Goal: Task Accomplishment & Management: Use online tool/utility

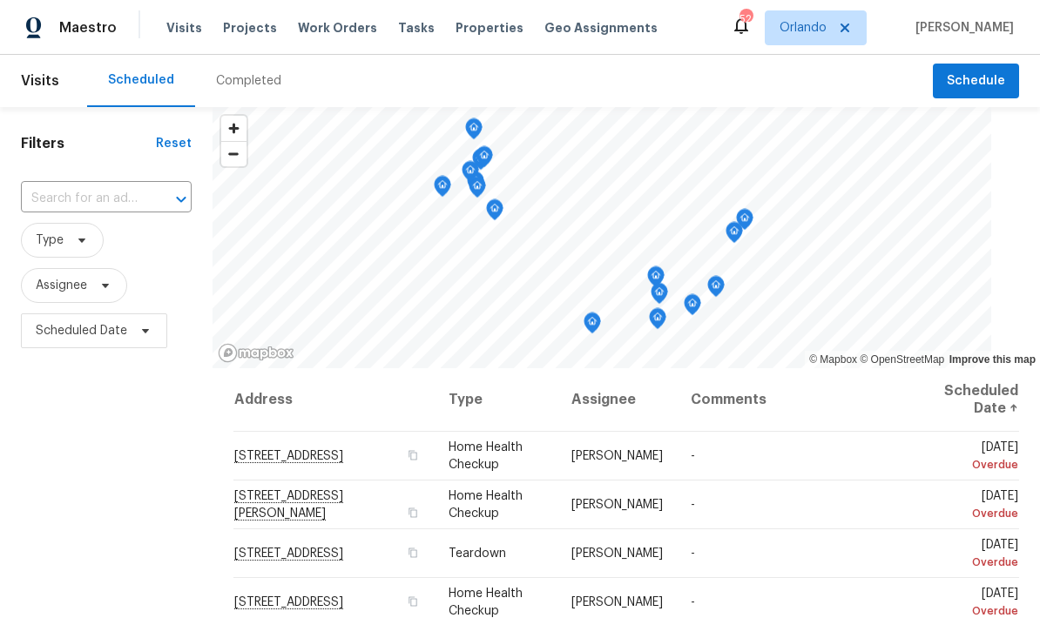
click at [469, 33] on span "Properties" at bounding box center [489, 27] width 68 height 17
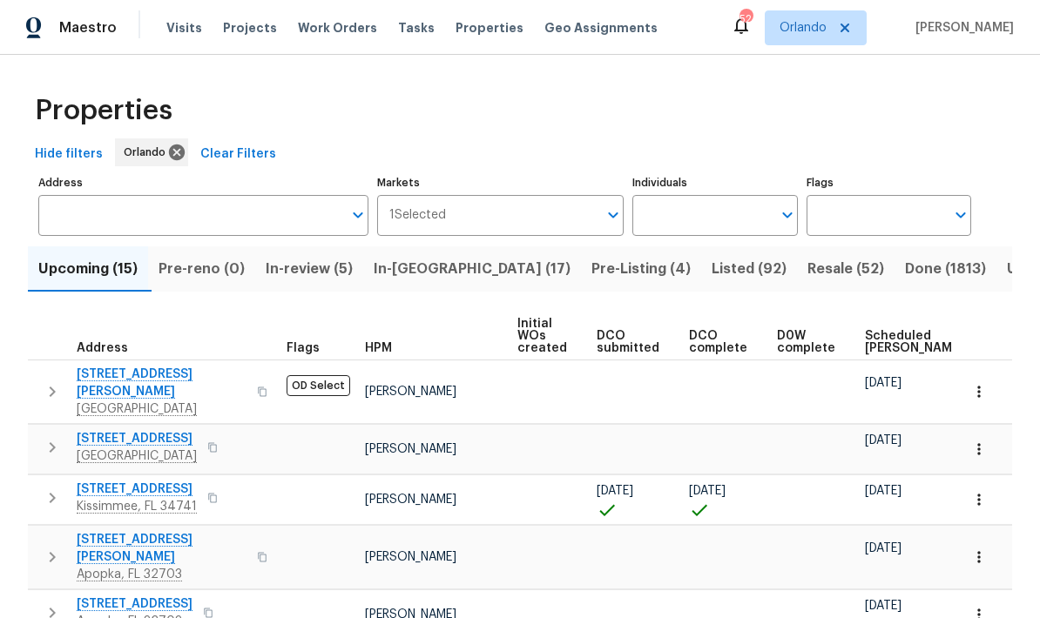
click at [758, 217] on input "Individuals" at bounding box center [701, 215] width 138 height 41
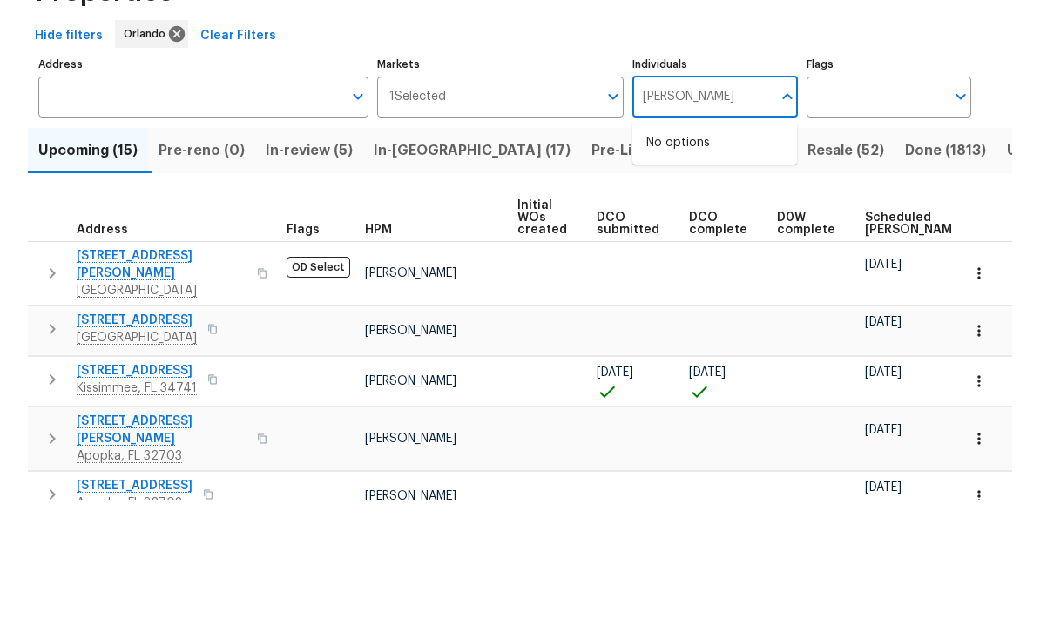
type input "Austin jones"
click at [668, 253] on input "checkbox" at bounding box center [664, 271] width 37 height 37
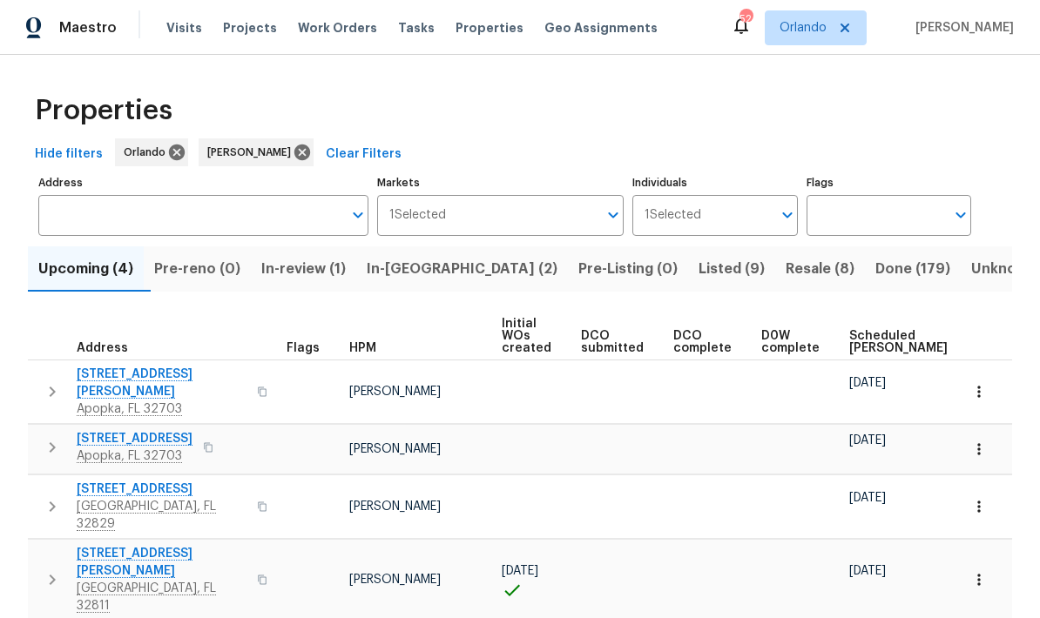
click at [439, 275] on span "In-reno (2)" at bounding box center [462, 269] width 191 height 24
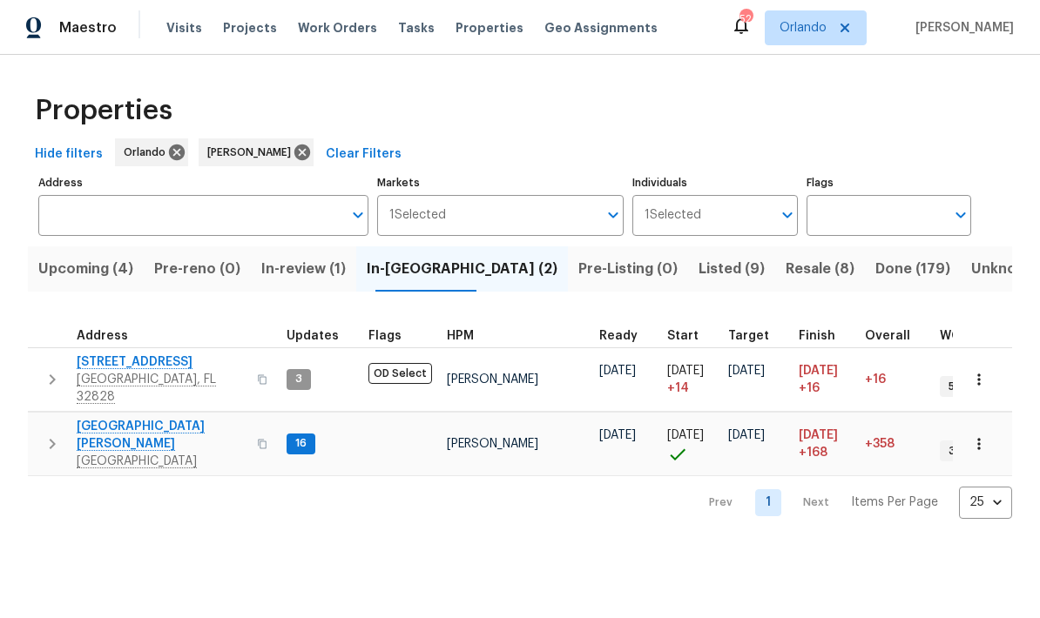
click at [179, 361] on span "2609 Windsorgate Ln" at bounding box center [162, 362] width 170 height 17
click at [172, 418] on span "7618 Brockbank Dr" at bounding box center [162, 435] width 170 height 35
click at [688, 282] on button "Listed (9)" at bounding box center [731, 268] width 87 height 45
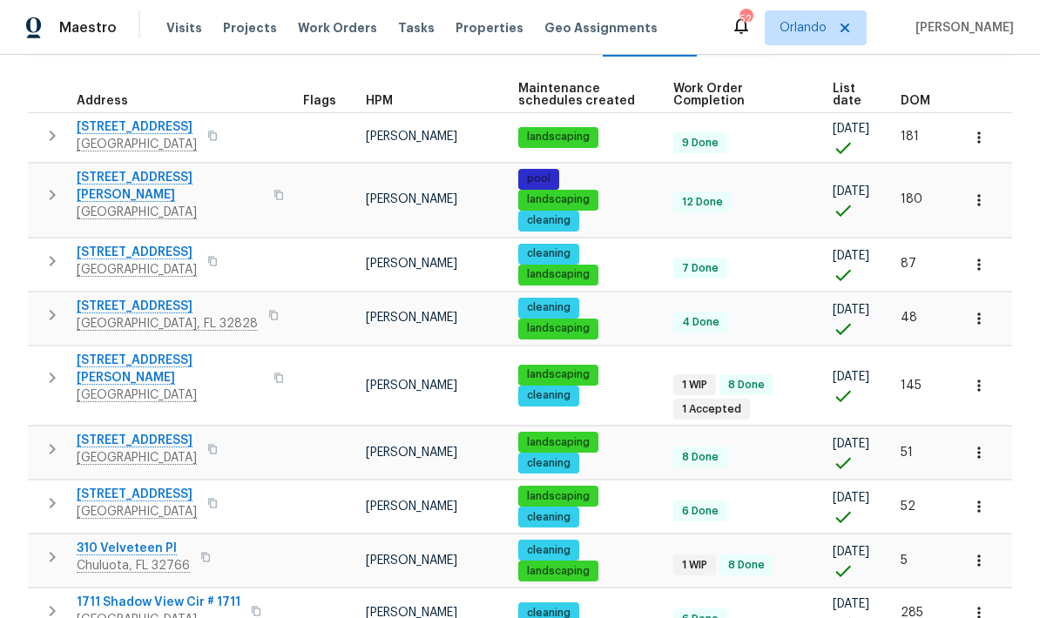
scroll to position [234, 0]
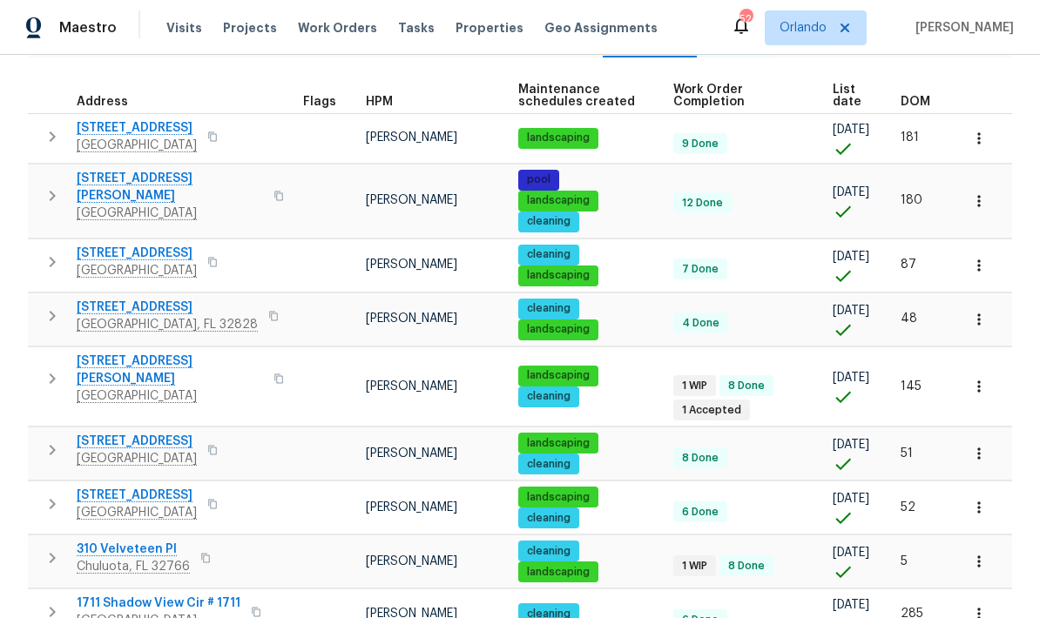
click at [145, 541] on span "310 Velveteen Pl" at bounding box center [133, 549] width 113 height 17
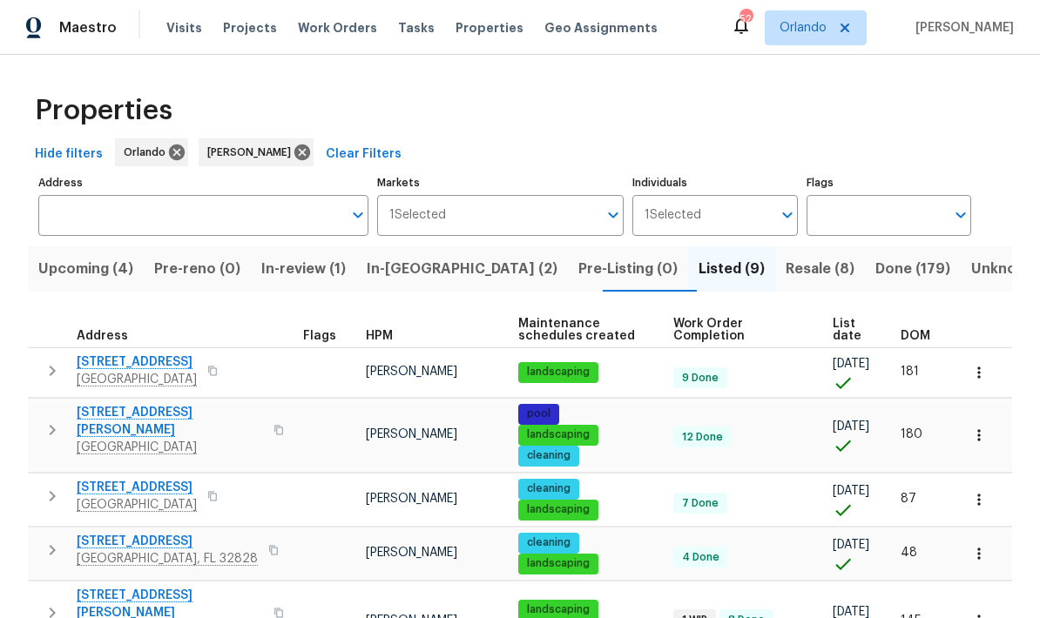
scroll to position [0, 0]
click at [786, 273] on span "Resale (8)" at bounding box center [820, 269] width 69 height 24
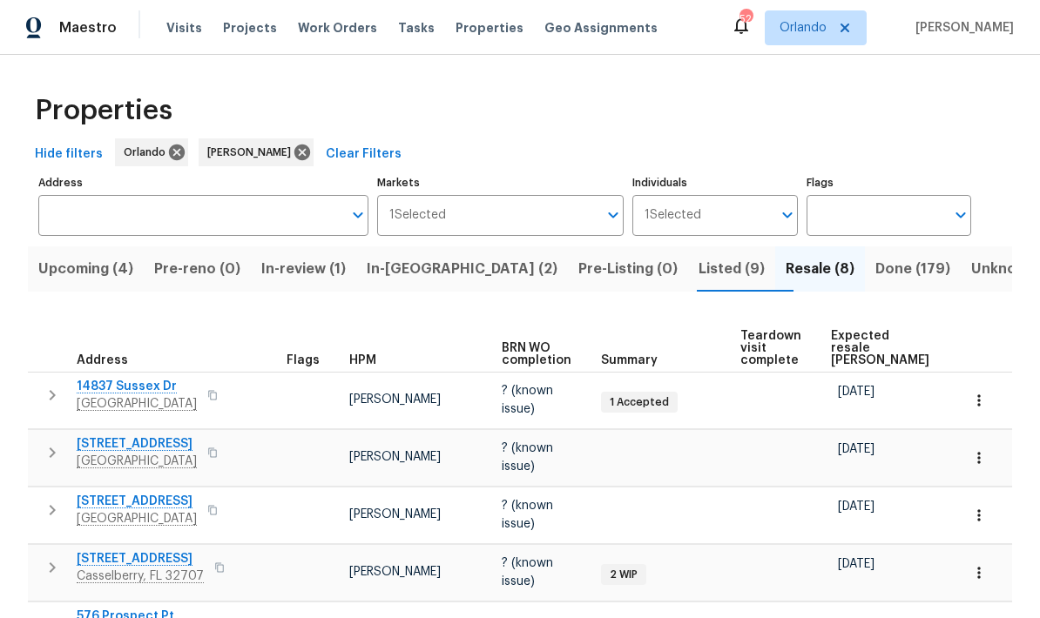
click at [698, 273] on span "Listed (9)" at bounding box center [731, 269] width 66 height 24
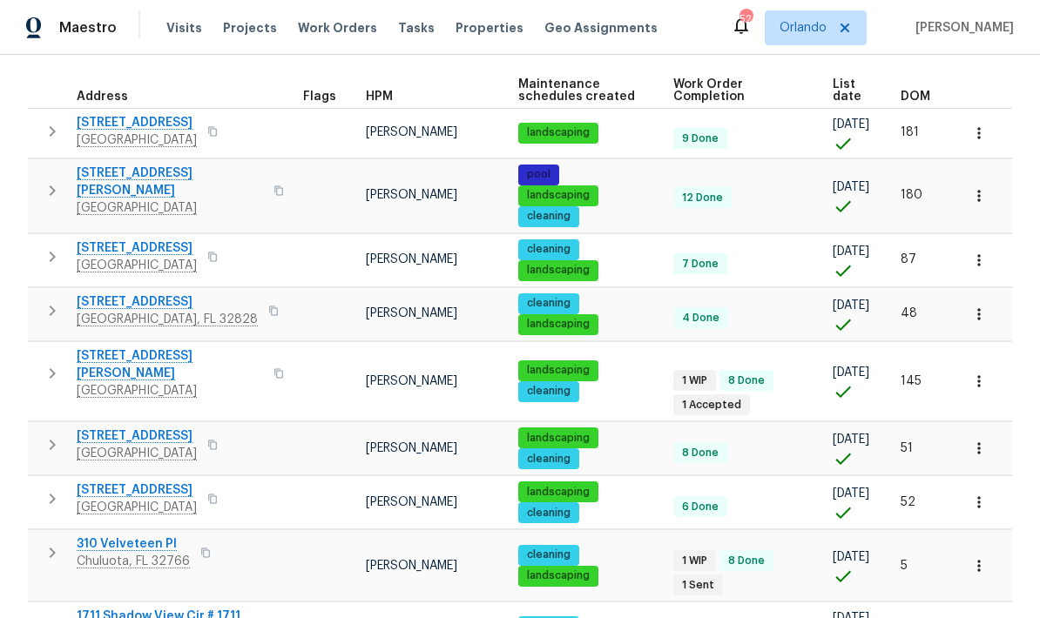
scroll to position [238, 0]
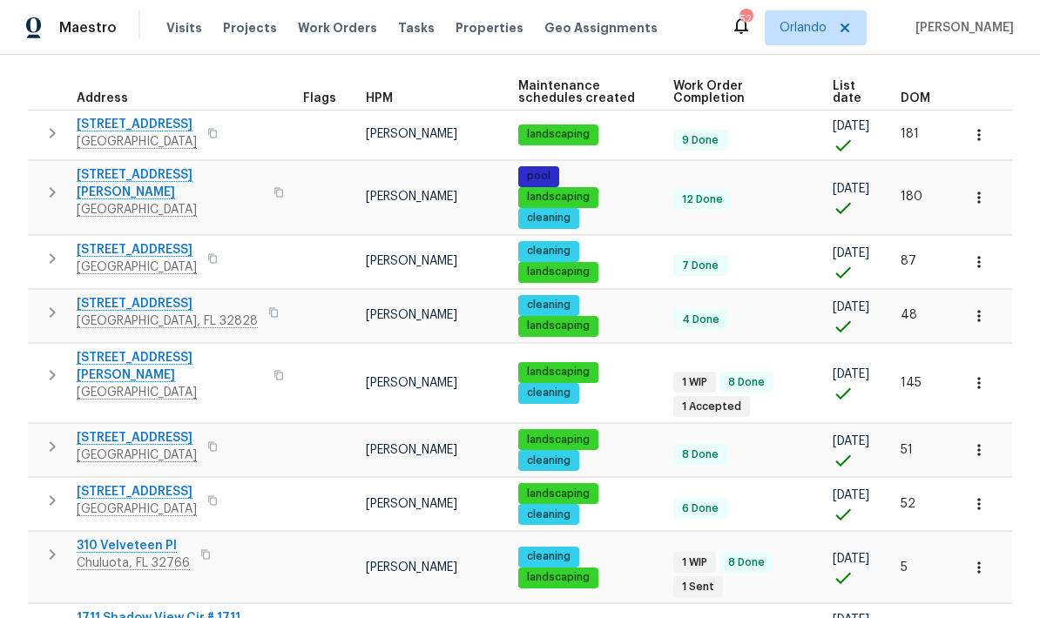
click at [144, 537] on span "310 Velveteen Pl" at bounding box center [133, 545] width 113 height 17
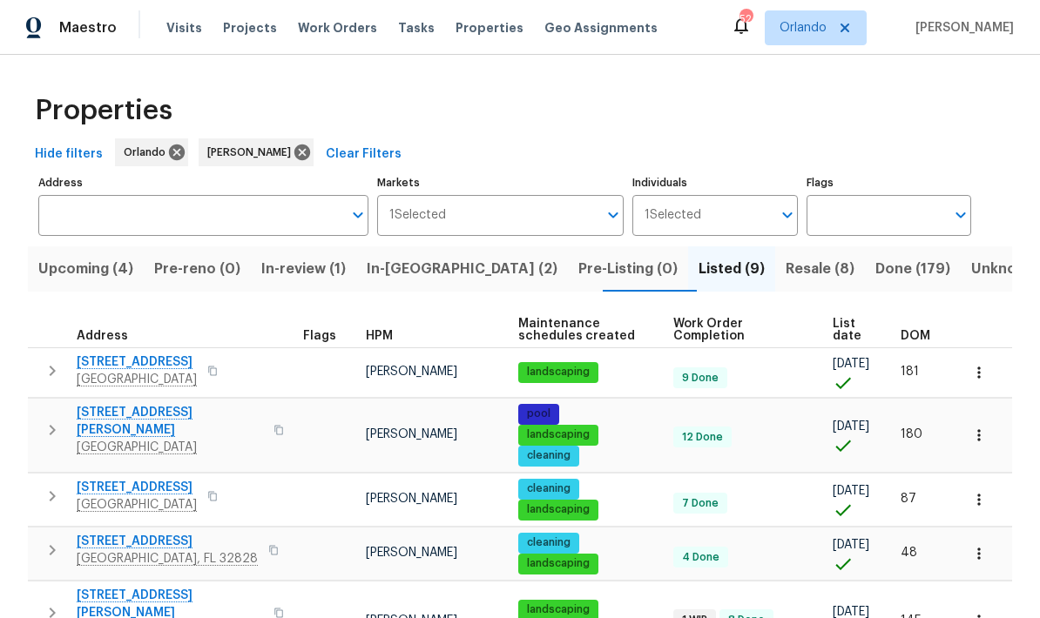
scroll to position [0, 0]
click at [442, 286] on button "In-reno (2)" at bounding box center [462, 268] width 212 height 45
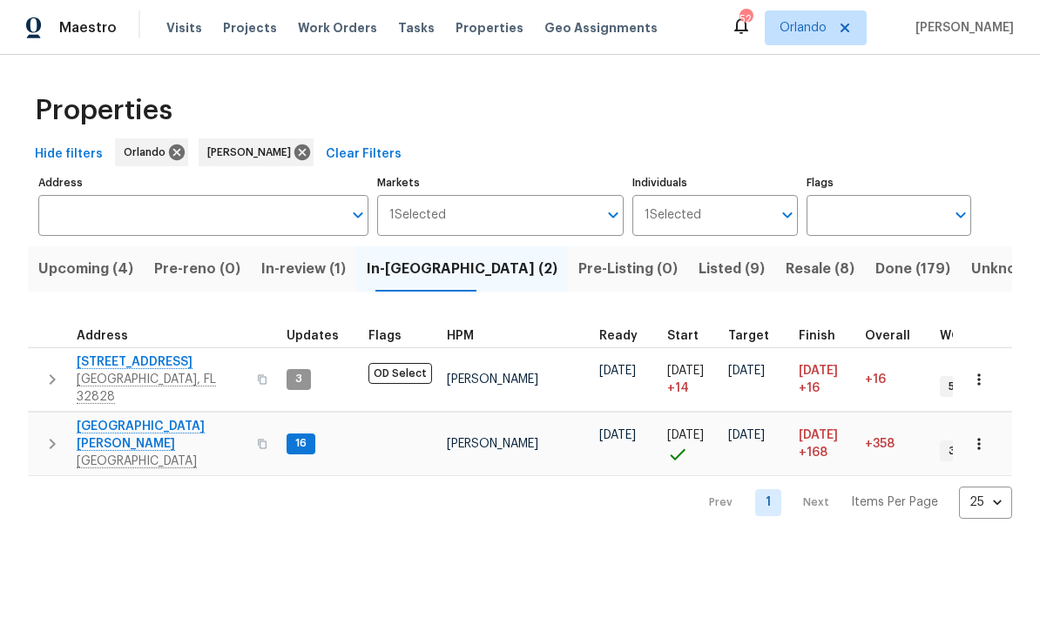
click at [166, 365] on span "2609 Windsorgate Ln" at bounding box center [162, 362] width 170 height 17
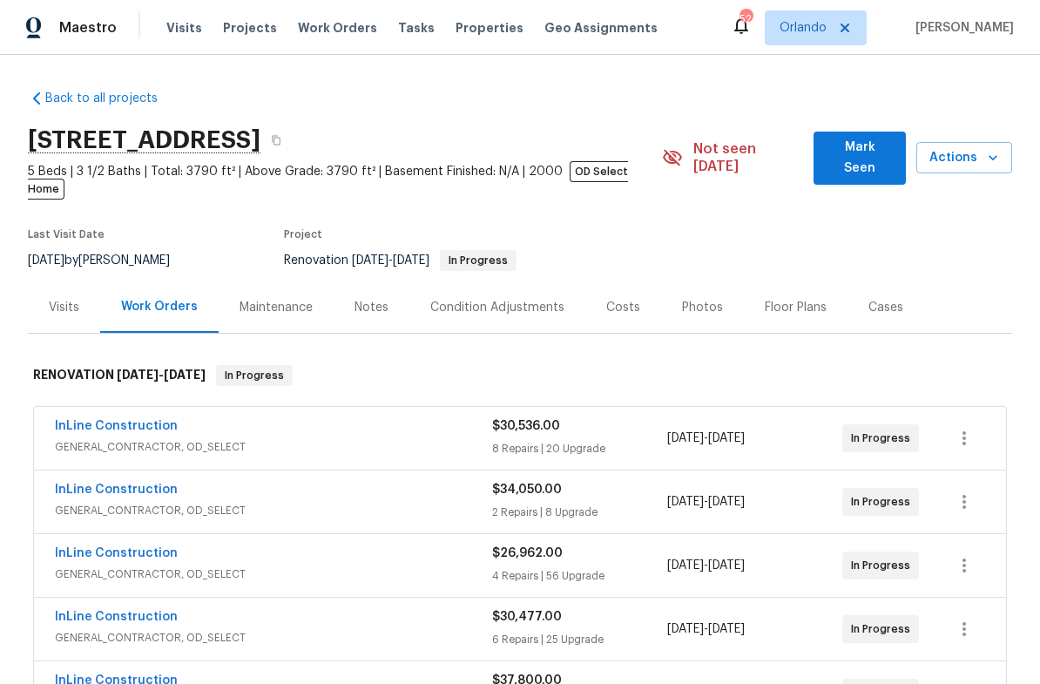
click at [368, 299] on div "Notes" at bounding box center [371, 307] width 34 height 17
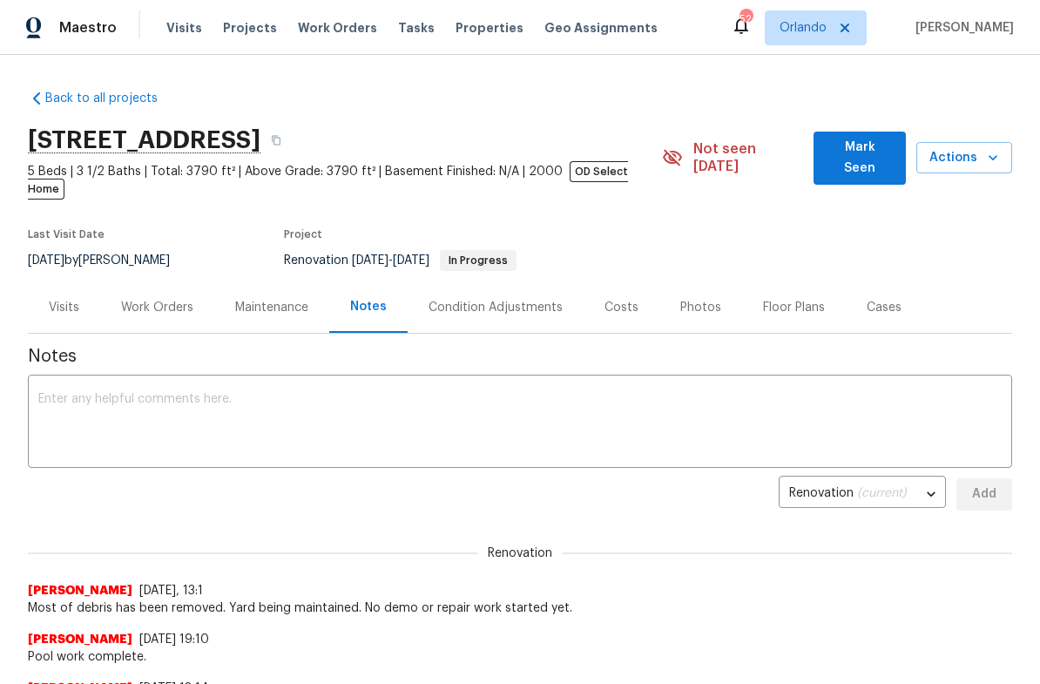
click at [364, 396] on textarea at bounding box center [519, 423] width 963 height 61
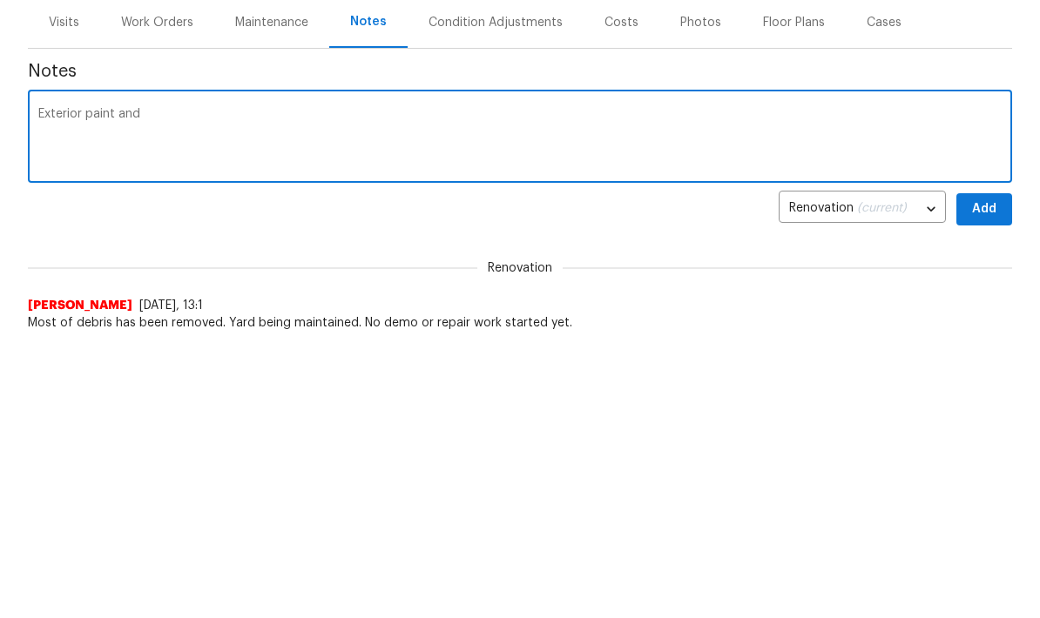
click at [412, 393] on textarea "Exterior paint and" at bounding box center [519, 423] width 963 height 61
type textarea "Exterior paint and Roof ARC request submitted. Awaiting approvals."
click at [995, 483] on span "Add" at bounding box center [984, 494] width 28 height 22
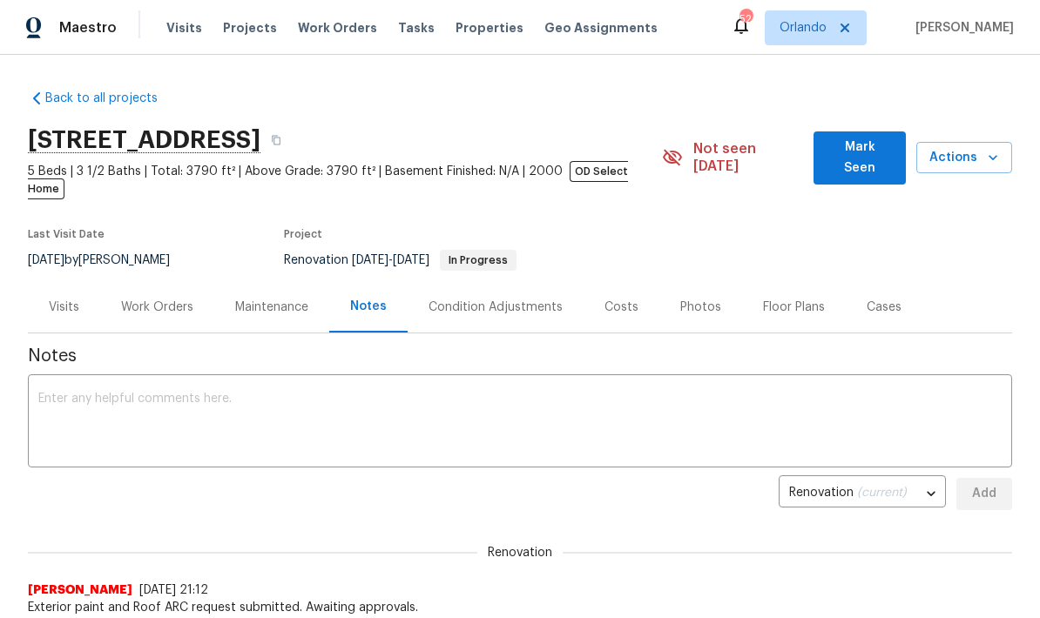
click at [867, 152] on span "Mark Seen" at bounding box center [859, 158] width 64 height 43
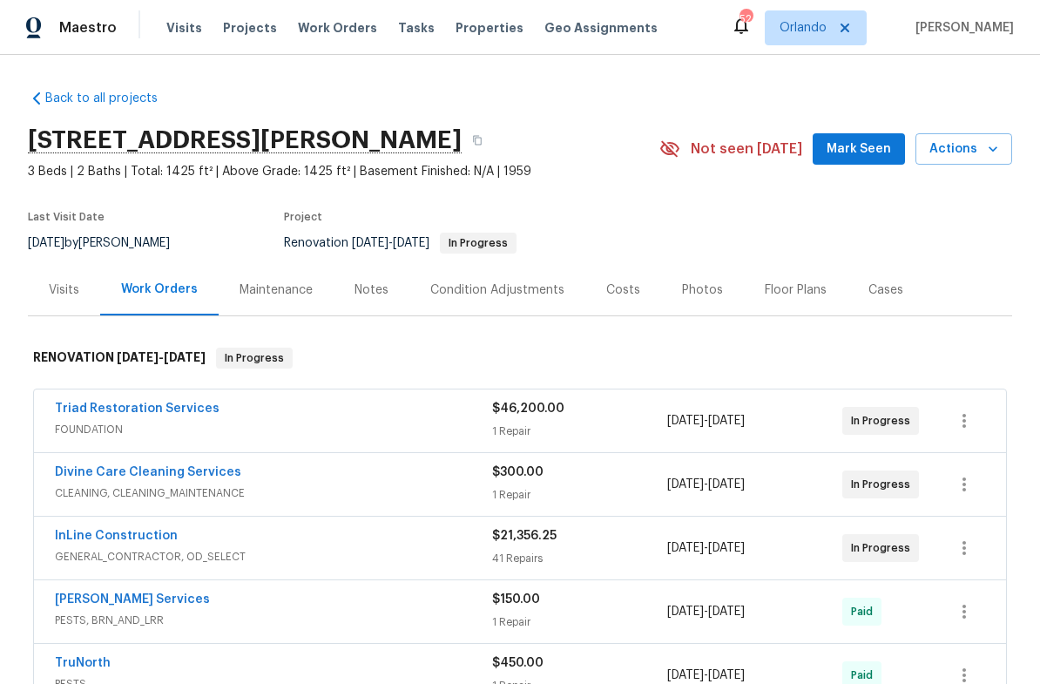
click at [867, 152] on span "Mark Seen" at bounding box center [859, 149] width 64 height 22
click at [994, 160] on button "Actions" at bounding box center [963, 149] width 97 height 32
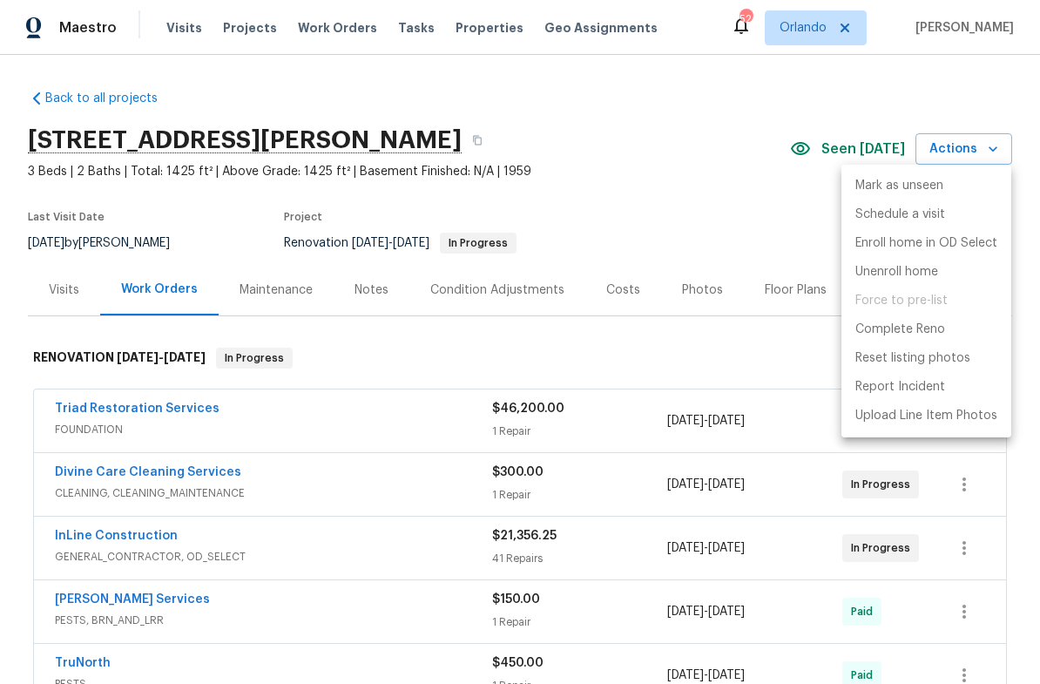
click at [715, 230] on div at bounding box center [520, 342] width 1040 height 684
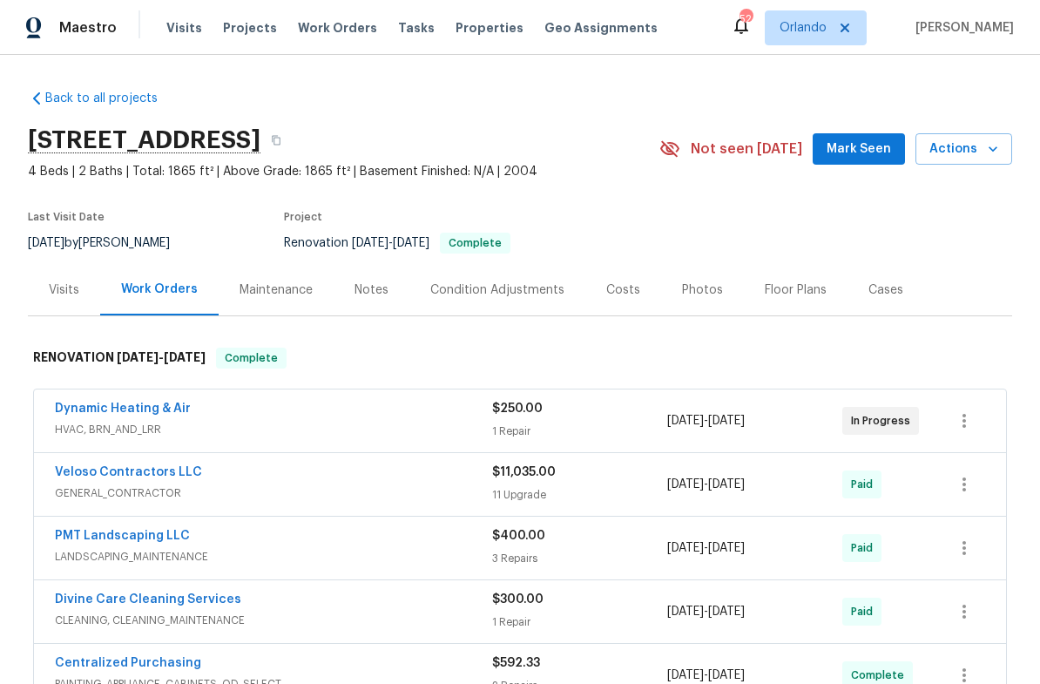
click at [871, 149] on span "Mark Seen" at bounding box center [859, 149] width 64 height 22
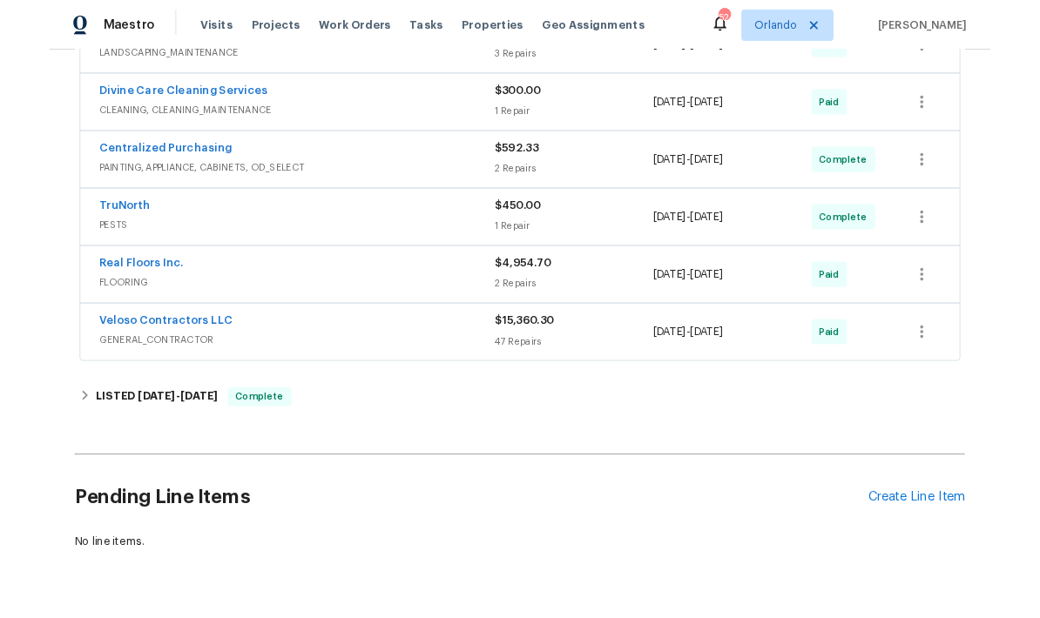
scroll to position [498, 0]
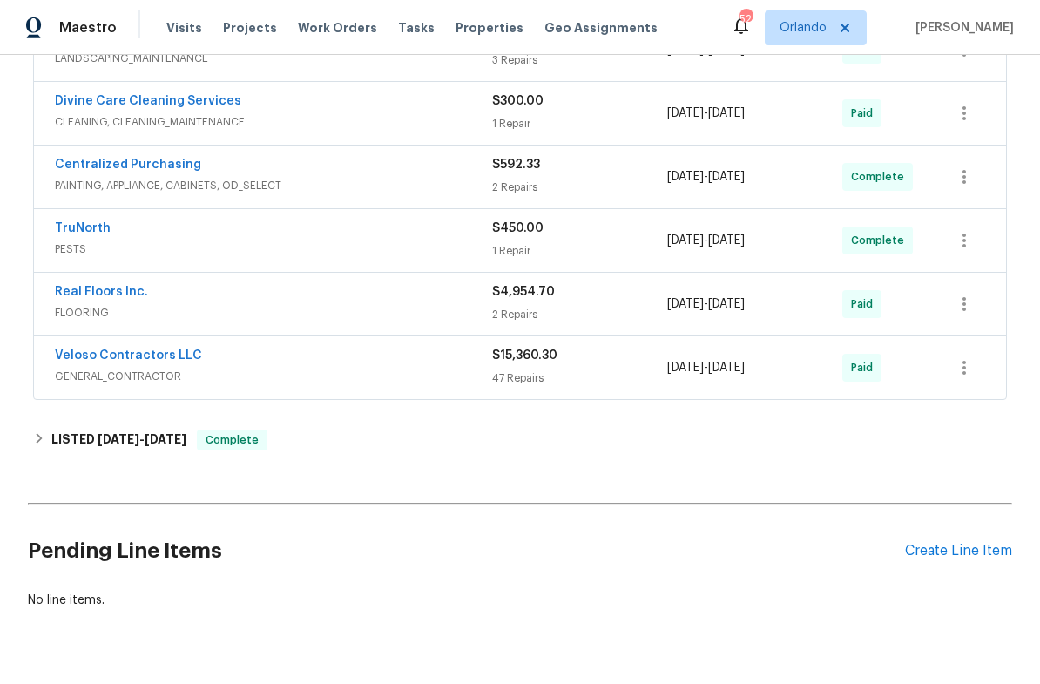
click at [965, 556] on div "Create Line Item" at bounding box center [958, 551] width 107 height 17
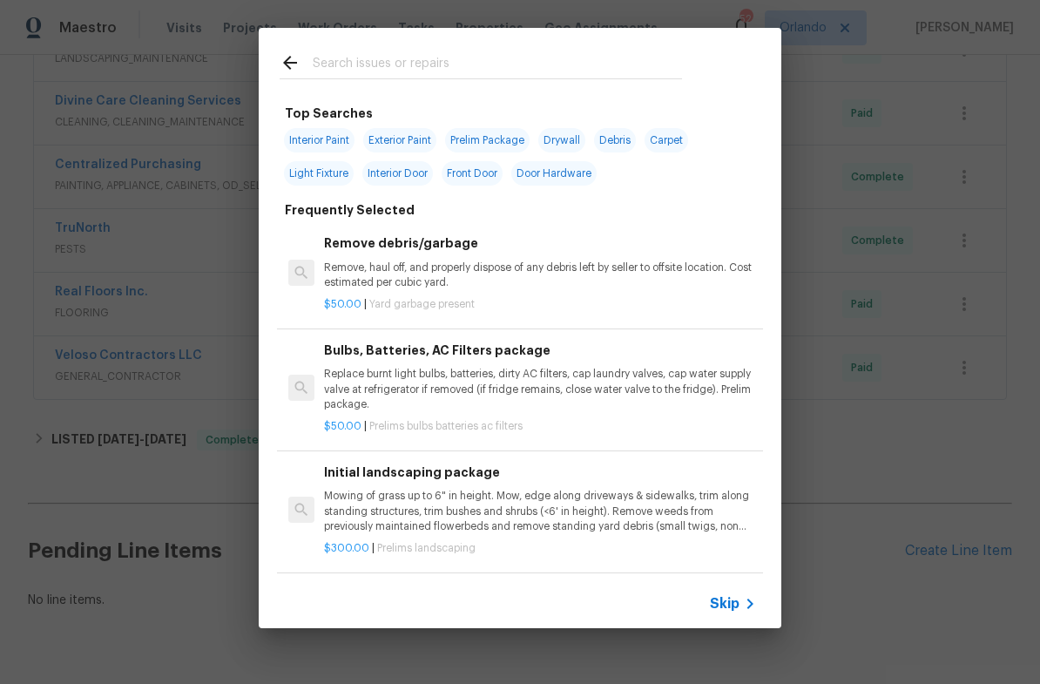
click at [473, 63] on input "text" at bounding box center [497, 65] width 369 height 26
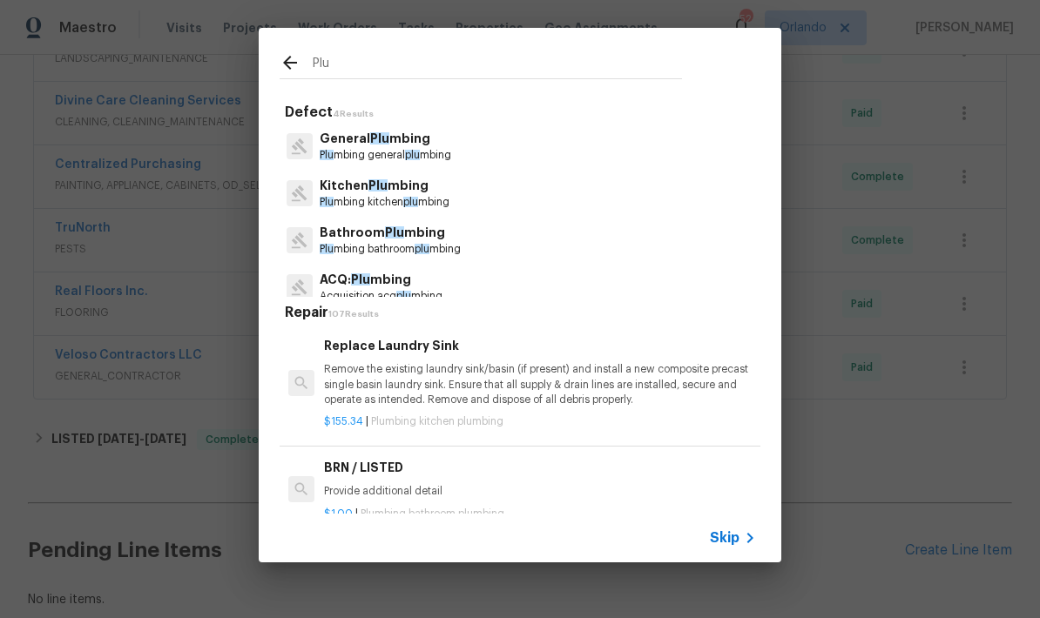
type input "Plu"
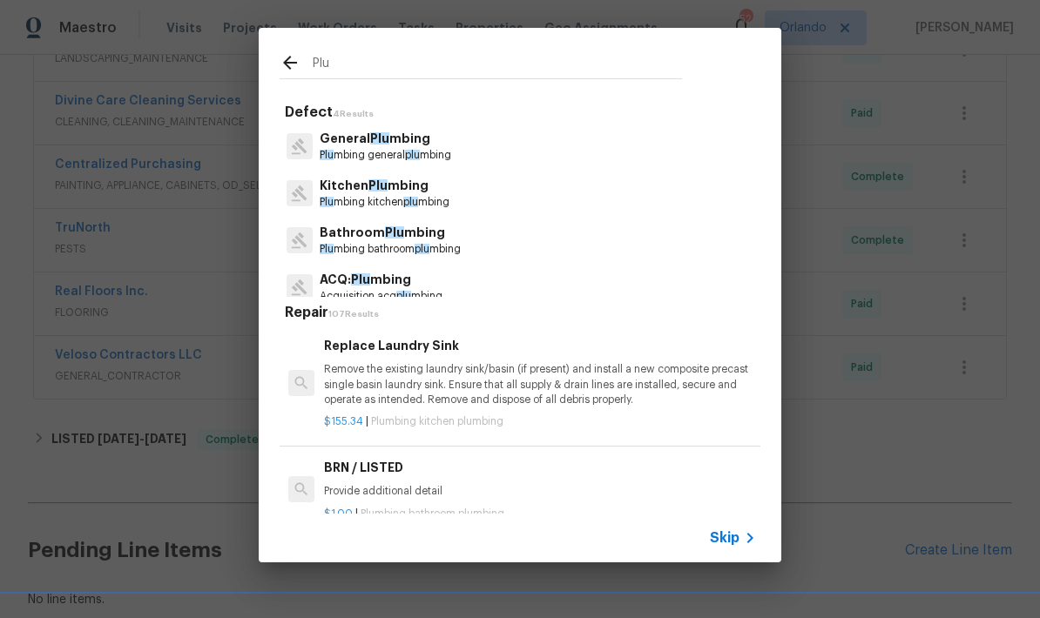
click at [600, 140] on div "General Plu mbing Plu mbing general plu mbing" at bounding box center [520, 146] width 481 height 47
click at [451, 132] on p "General Plu mbing" at bounding box center [386, 139] width 132 height 18
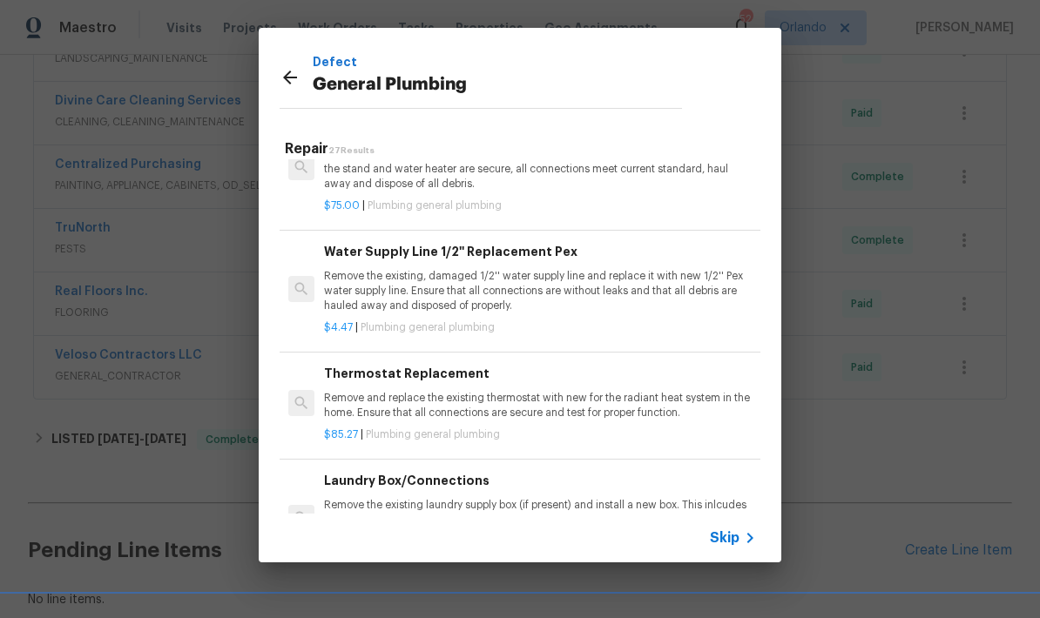
scroll to position [499, 0]
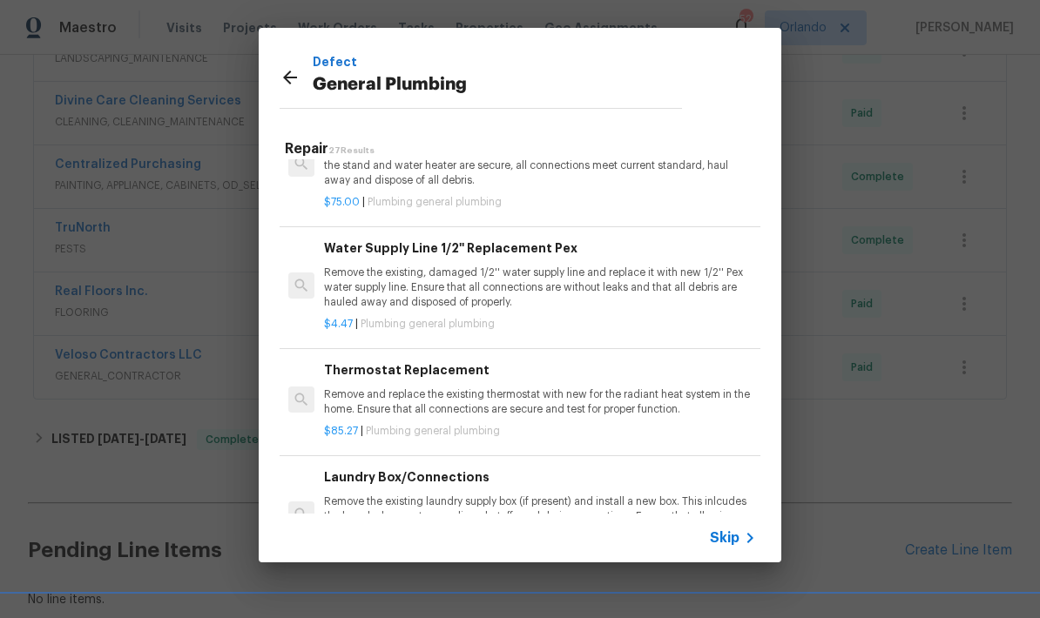
click at [555, 266] on p "Remove the existing, damaged 1/2'' water supply line and replace it with new 1/…" at bounding box center [540, 288] width 432 height 44
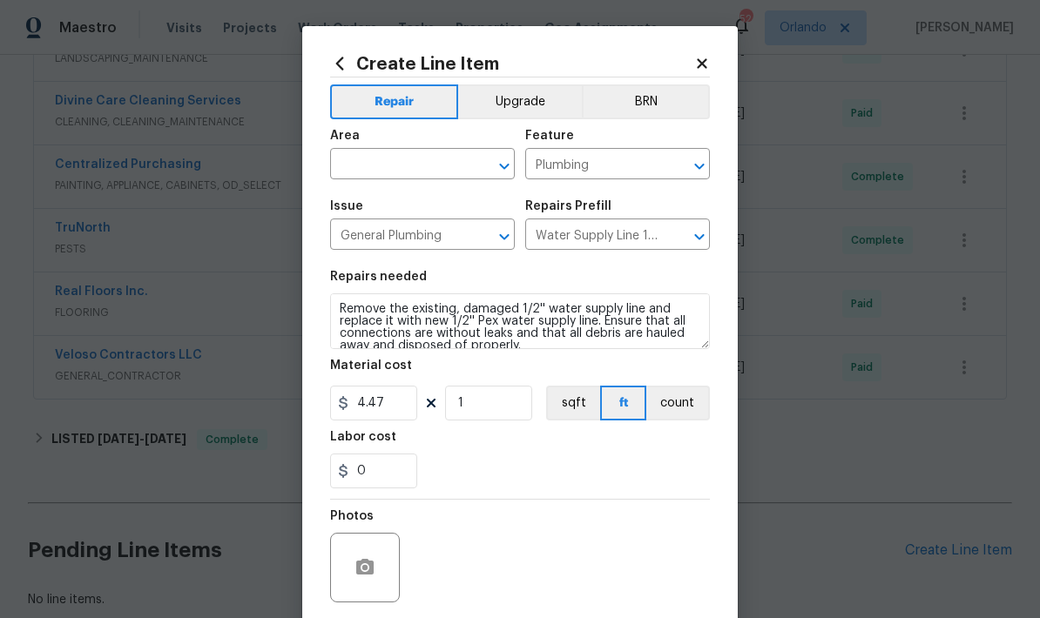
click at [467, 153] on div "​" at bounding box center [422, 165] width 185 height 27
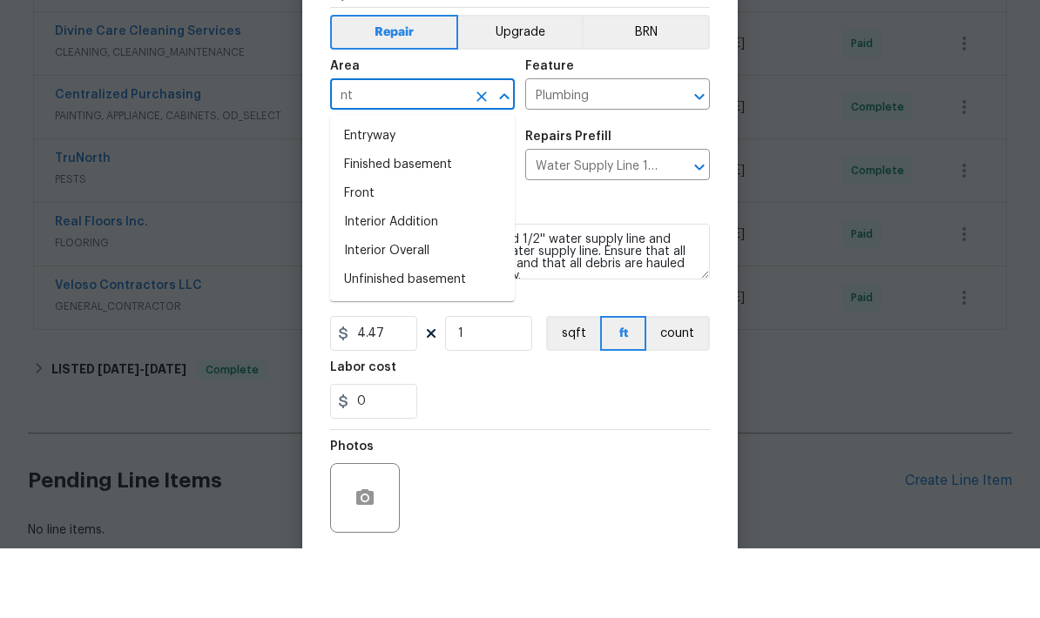
type input "n"
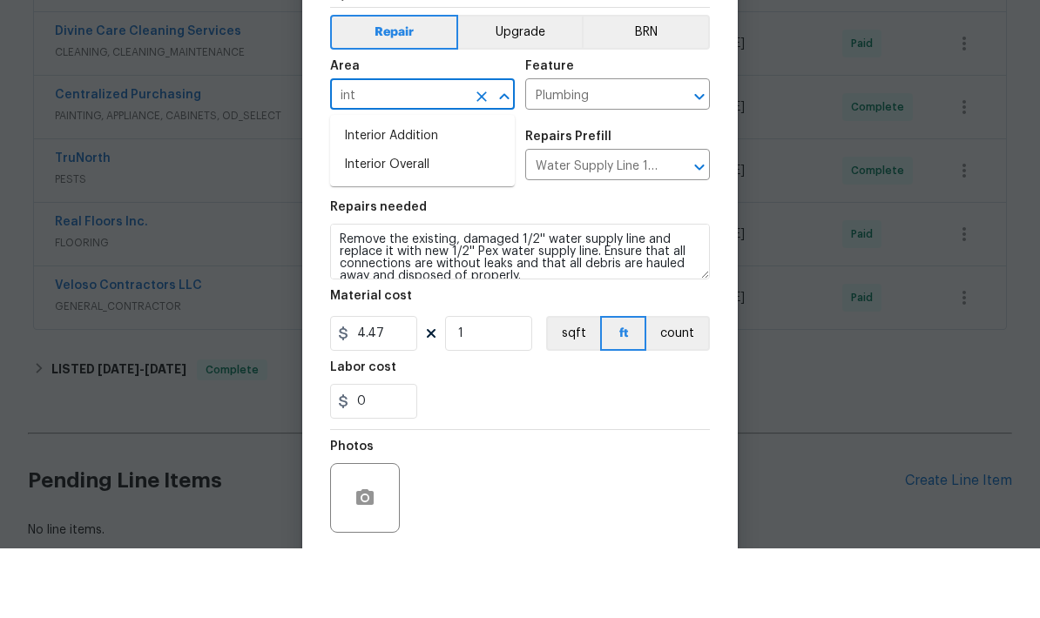
click at [418, 220] on li "Interior Overall" at bounding box center [422, 234] width 185 height 29
type input "Interior Overall"
click at [690, 190] on div "Issue General Plumbing ​ Repairs Prefill Water Supply Line 1/2'' Replacement Pe…" at bounding box center [520, 225] width 380 height 71
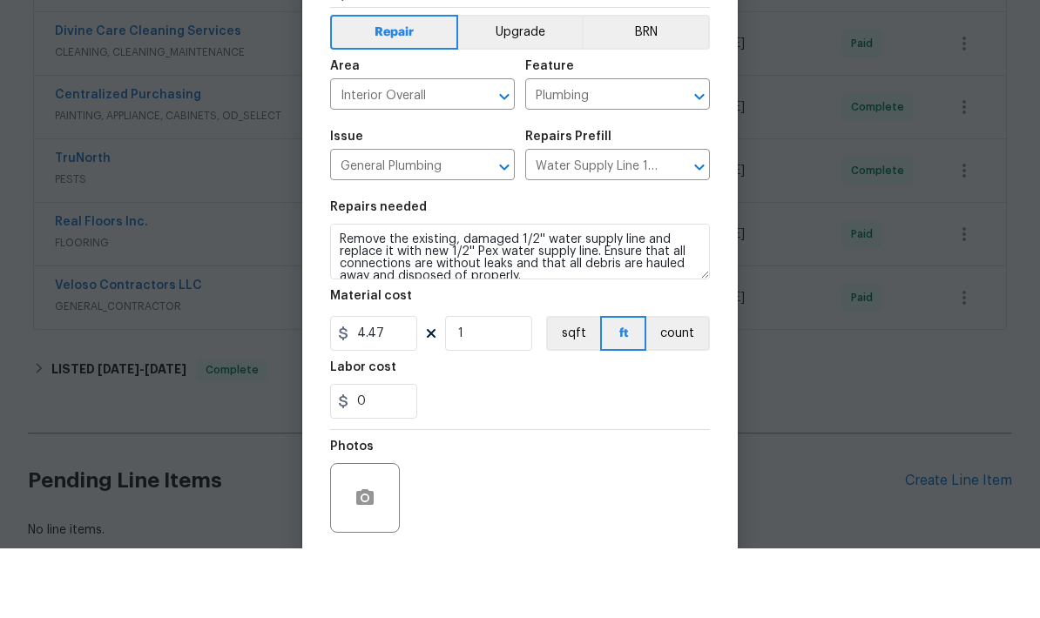
scroll to position [70, 0]
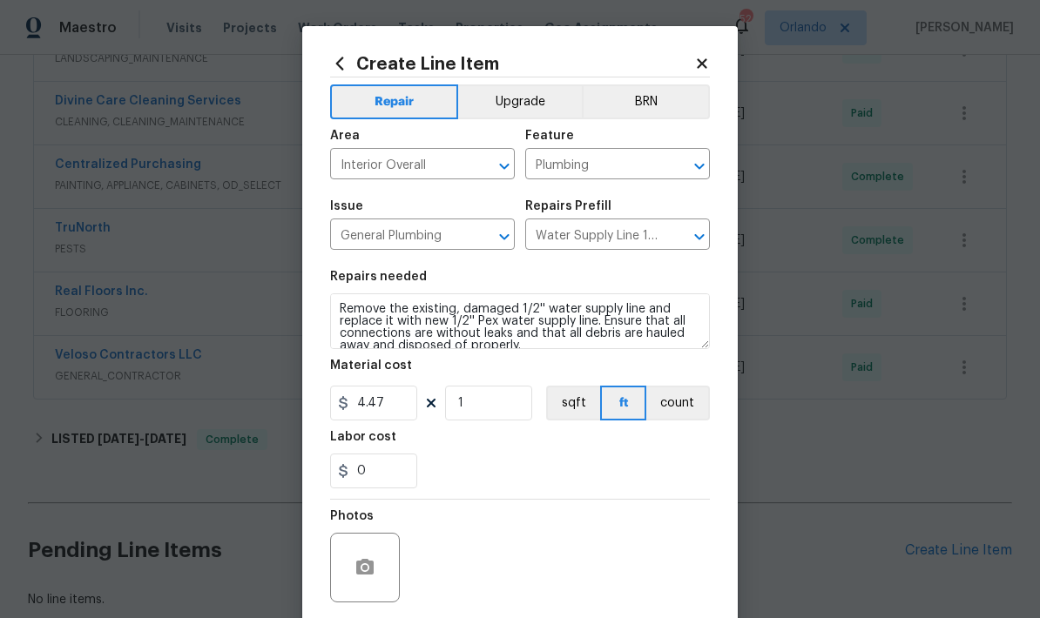
click at [372, 313] on textarea "Remove the existing, damaged 1/2'' water supply line and replace it with new 1/…" at bounding box center [520, 322] width 380 height 56
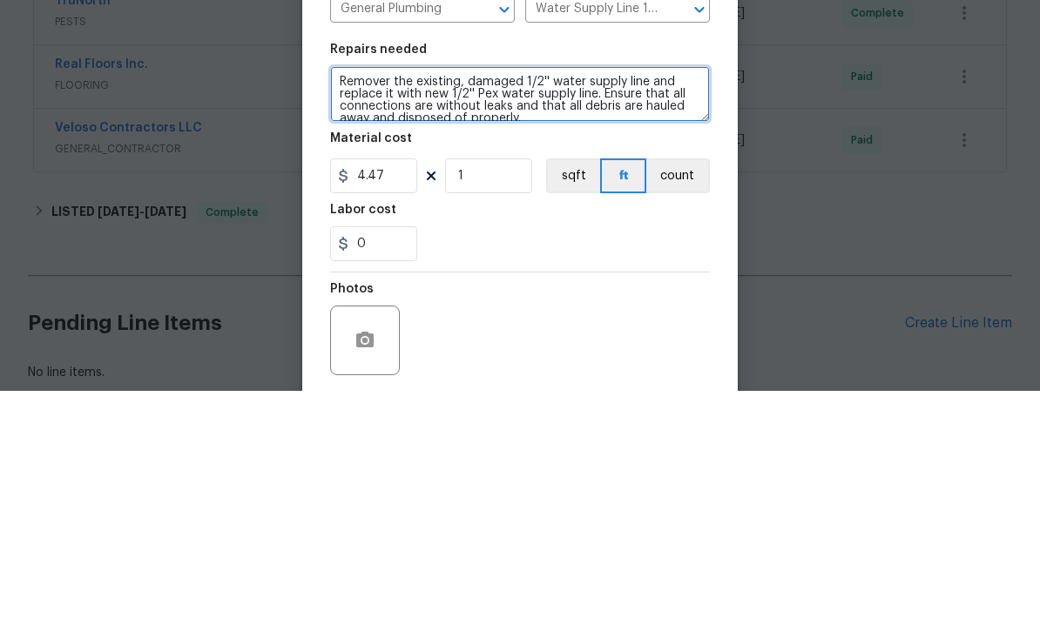
click at [364, 294] on textarea "Remover the existing, damaged 1/2'' water supply line and replace it with new 1…" at bounding box center [520, 322] width 380 height 56
click at [363, 294] on textarea "Remover the existing, damaged 1/2'' water supply line and replace it with new 1…" at bounding box center [520, 322] width 380 height 56
click at [351, 294] on textarea "Remover the existing, damaged 1/2'' water supply line and replace it with new 1…" at bounding box center [520, 322] width 380 height 56
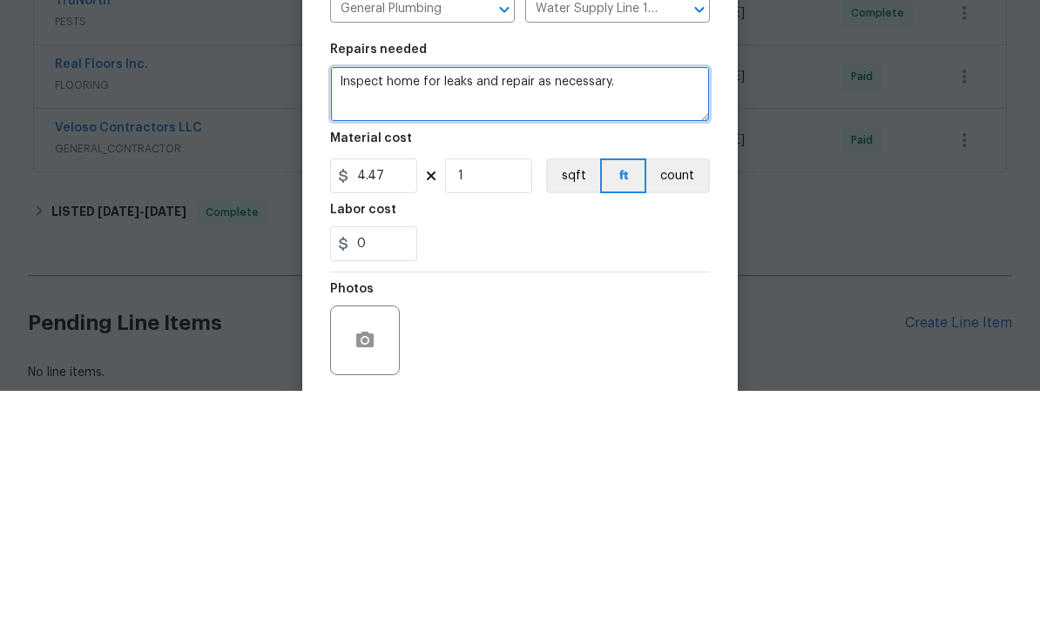
type textarea "Inspect home for leaks and repair as necessary."
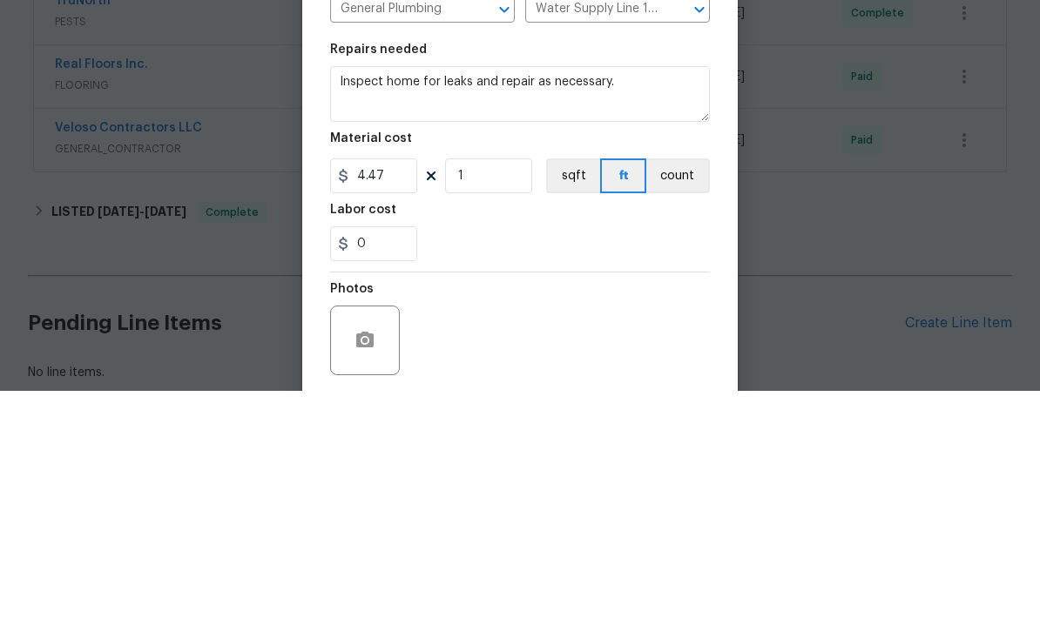
click at [696, 386] on button "count" at bounding box center [678, 403] width 64 height 35
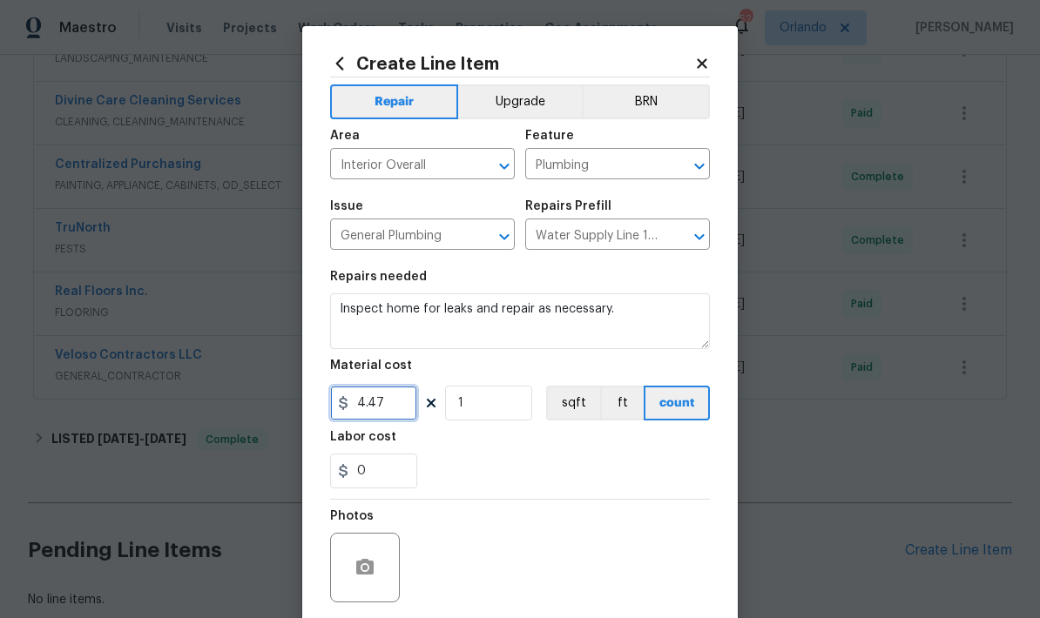
click at [397, 409] on input "4.47" at bounding box center [373, 403] width 87 height 35
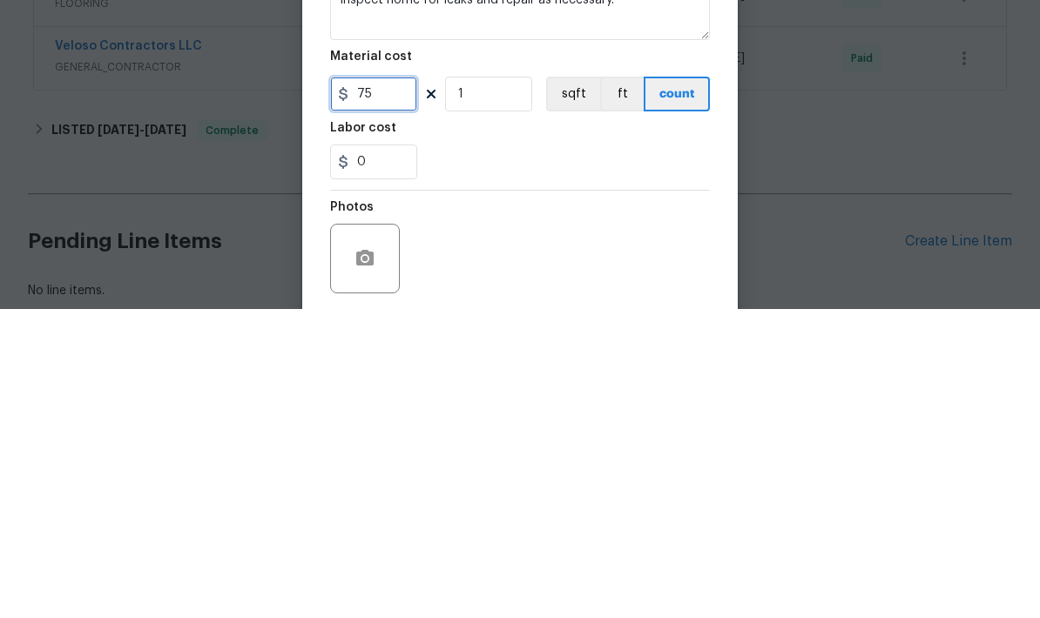
type input "75"
click at [628, 454] on div "0" at bounding box center [520, 471] width 380 height 35
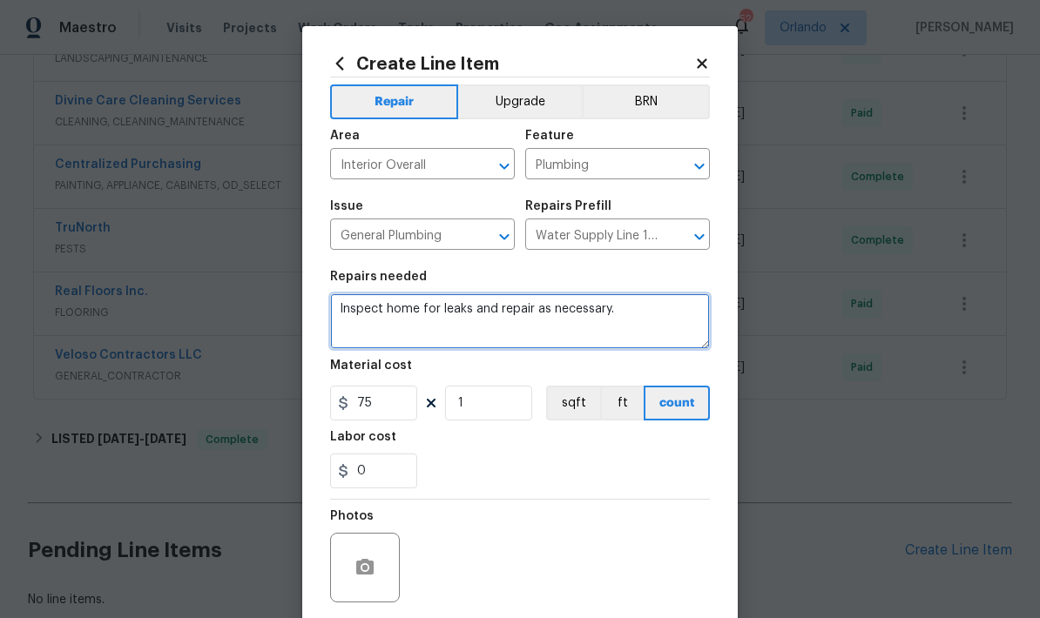
click at [665, 315] on textarea "Inspect home for leaks and repair as necessary." at bounding box center [520, 322] width 380 height 56
type textarea "Inspect home for leaks and repair as necessary. Dry out home from any residual …"
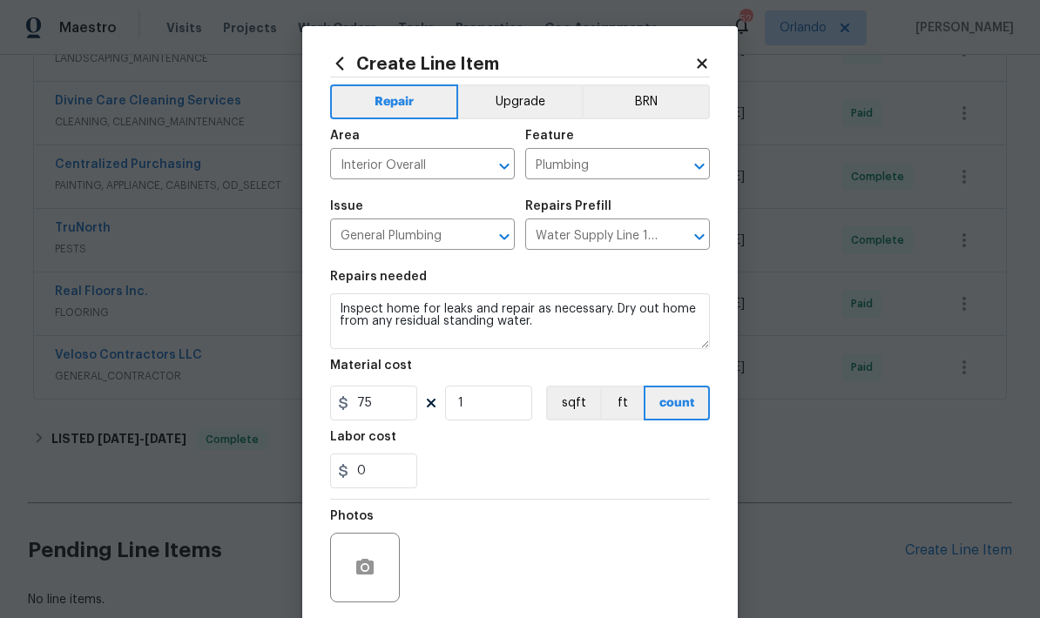
click at [651, 536] on div "Photos" at bounding box center [520, 556] width 380 height 113
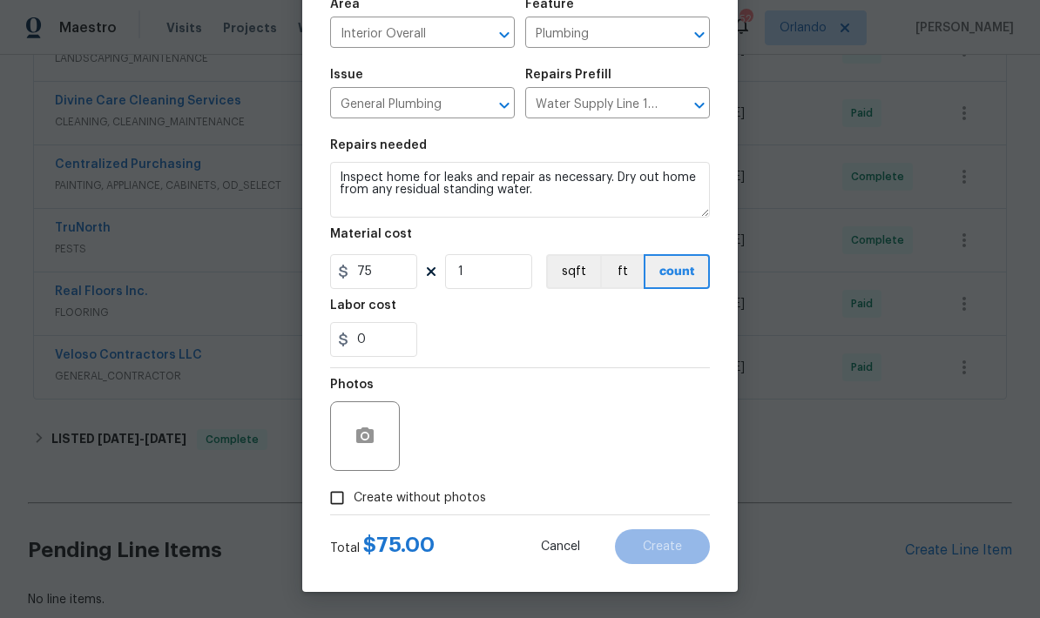
scroll to position [135, 0]
click at [459, 502] on span "Create without photos" at bounding box center [420, 498] width 132 height 18
click at [354, 502] on input "Create without photos" at bounding box center [336, 498] width 33 height 33
checkbox input "true"
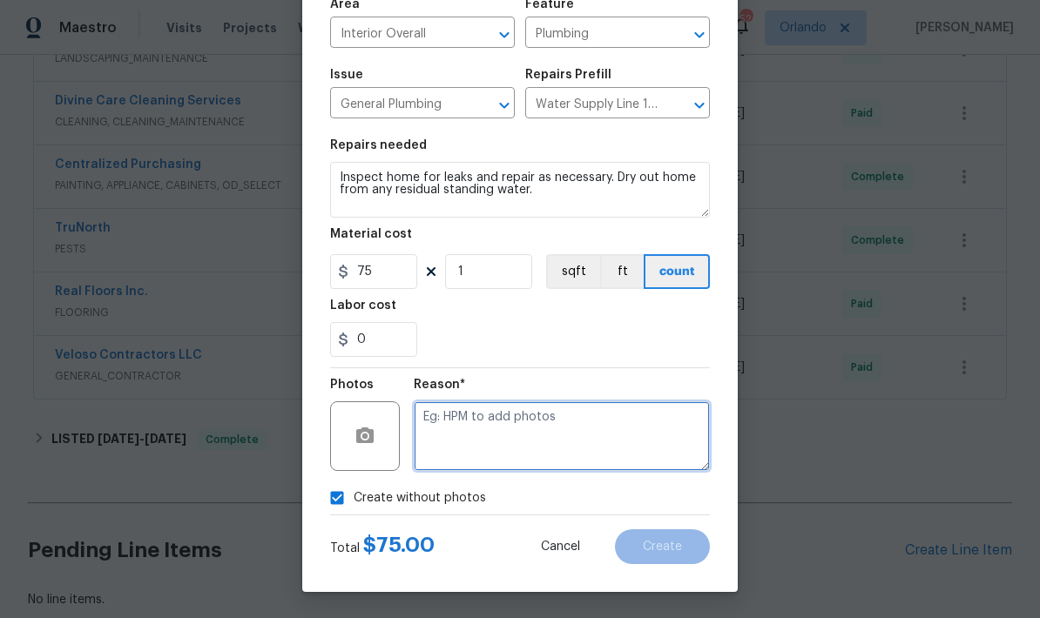
click at [554, 428] on textarea at bounding box center [562, 436] width 296 height 70
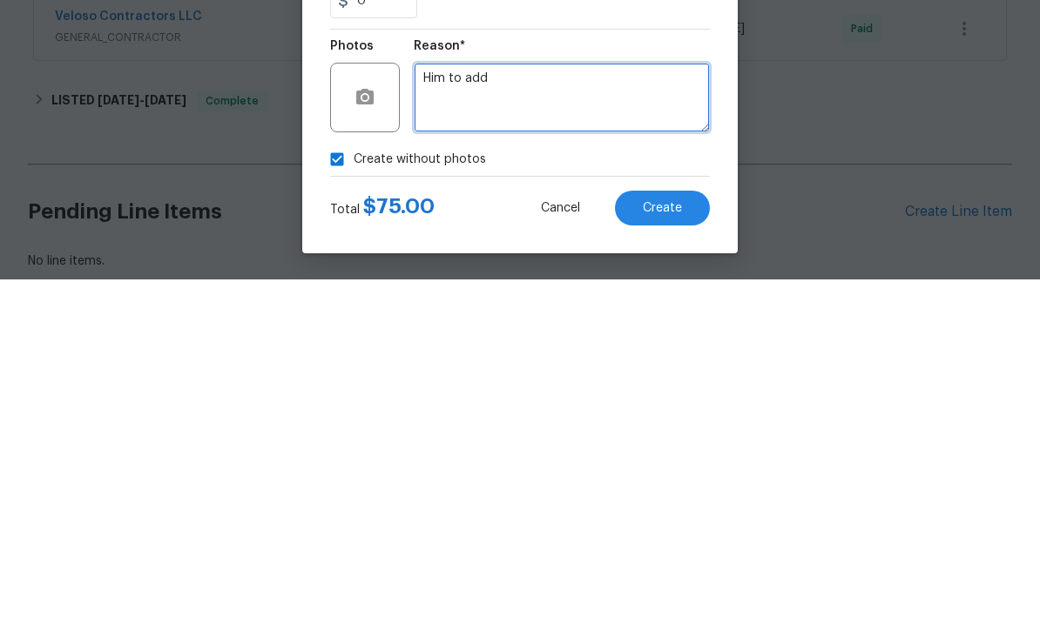
click at [449, 401] on textarea "Him to add" at bounding box center [562, 436] width 296 height 70
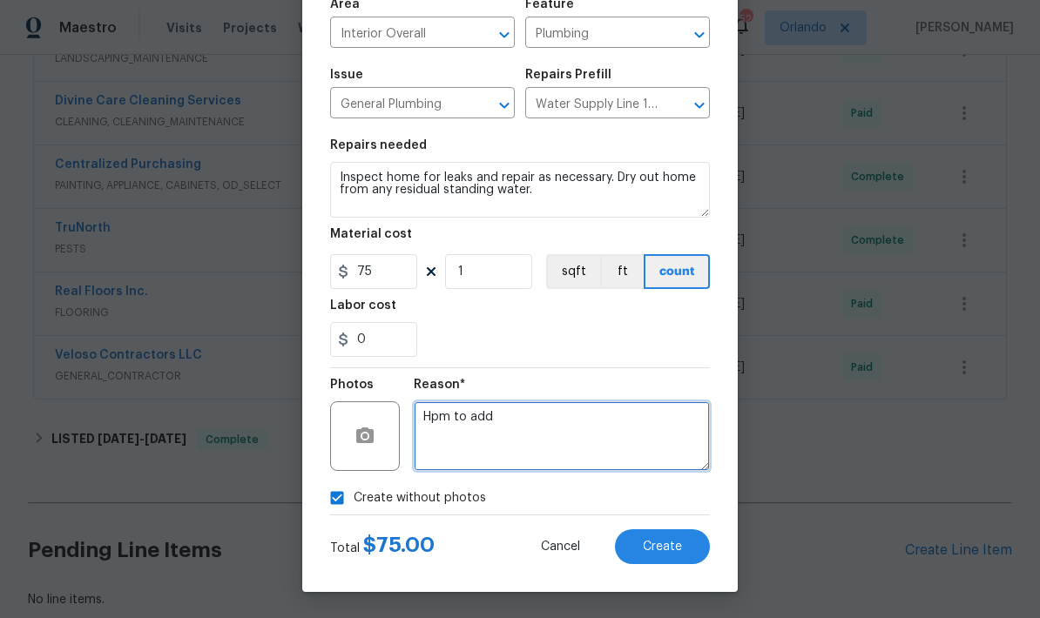
type textarea "Hpm to add"
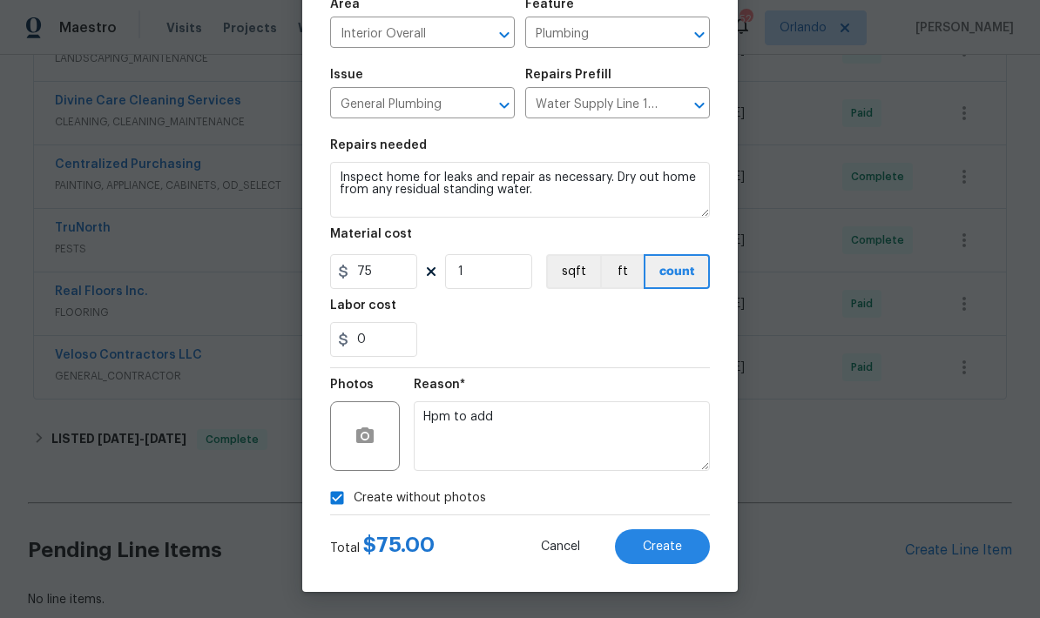
click at [684, 554] on button "Create" at bounding box center [662, 547] width 95 height 35
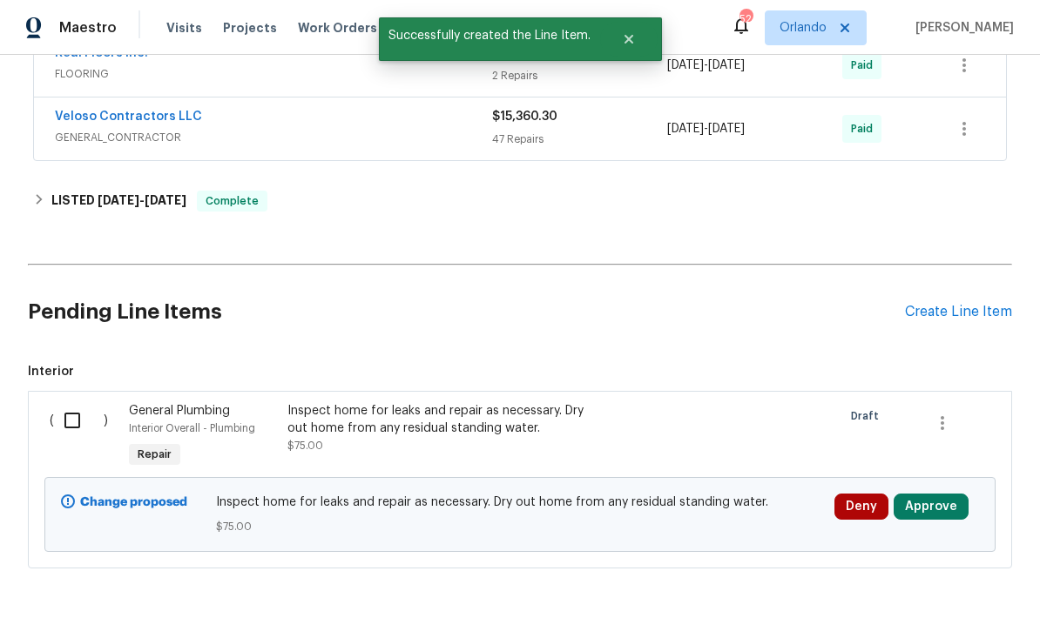
scroll to position [736, 0]
click at [961, 495] on button "Approve" at bounding box center [931, 508] width 75 height 26
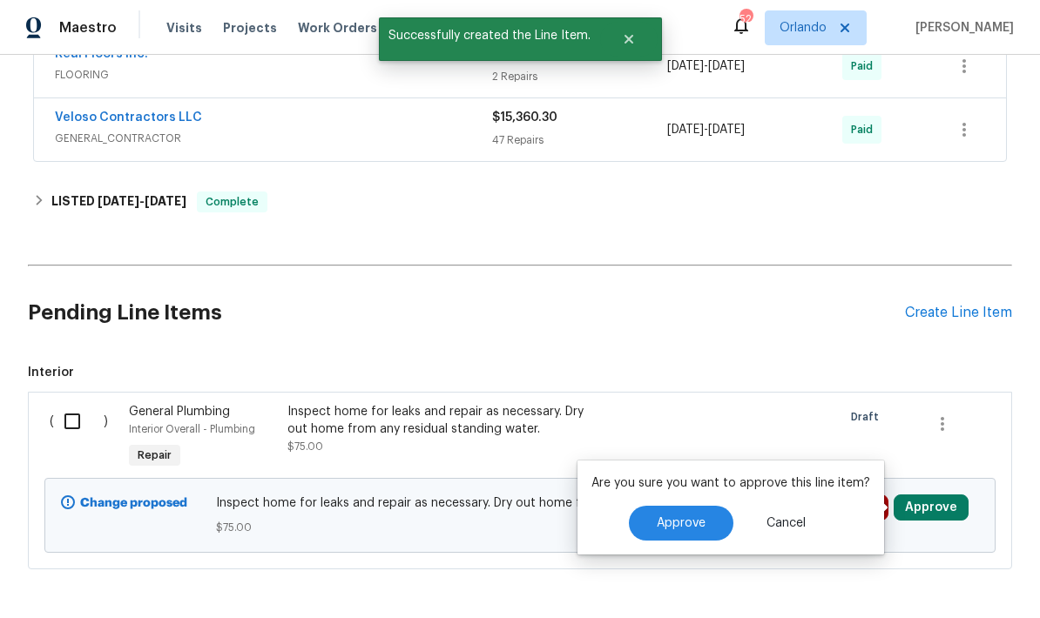
click at [706, 506] on button "Approve" at bounding box center [681, 523] width 105 height 35
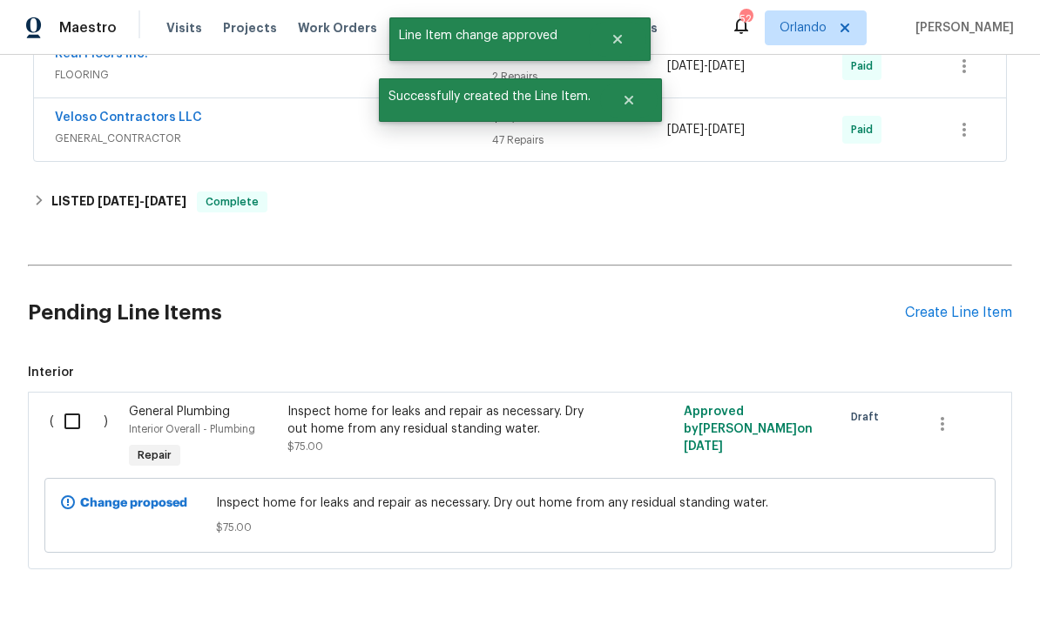
click at [69, 403] on input "checkbox" at bounding box center [79, 421] width 50 height 37
checkbox input "true"
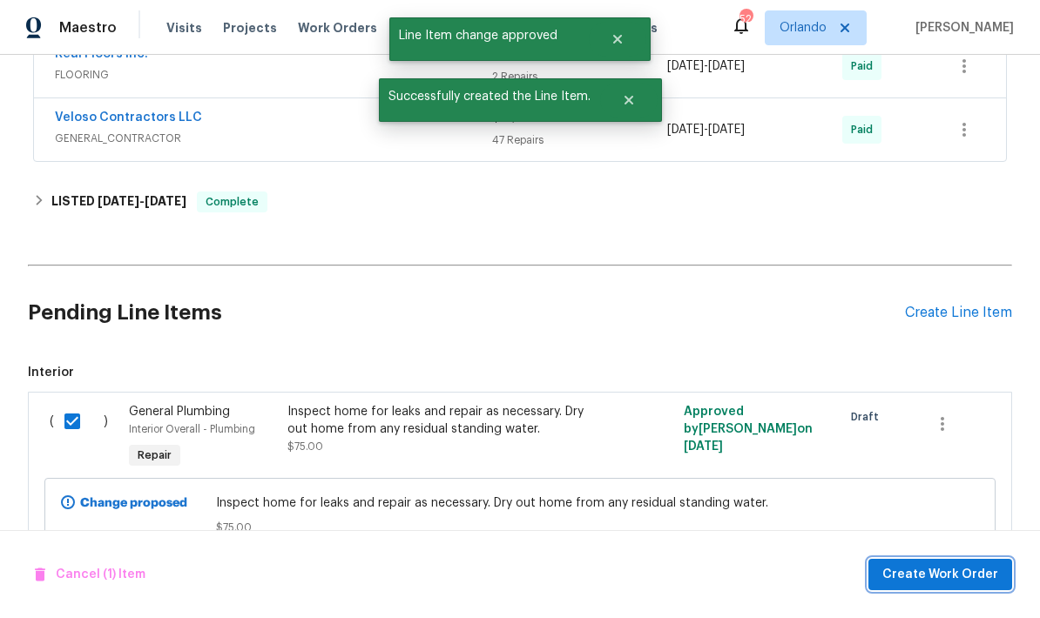
click at [932, 569] on span "Create Work Order" at bounding box center [940, 575] width 116 height 22
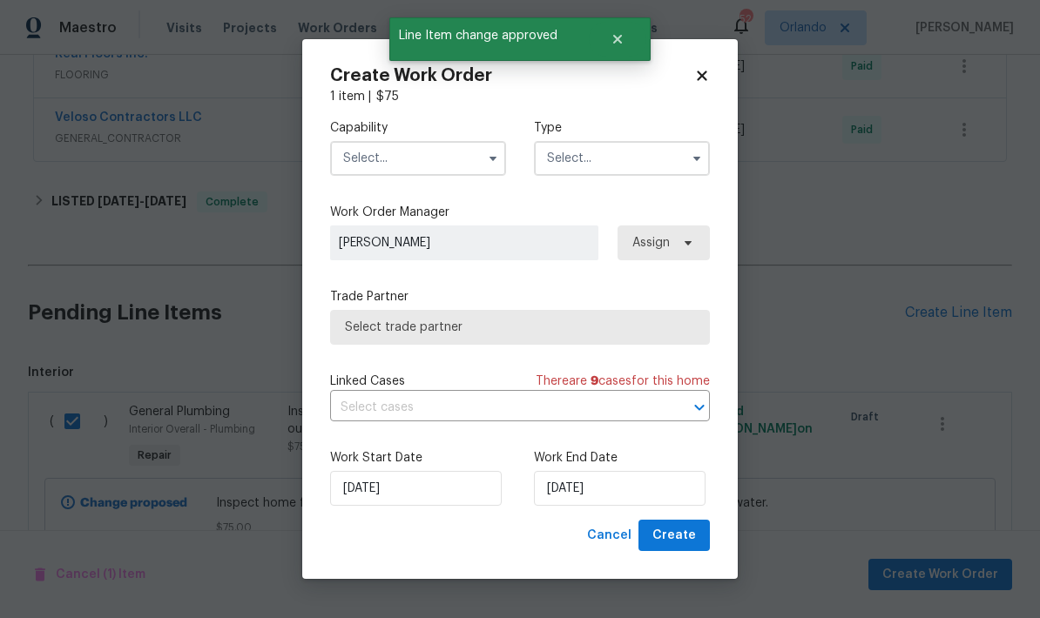
click at [449, 146] on input "text" at bounding box center [418, 158] width 176 height 35
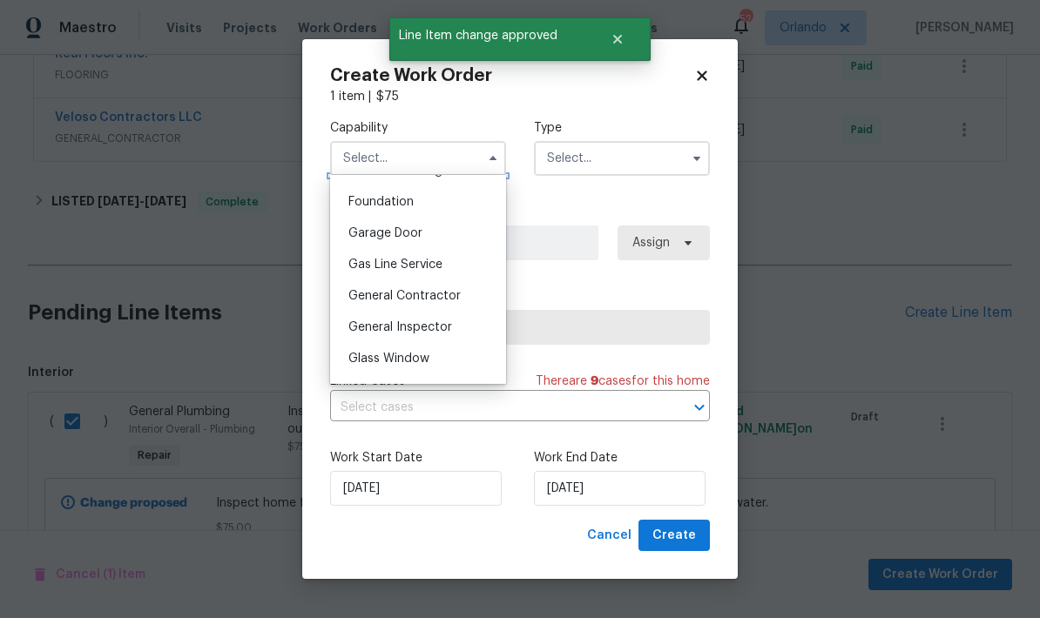
scroll to position [741, 0]
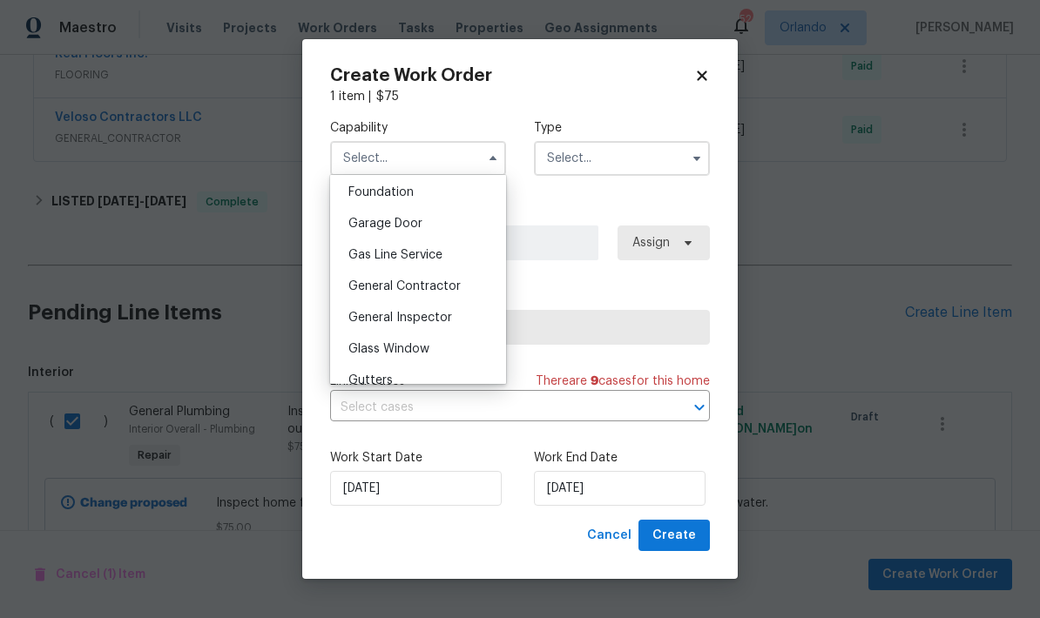
click at [449, 288] on span "General Contractor" at bounding box center [404, 286] width 112 height 12
type input "General Contractor"
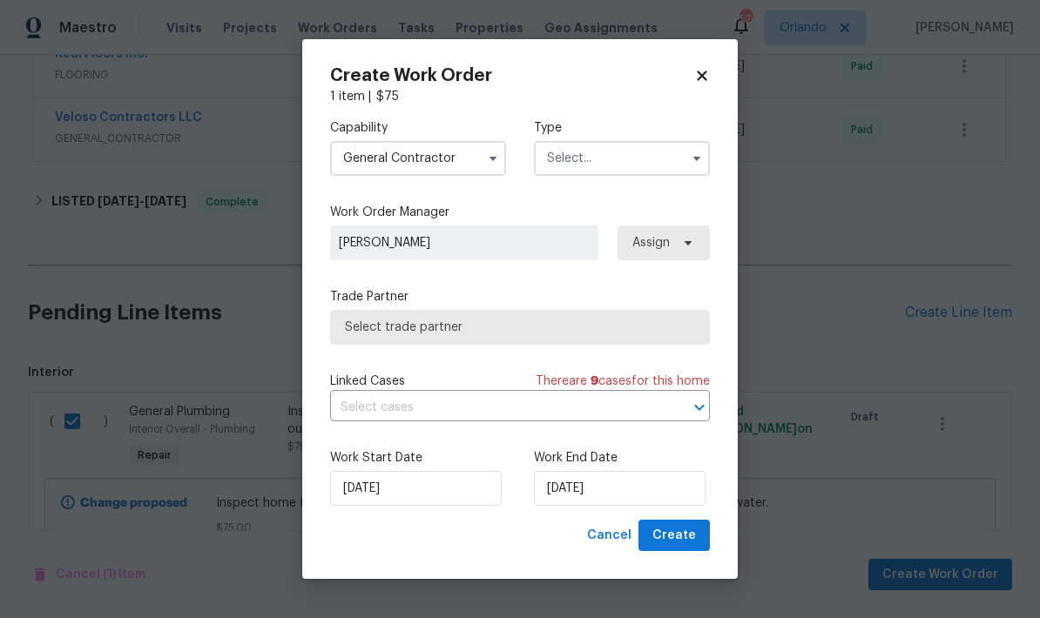
click at [676, 159] on input "text" at bounding box center [622, 158] width 176 height 35
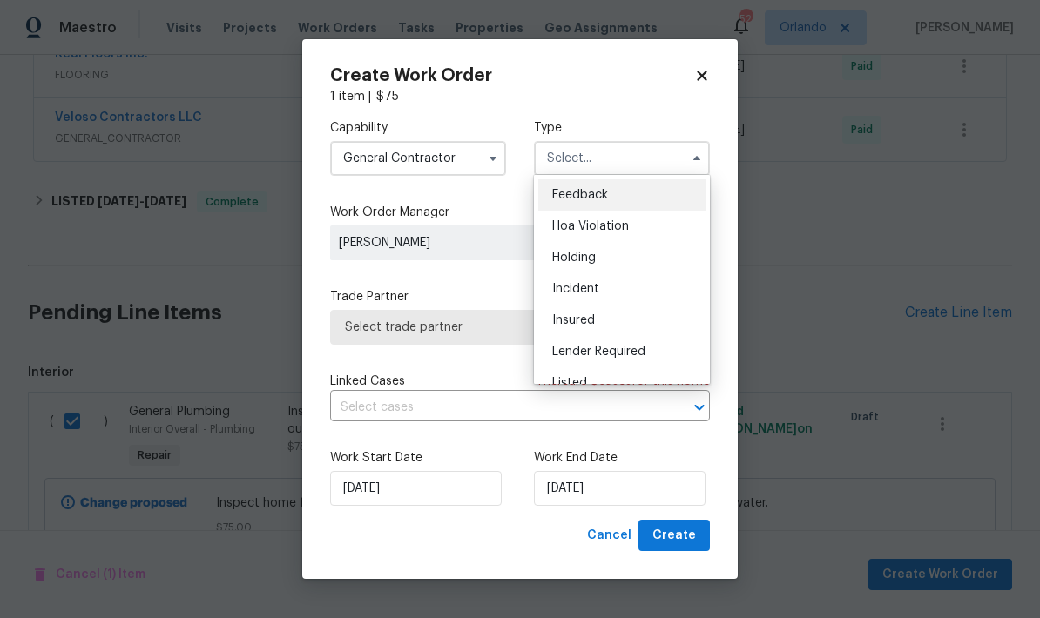
click at [631, 378] on div "Listed" at bounding box center [621, 383] width 167 height 31
type input "Listed"
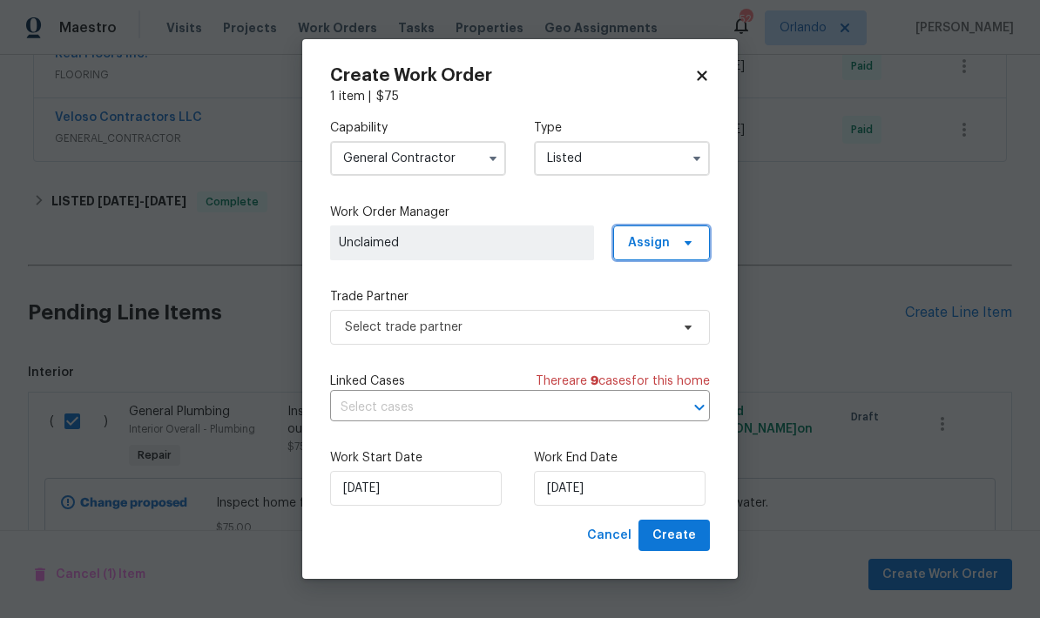
click at [689, 257] on span "Assign" at bounding box center [661, 243] width 97 height 35
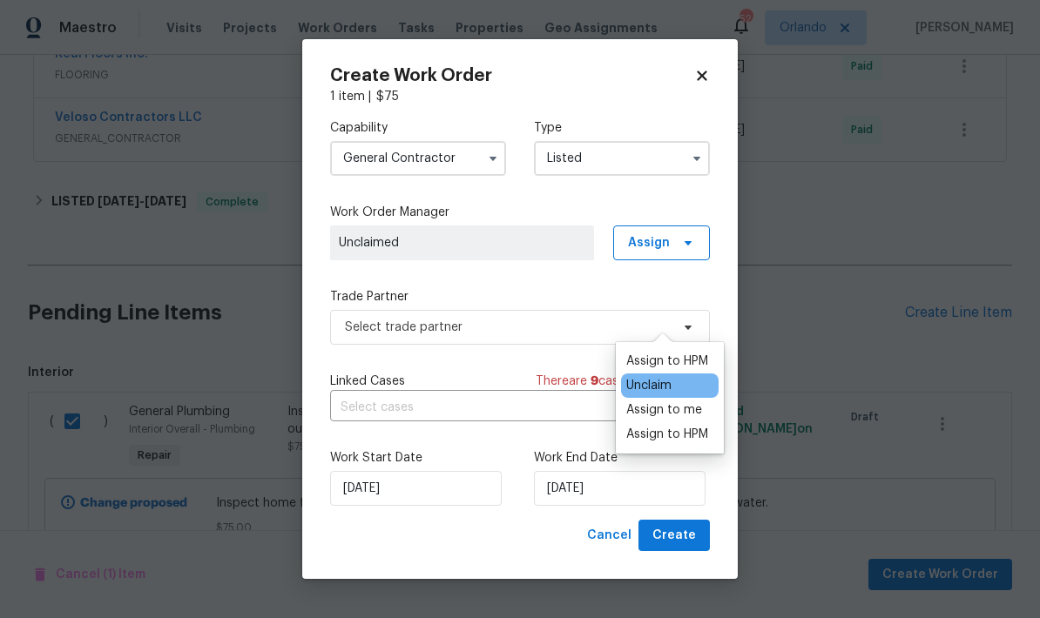
click at [701, 426] on div "Assign to HPM" at bounding box center [667, 434] width 82 height 17
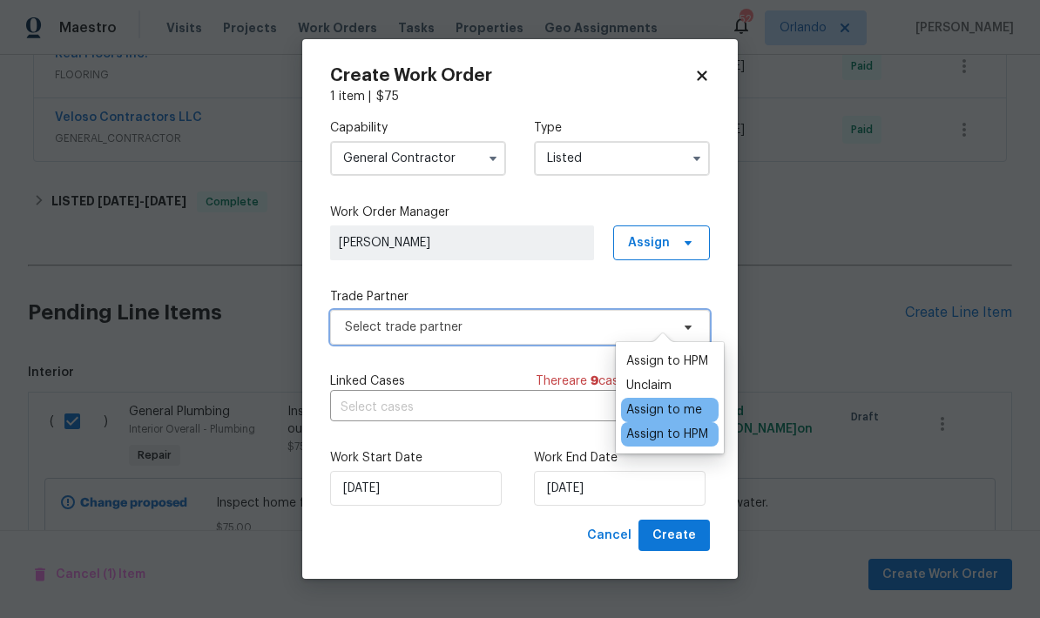
click at [570, 334] on span "Select trade partner" at bounding box center [507, 327] width 325 height 17
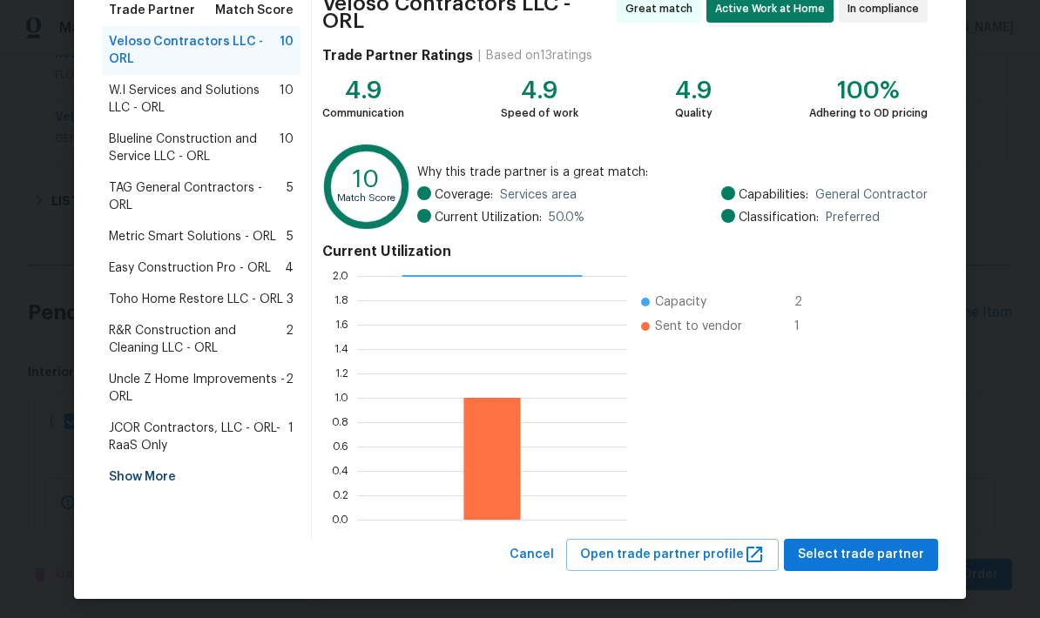
scroll to position [150, 0]
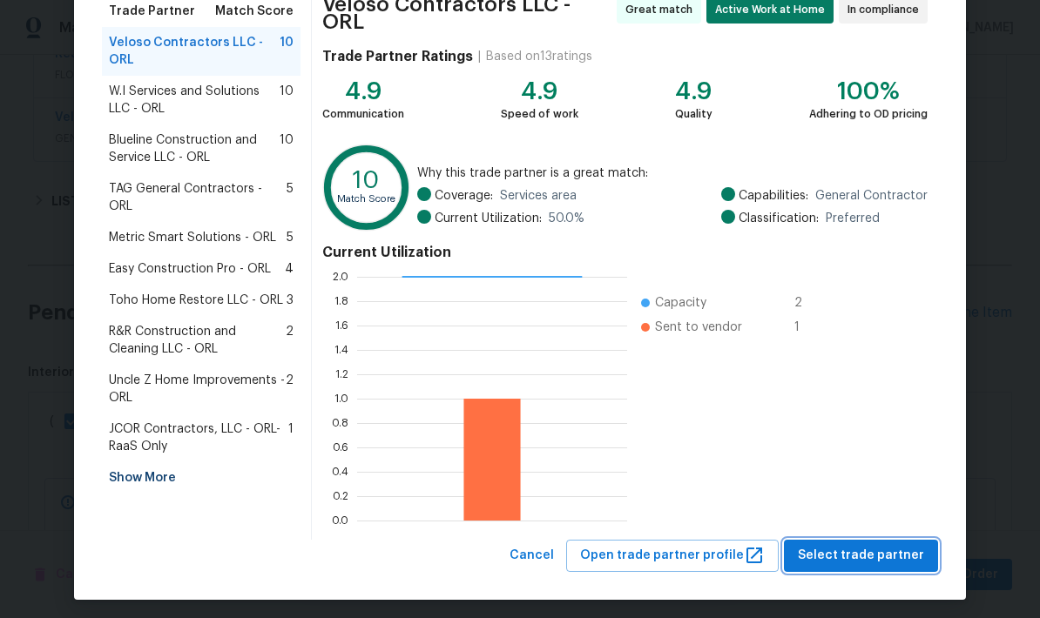
click at [887, 545] on span "Select trade partner" at bounding box center [861, 556] width 126 height 22
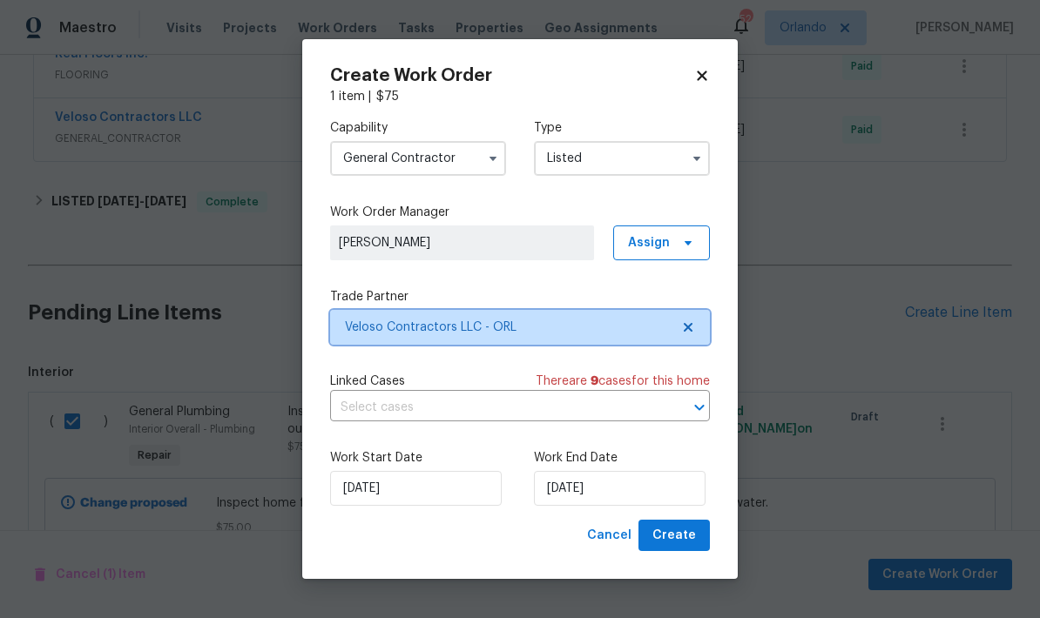
scroll to position [0, 0]
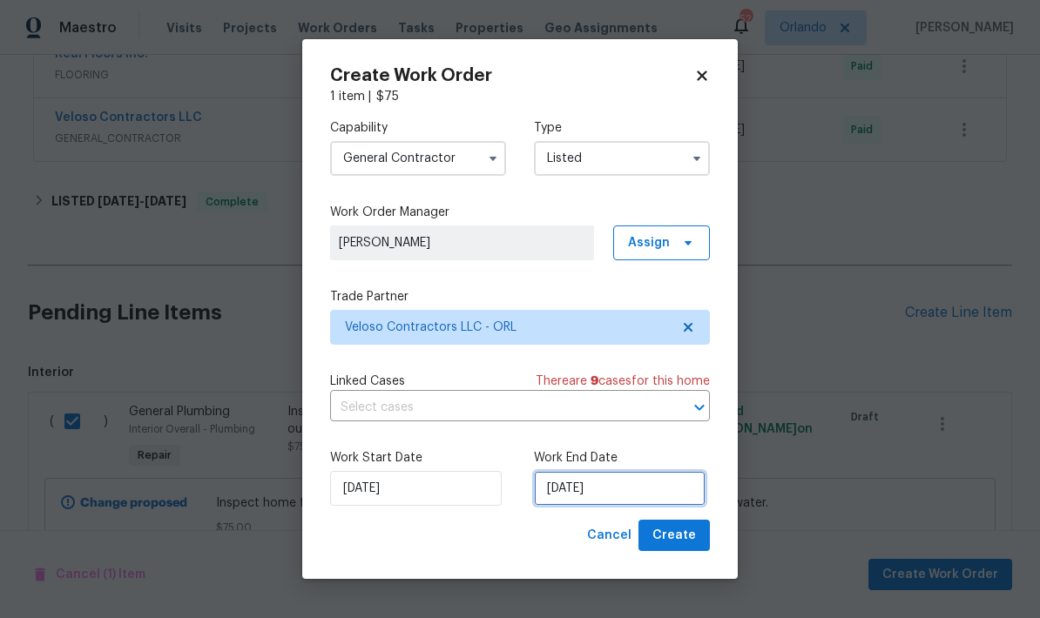
click at [674, 483] on input "[DATE]" at bounding box center [620, 488] width 172 height 35
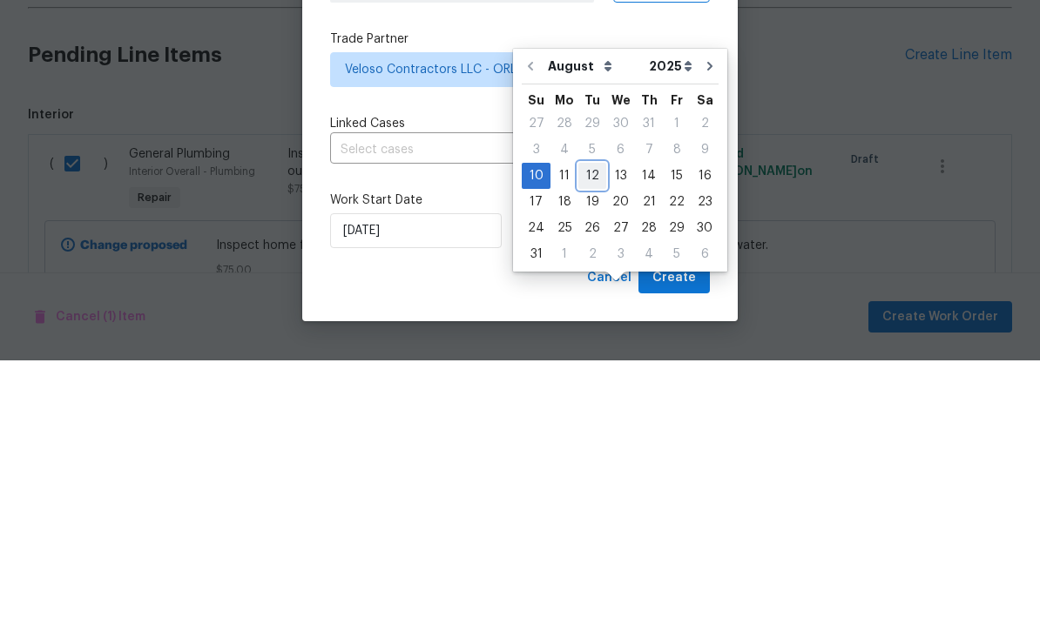
click at [586, 422] on div "12" at bounding box center [592, 434] width 28 height 24
type input "[DATE]"
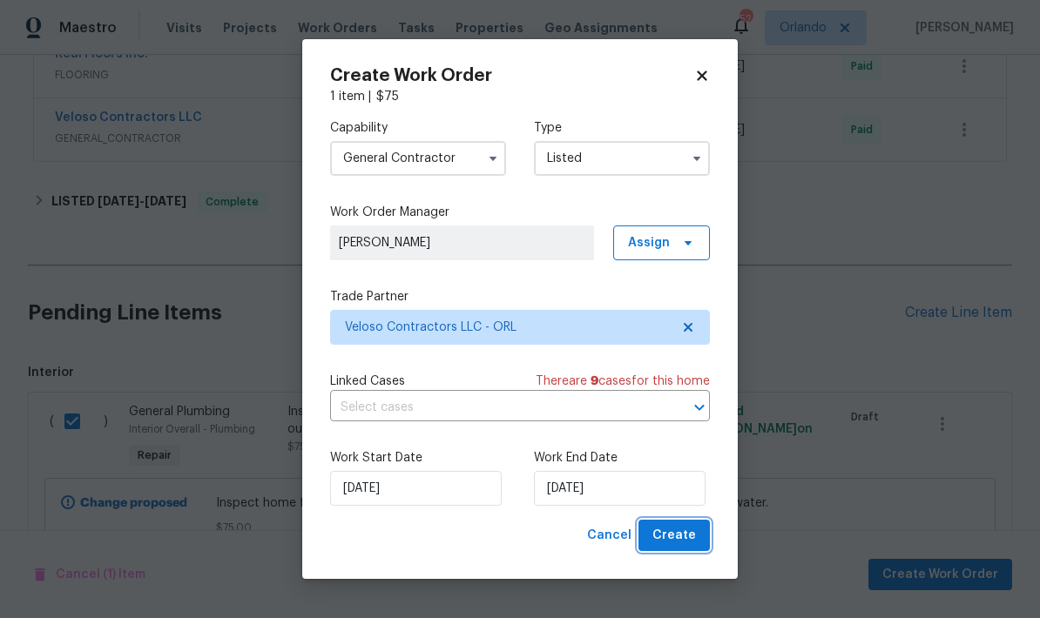
click at [685, 537] on span "Create" at bounding box center [674, 536] width 44 height 22
checkbox input "false"
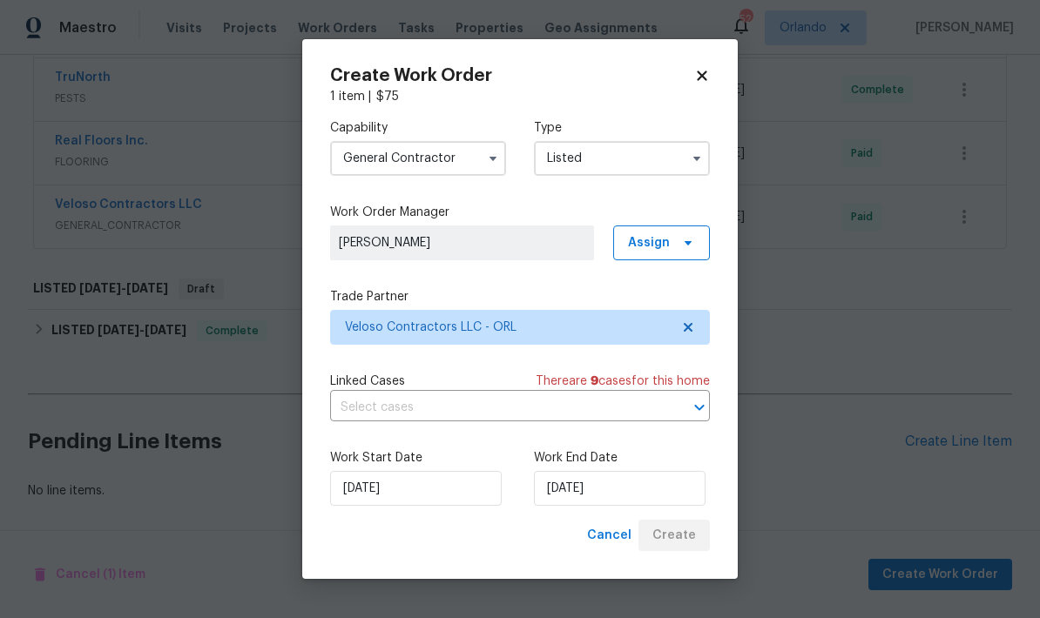
scroll to position [578, 0]
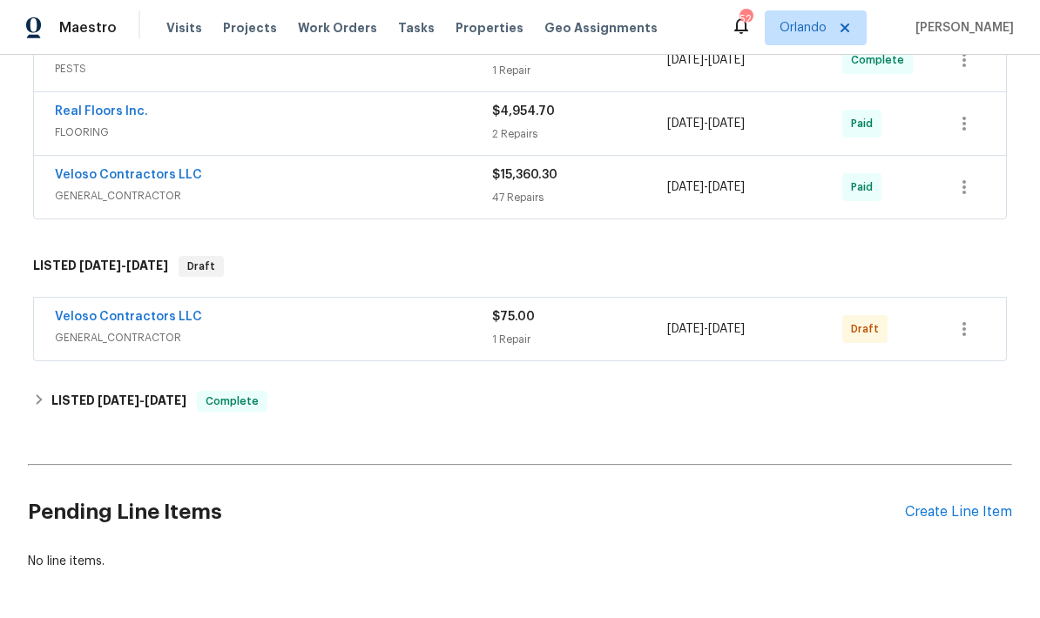
scroll to position [678, 0]
click at [968, 330] on icon "button" at bounding box center [964, 329] width 21 height 21
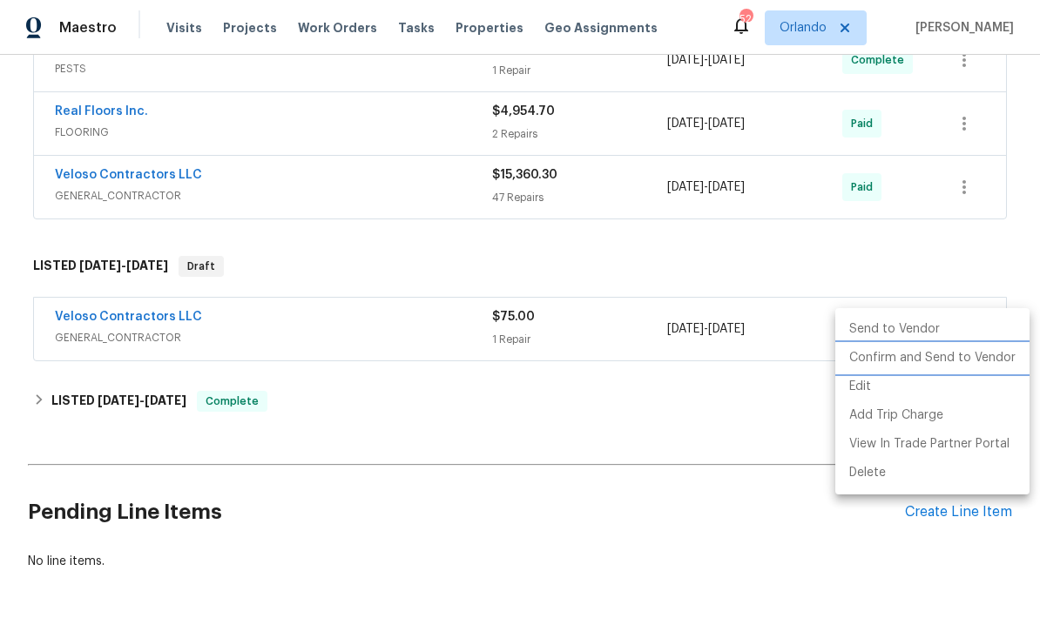
click at [974, 359] on li "Confirm and Send to Vendor" at bounding box center [932, 358] width 194 height 29
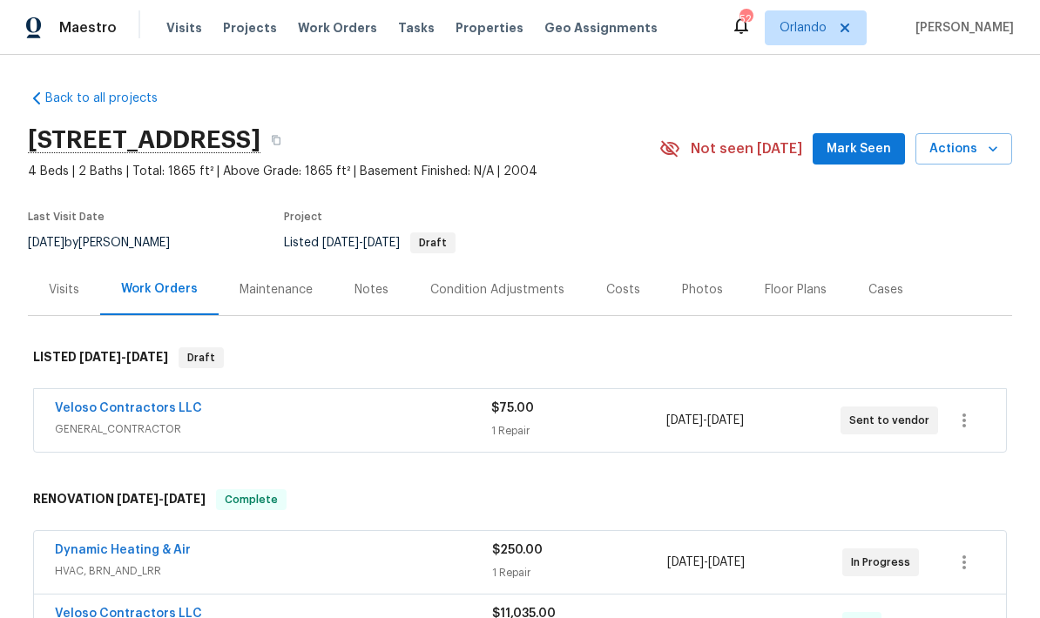
click at [875, 159] on span "Mark Seen" at bounding box center [859, 149] width 64 height 22
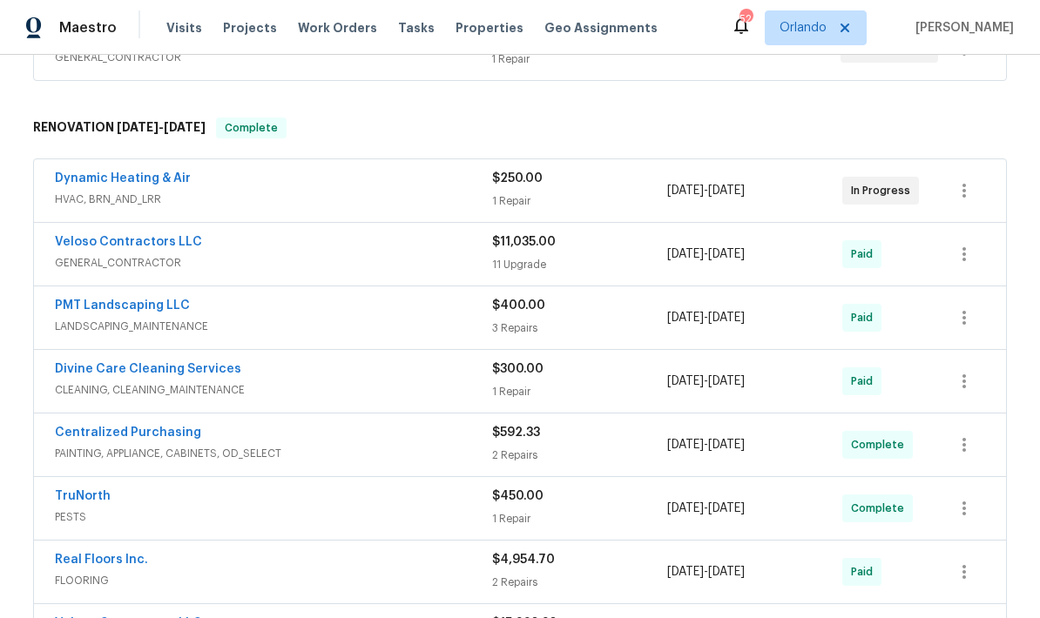
scroll to position [368, 0]
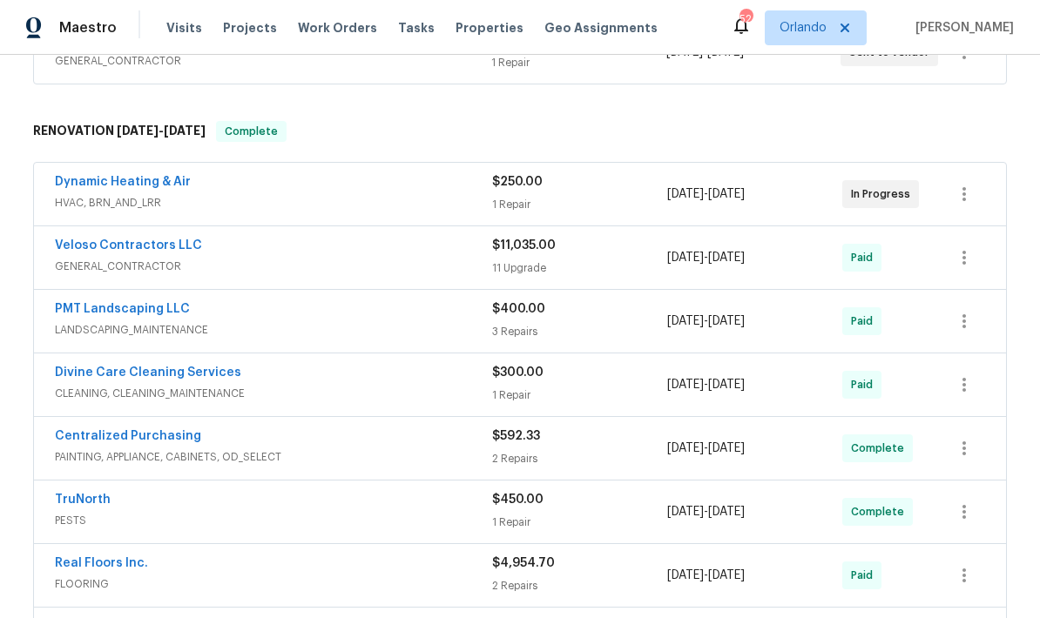
click at [152, 185] on link "Dynamic Heating & Air" at bounding box center [123, 182] width 136 height 12
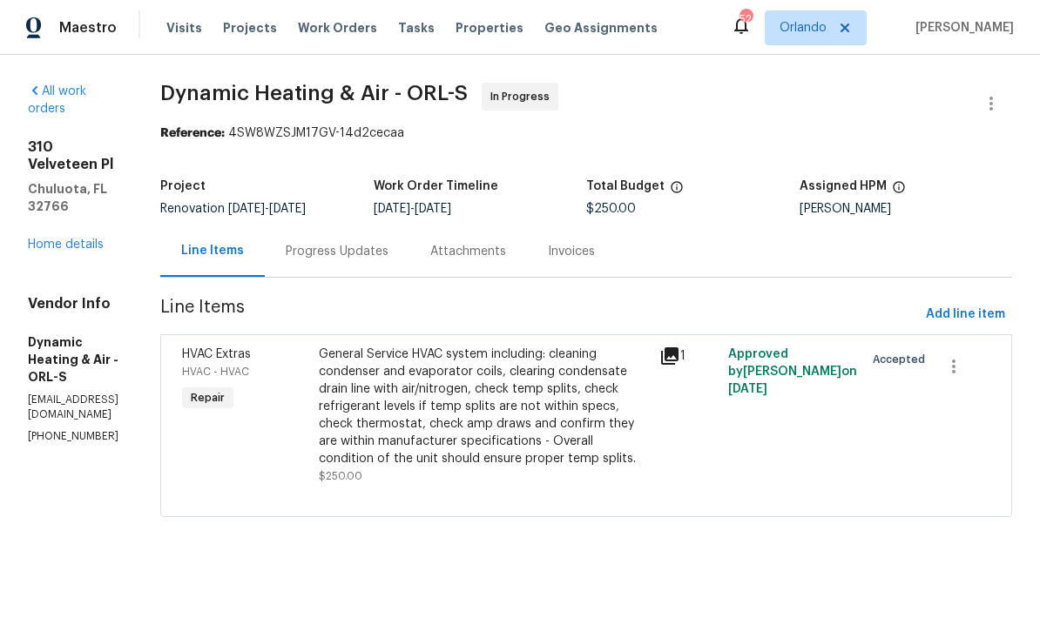
click at [388, 259] on div "Progress Updates" at bounding box center [337, 251] width 103 height 17
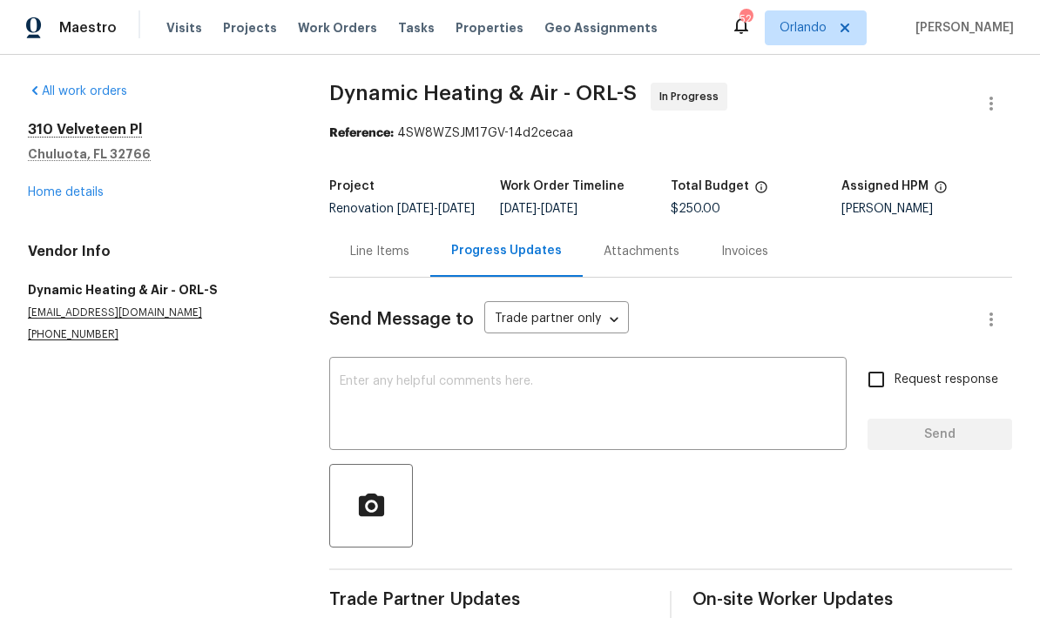
click at [371, 260] on div "Line Items" at bounding box center [379, 251] width 59 height 17
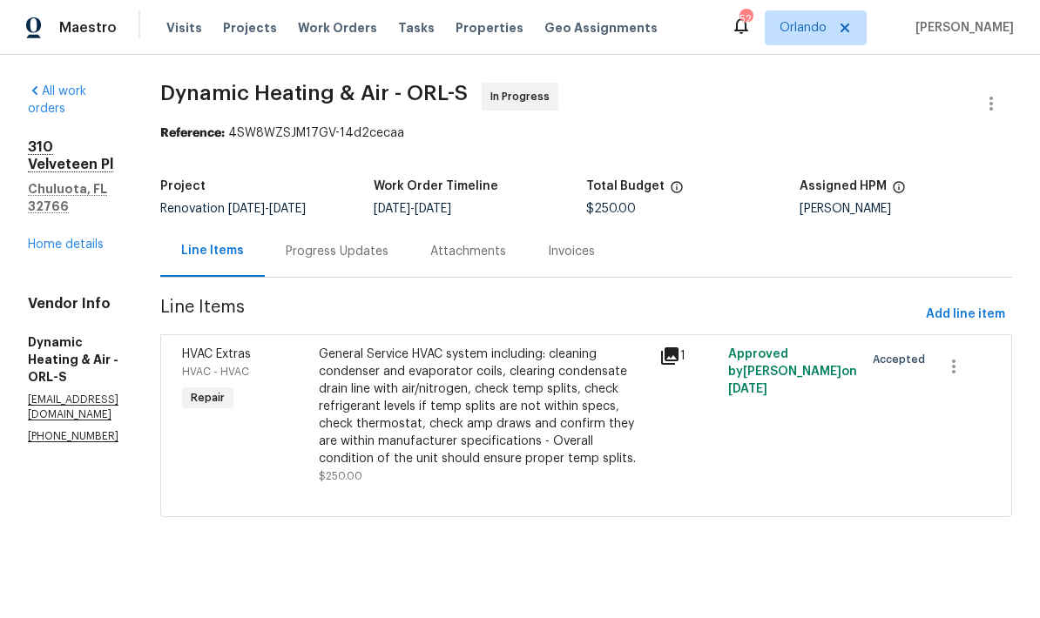
click at [388, 258] on div "Progress Updates" at bounding box center [337, 251] width 103 height 17
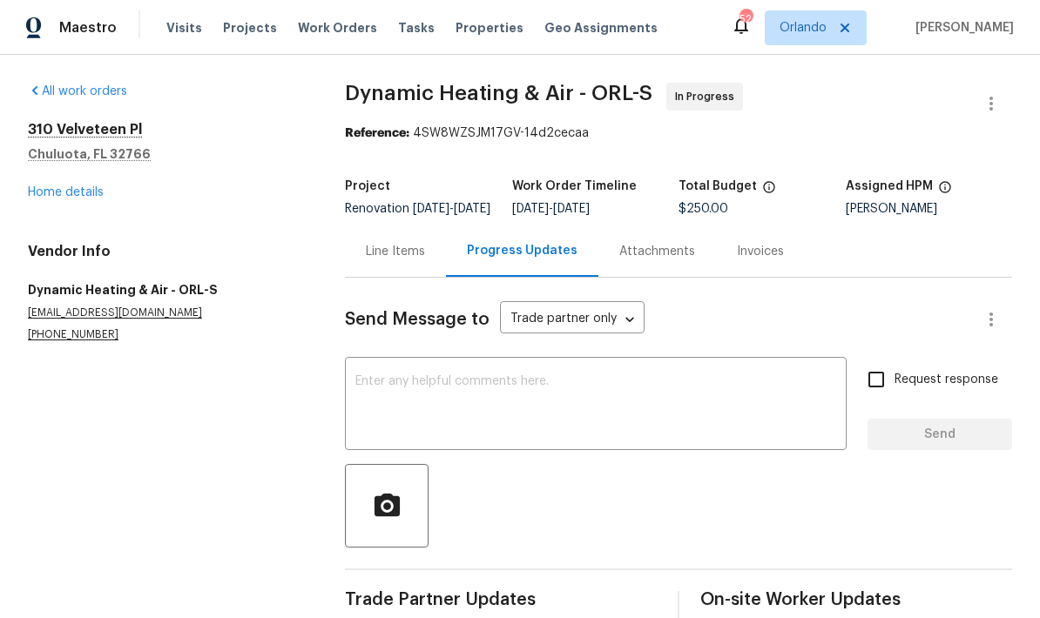
click at [484, 396] on textarea at bounding box center [595, 405] width 481 height 61
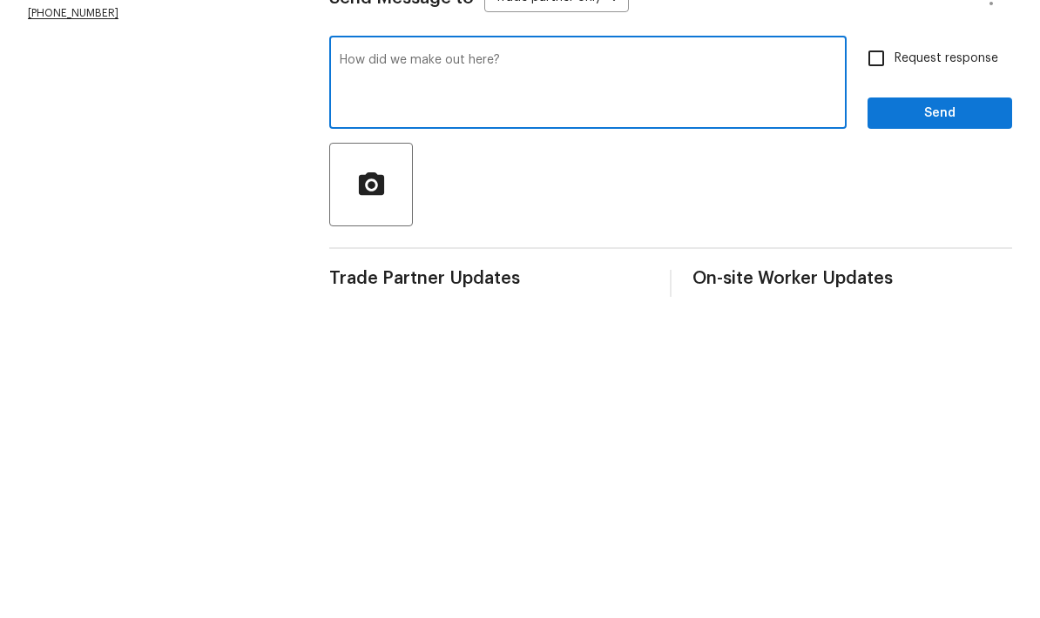
type textarea "How did we make out here?"
click at [885, 361] on input "Request response" at bounding box center [876, 379] width 37 height 37
checkbox input "true"
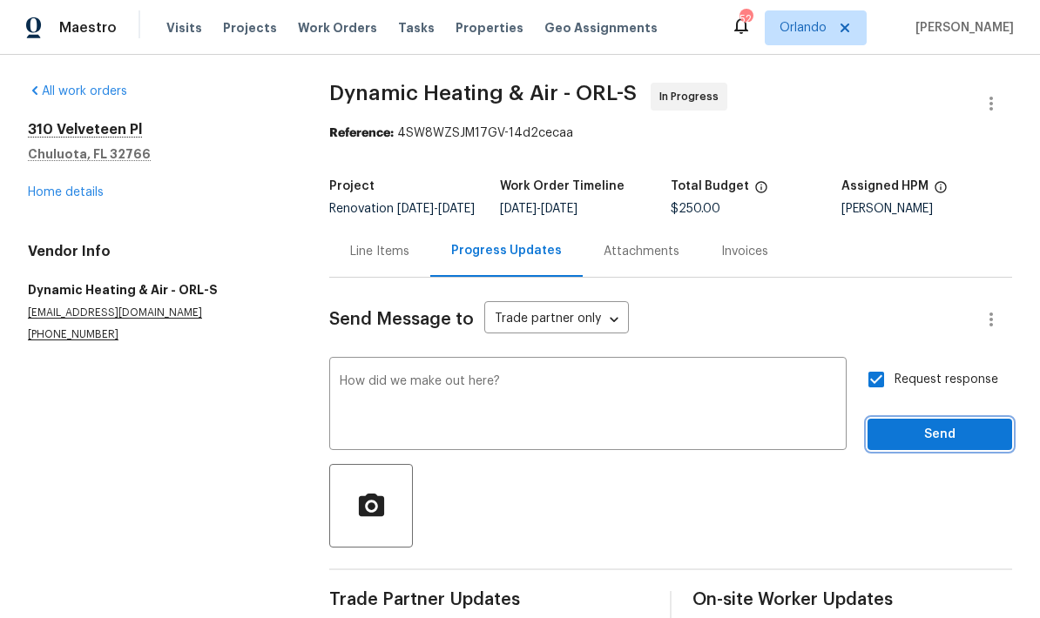
click at [919, 424] on span "Send" at bounding box center [939, 435] width 117 height 22
click at [72, 198] on link "Home details" at bounding box center [66, 192] width 76 height 12
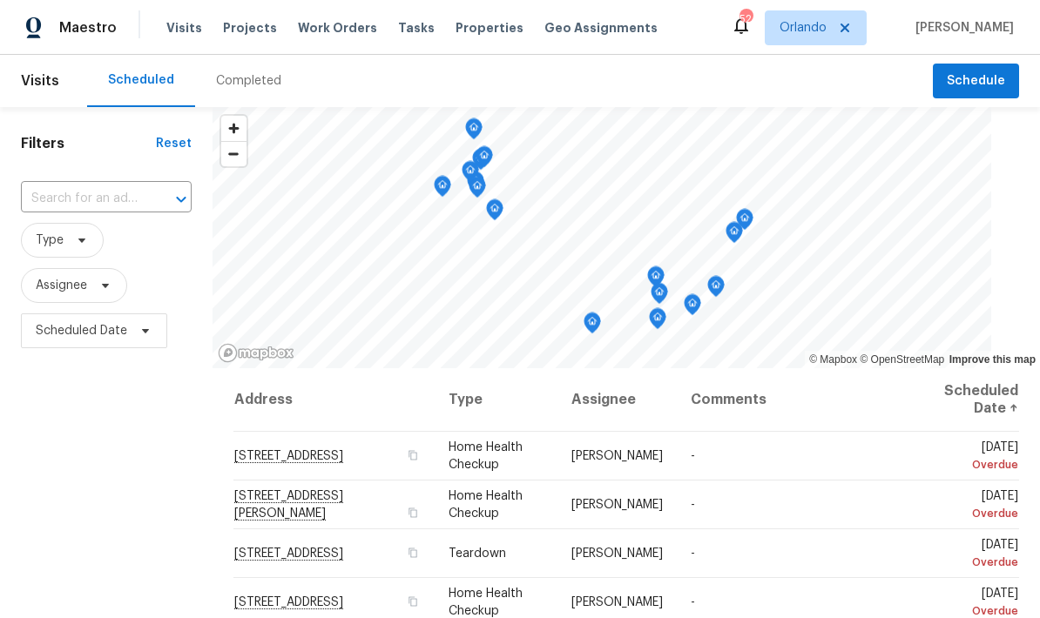
click at [334, 31] on span "Work Orders" at bounding box center [337, 27] width 79 height 17
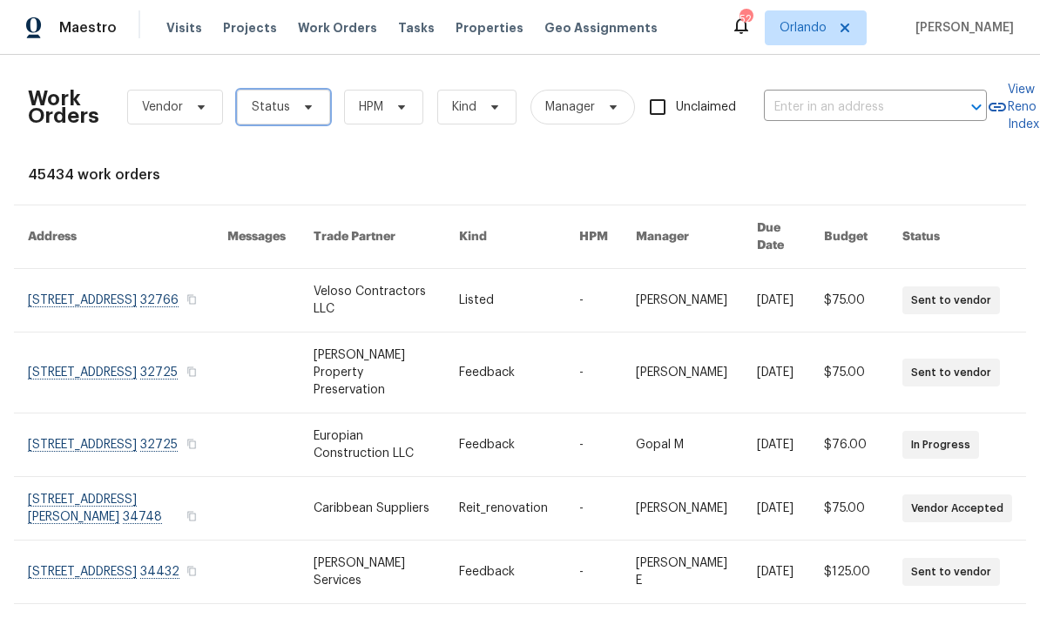
click at [296, 106] on span at bounding box center [305, 107] width 19 height 14
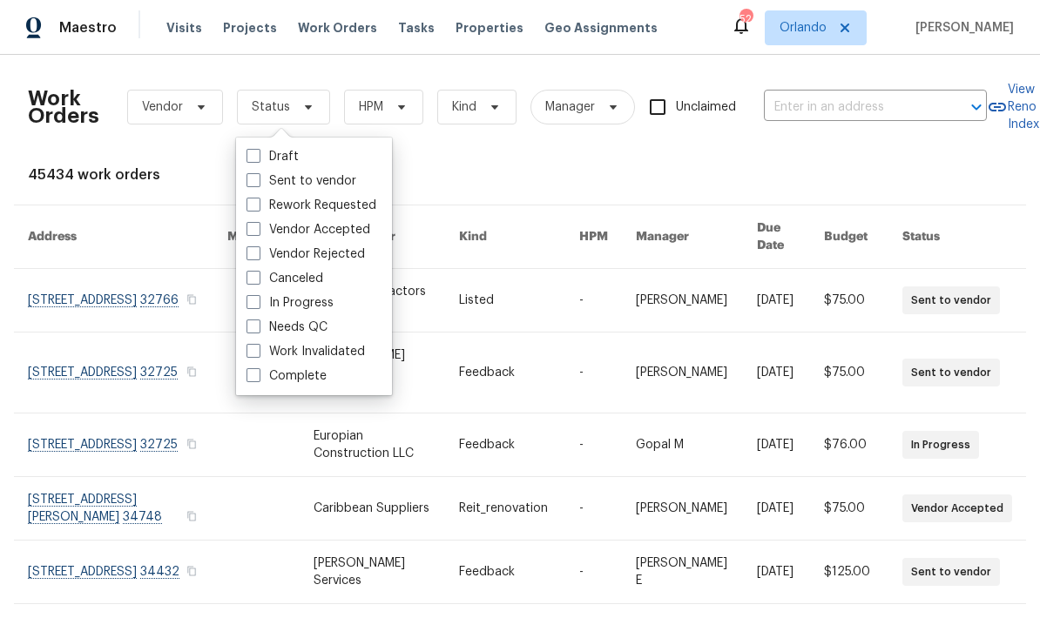
click at [253, 333] on span at bounding box center [253, 327] width 14 height 14
click at [253, 330] on input "Needs QC" at bounding box center [251, 324] width 11 height 11
checkbox input "true"
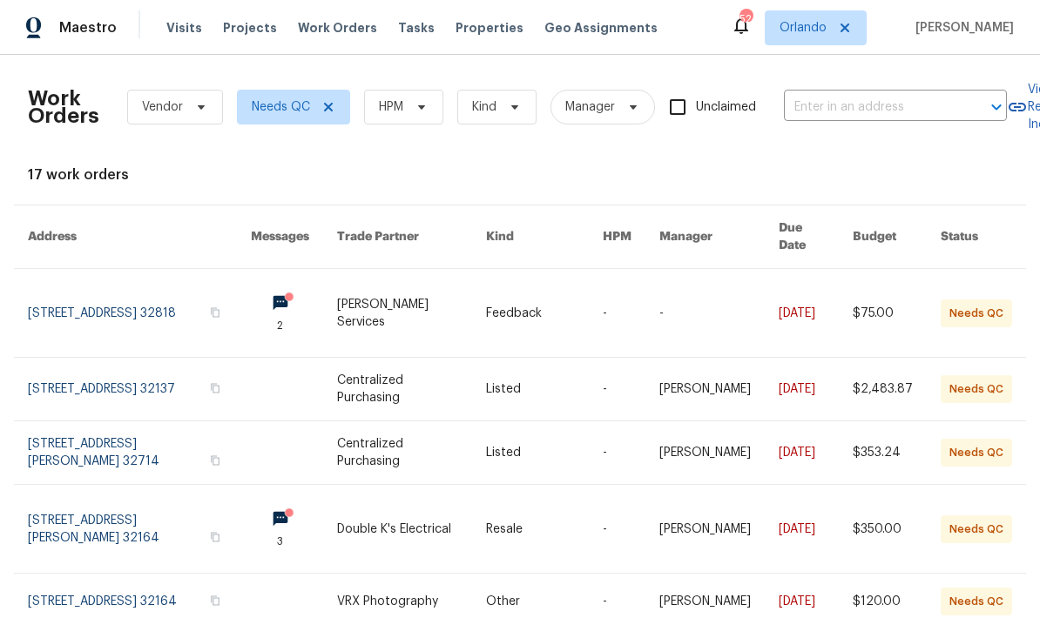
scroll to position [5, 0]
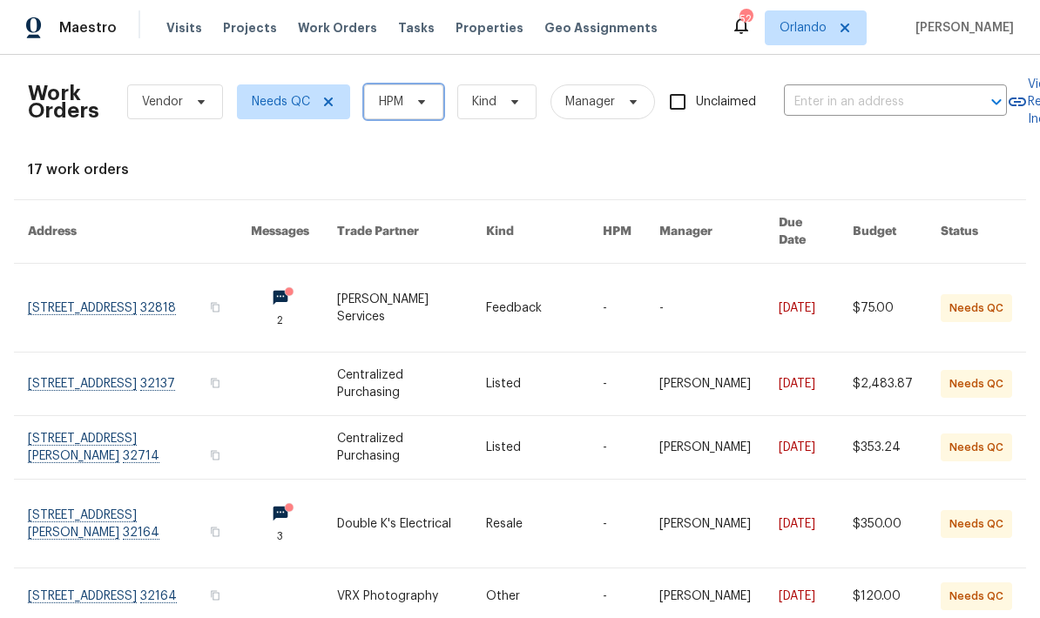
click at [425, 102] on icon at bounding box center [422, 102] width 14 height 14
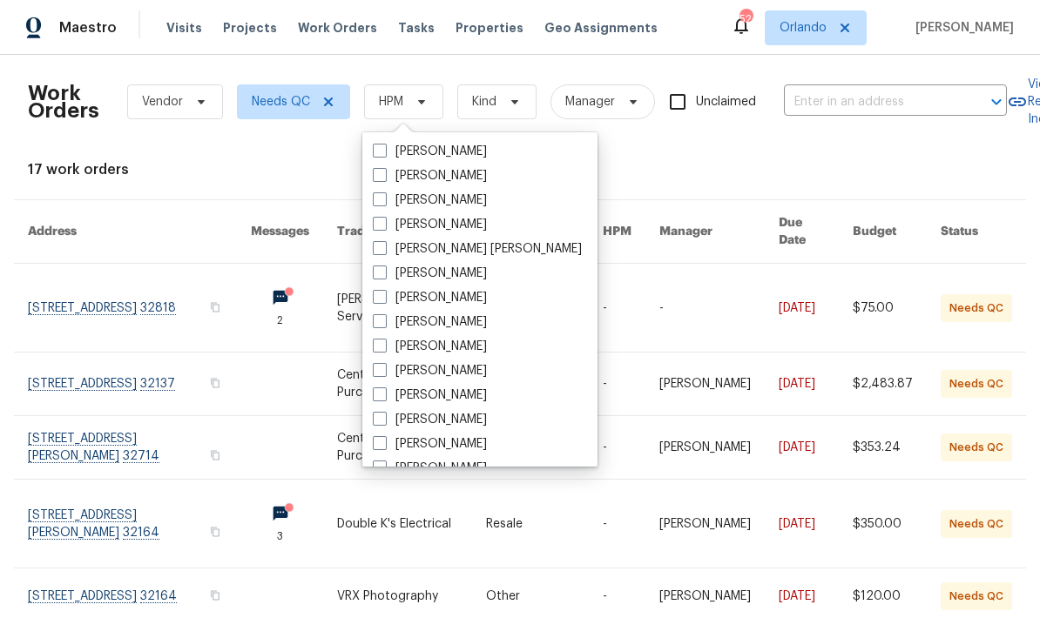
click at [379, 153] on span at bounding box center [380, 151] width 14 height 14
click at [379, 153] on input "[PERSON_NAME]" at bounding box center [378, 148] width 11 height 11
checkbox input "true"
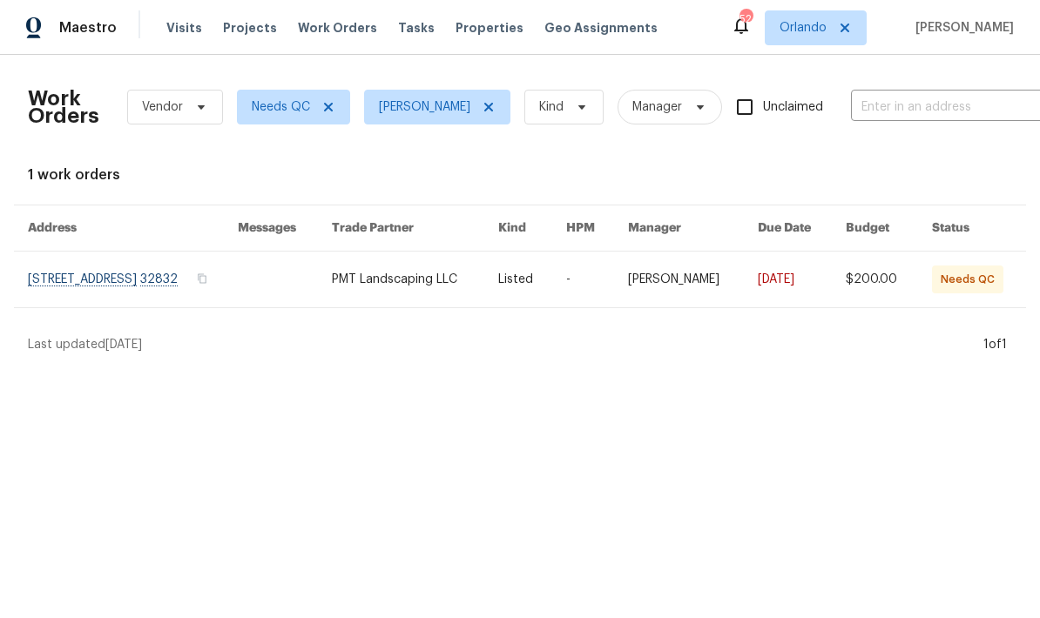
click at [210, 280] on link at bounding box center [133, 280] width 210 height 56
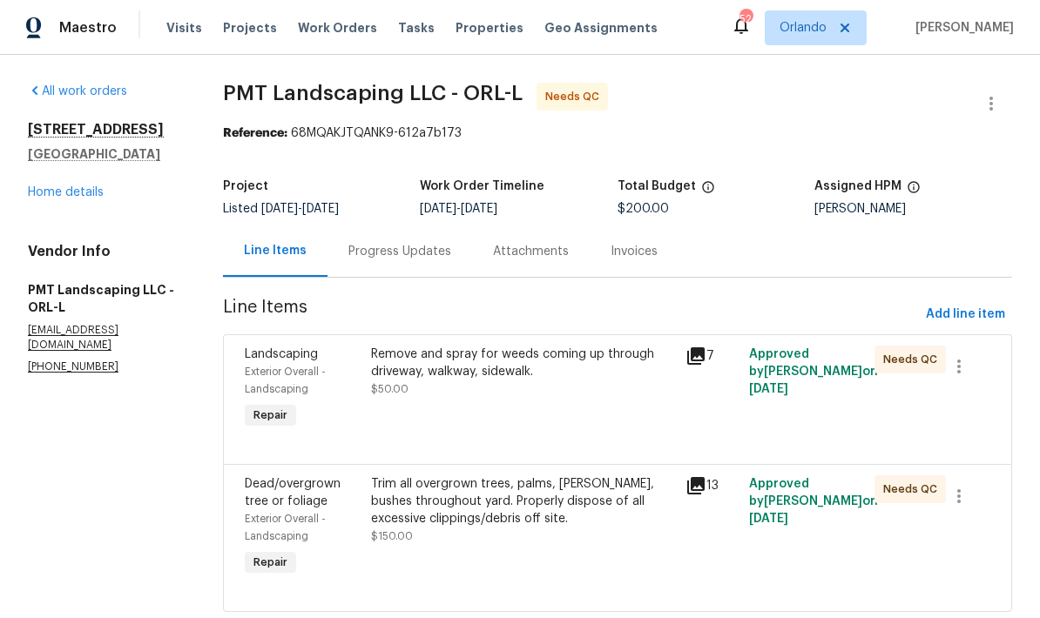
click at [533, 513] on div "Trim all overgrown trees, palms, [PERSON_NAME], bushes throughout yard. Properl…" at bounding box center [523, 502] width 305 height 52
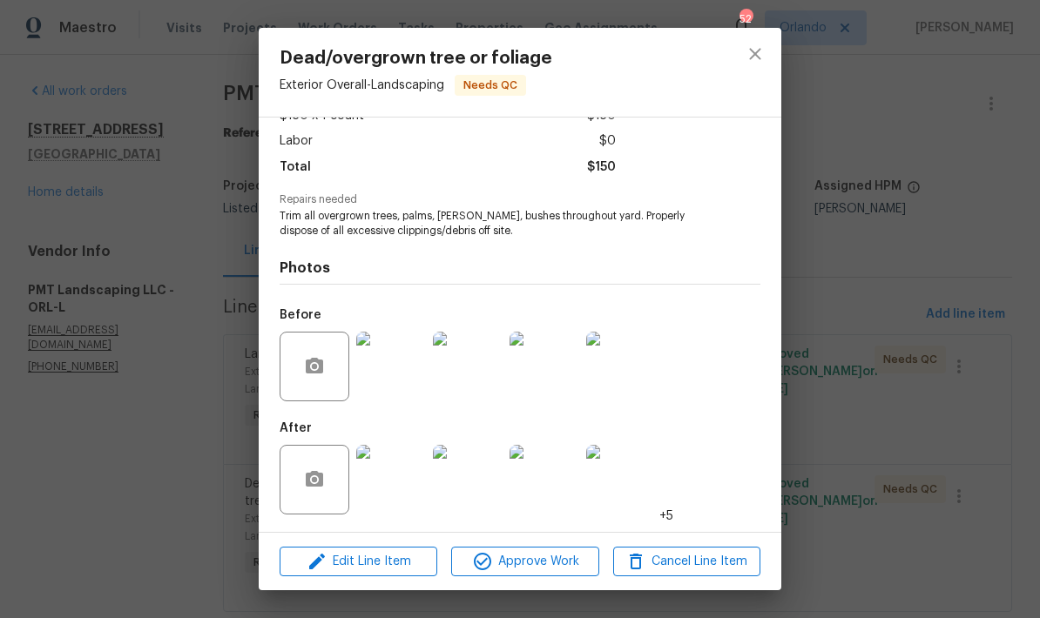
scroll to position [115, 0]
click at [403, 474] on img at bounding box center [391, 480] width 70 height 70
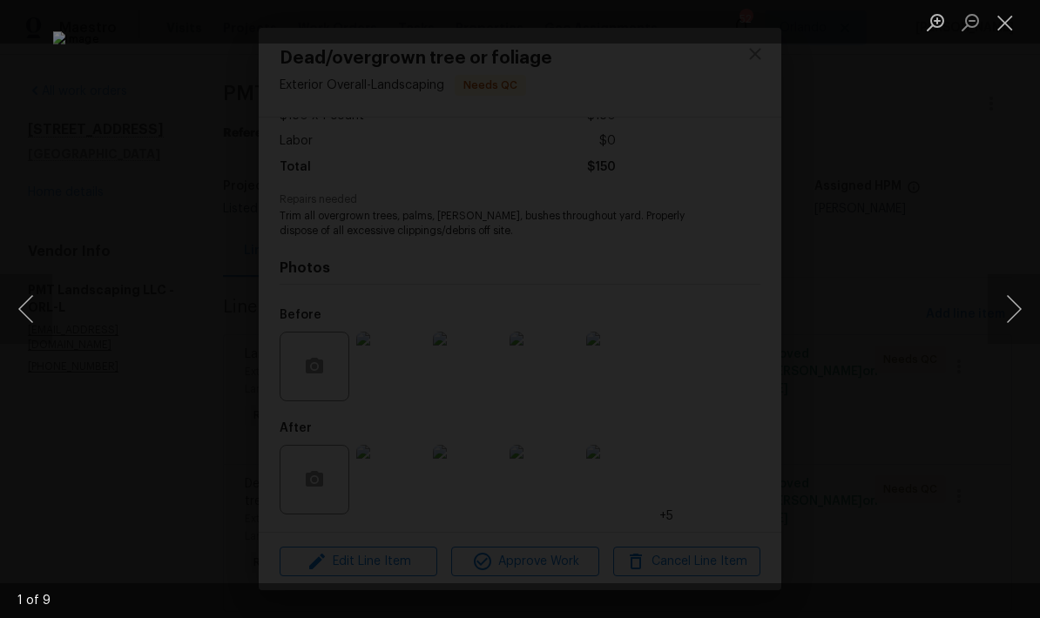
click at [1008, 312] on button "Next image" at bounding box center [1014, 309] width 52 height 70
click at [1017, 309] on button "Next image" at bounding box center [1014, 309] width 52 height 70
click at [1013, 309] on button "Next image" at bounding box center [1014, 309] width 52 height 70
click at [1009, 317] on button "Next image" at bounding box center [1014, 309] width 52 height 70
click at [1007, 326] on button "Next image" at bounding box center [1014, 309] width 52 height 70
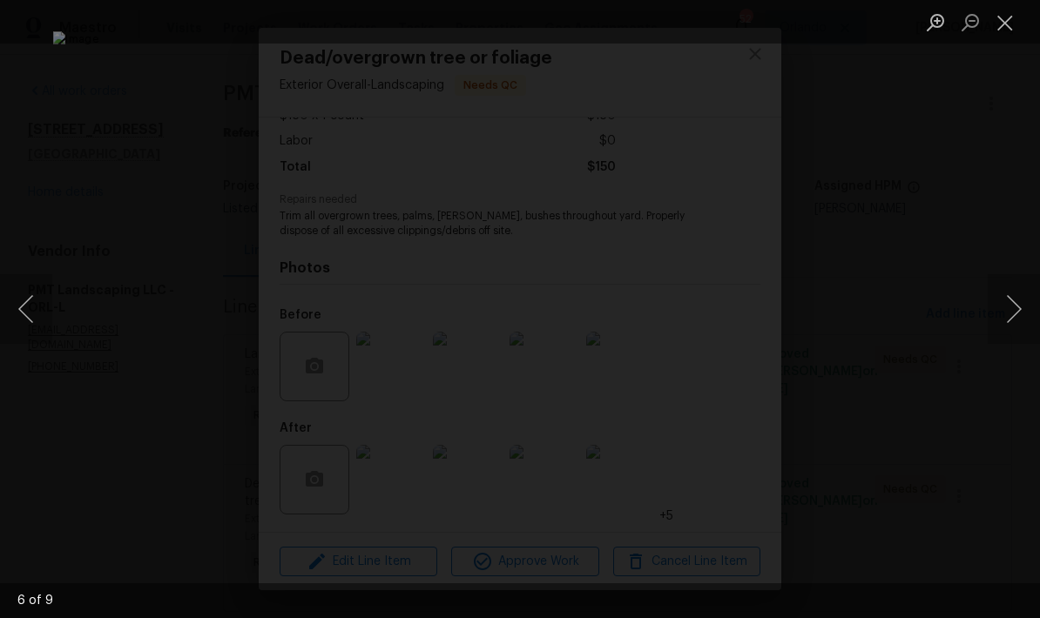
click at [986, 192] on div "Lightbox" at bounding box center [520, 309] width 1040 height 618
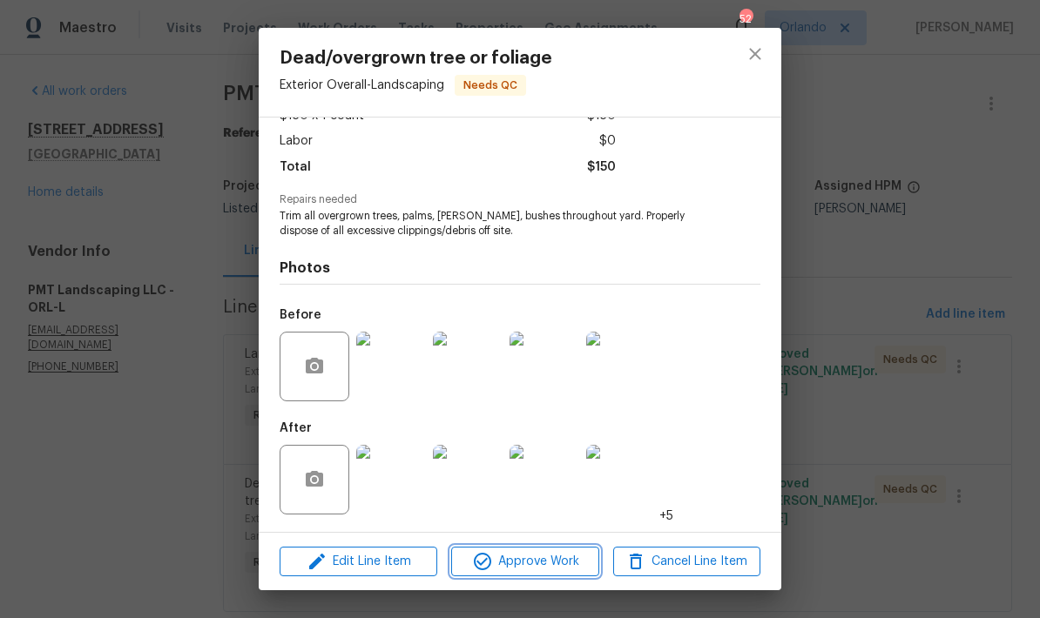
click at [577, 570] on span "Approve Work" at bounding box center [524, 562] width 137 height 22
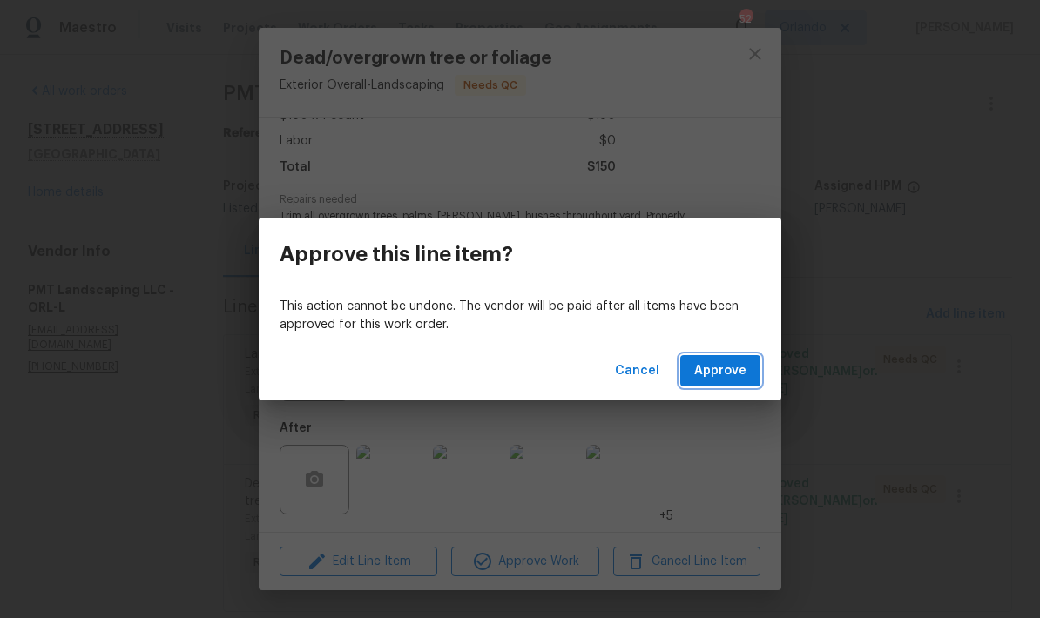
click at [732, 376] on span "Approve" at bounding box center [720, 372] width 52 height 22
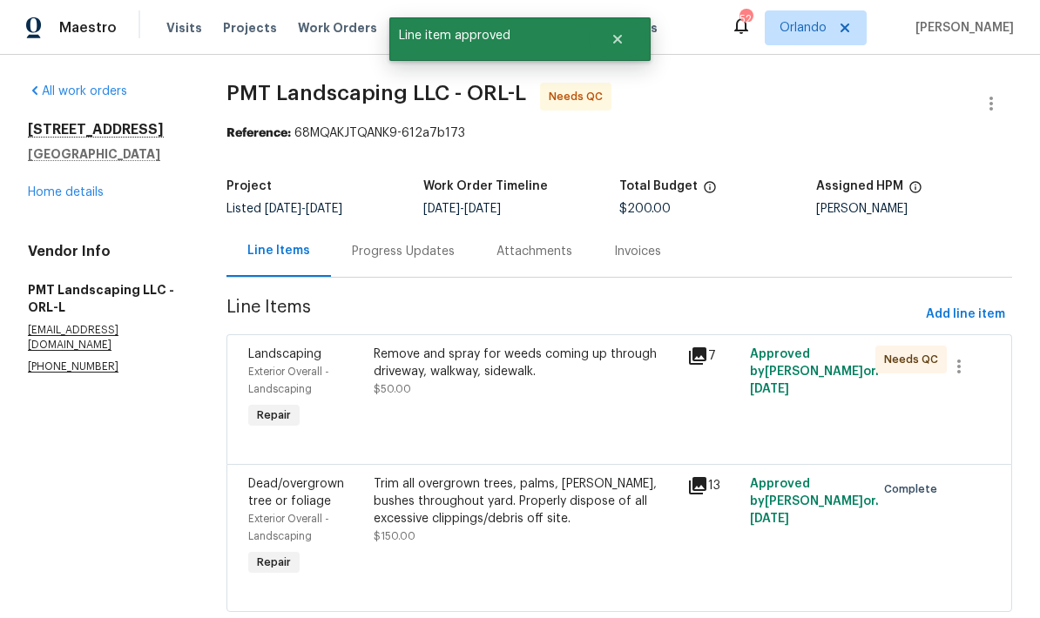
click at [579, 362] on div "Remove and spray for weeds coming up through driveway, walkway, sidewalk." at bounding box center [525, 363] width 303 height 35
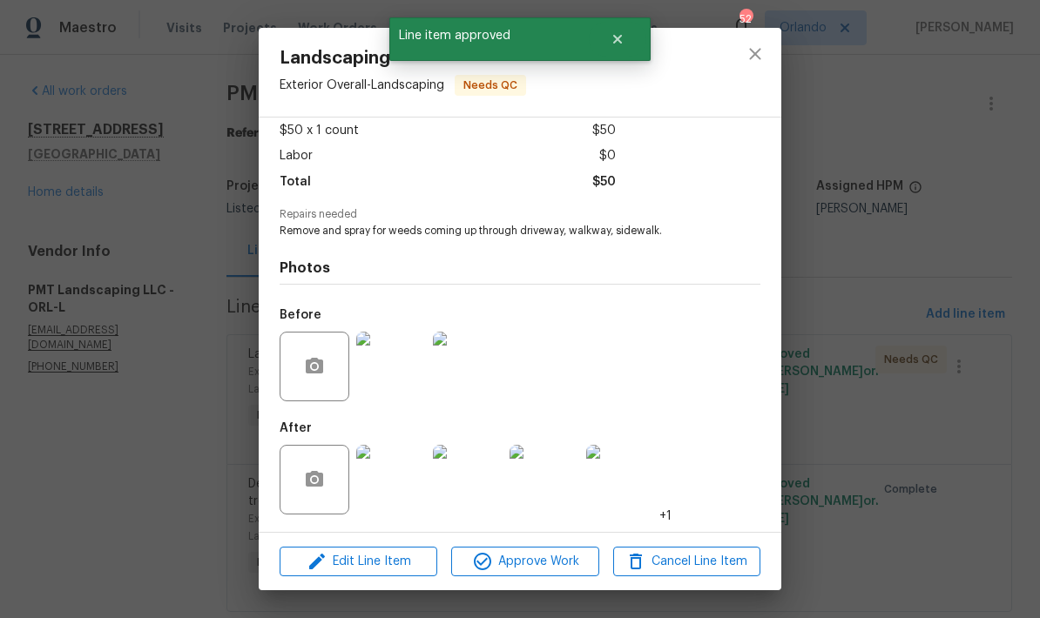
scroll to position [101, 0]
click at [395, 482] on img at bounding box center [391, 480] width 70 height 70
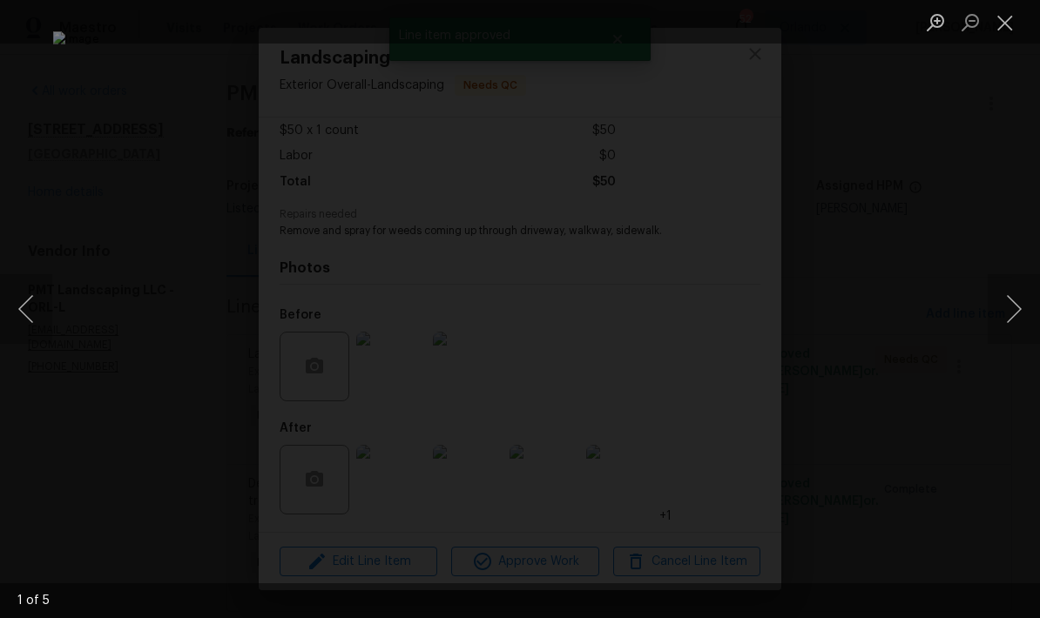
click at [1022, 323] on button "Next image" at bounding box center [1014, 309] width 52 height 70
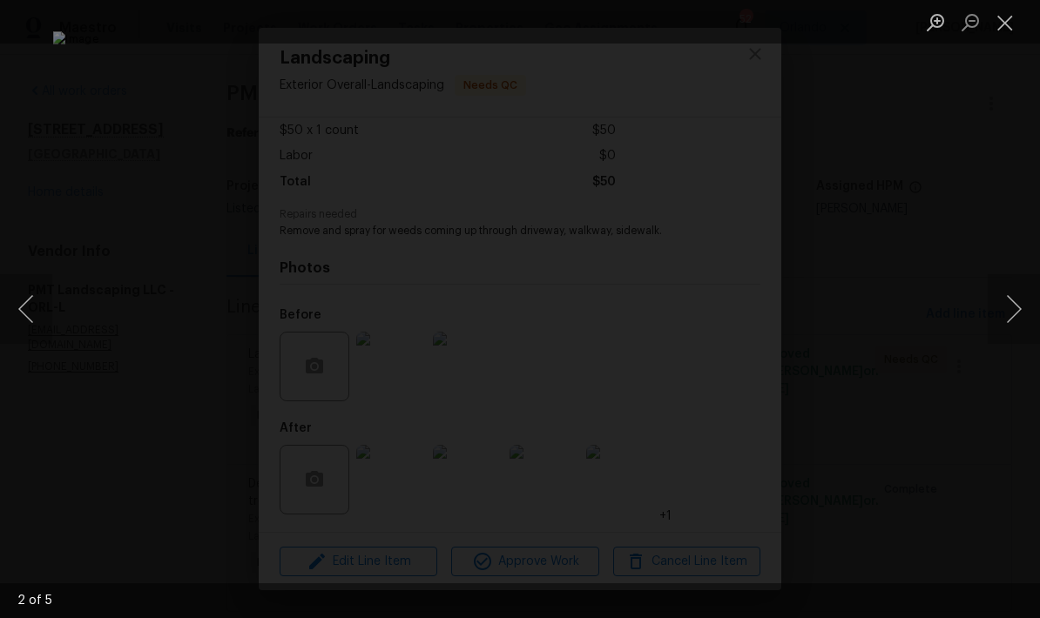
click at [1022, 323] on button "Next image" at bounding box center [1014, 309] width 52 height 70
click at [1003, 315] on button "Next image" at bounding box center [1014, 309] width 52 height 70
click at [999, 318] on button "Next image" at bounding box center [1014, 309] width 52 height 70
click at [995, 317] on button "Next image" at bounding box center [1014, 309] width 52 height 70
click at [991, 318] on button "Next image" at bounding box center [1014, 309] width 52 height 70
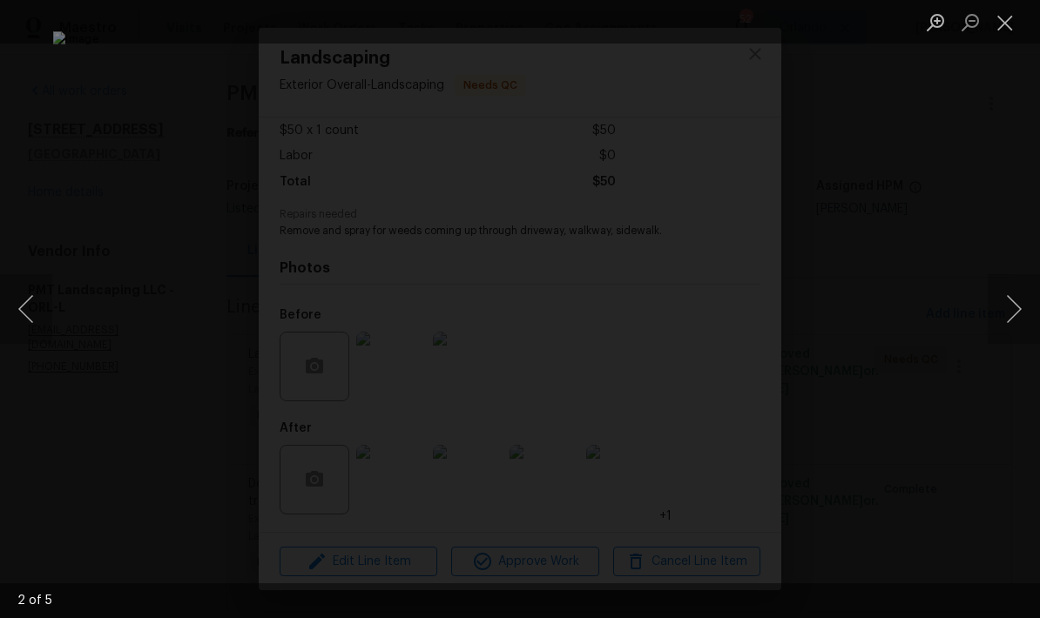
click at [964, 197] on div "Lightbox" at bounding box center [520, 309] width 1040 height 618
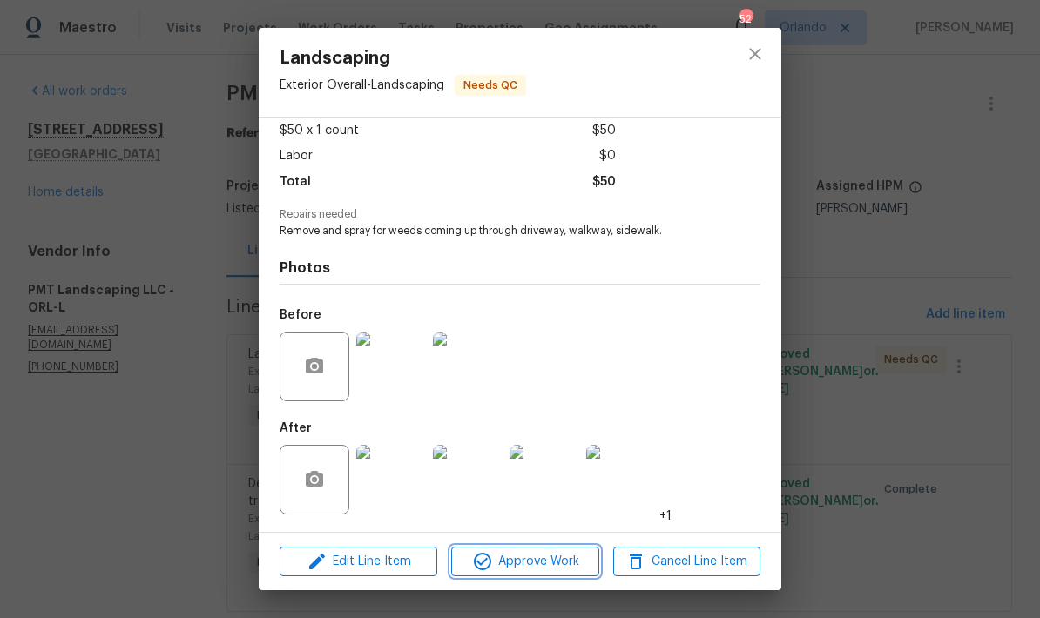
click at [584, 570] on span "Approve Work" at bounding box center [524, 562] width 137 height 22
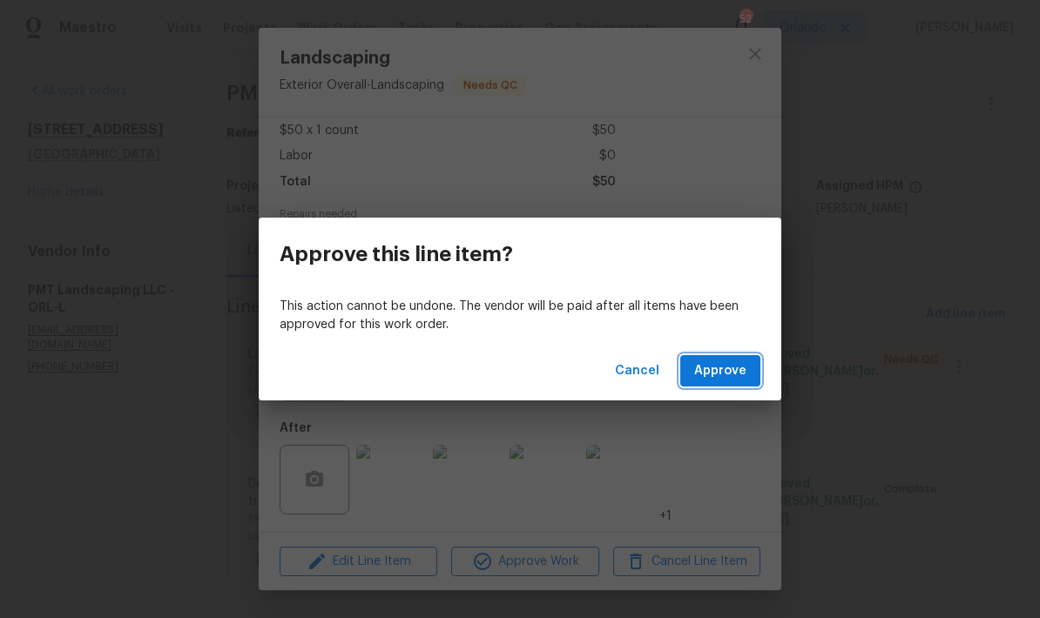
click at [748, 374] on button "Approve" at bounding box center [720, 371] width 80 height 32
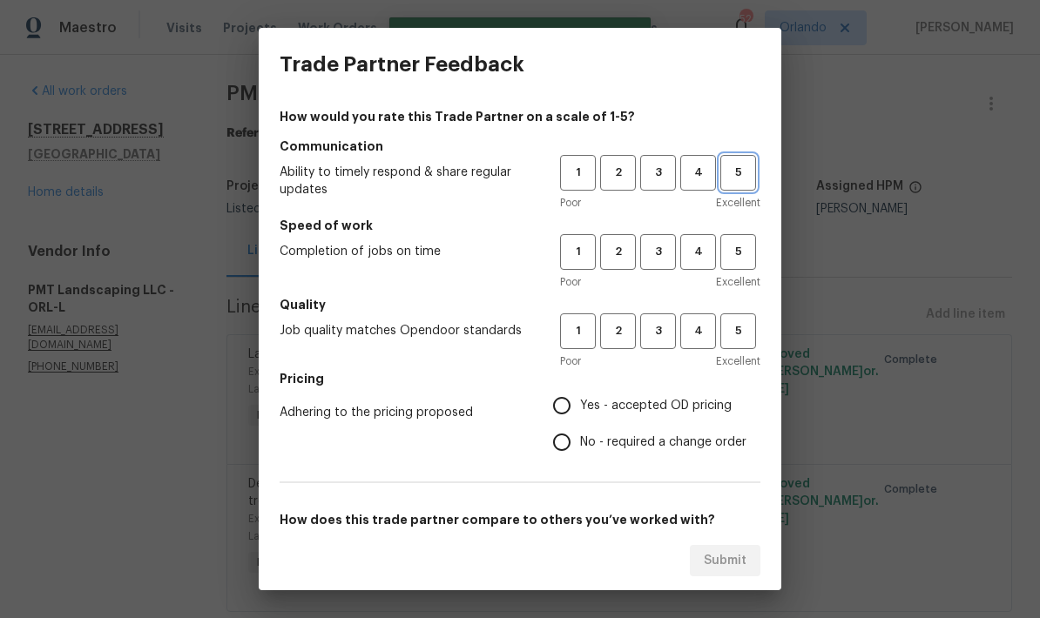
click at [739, 172] on span "5" at bounding box center [738, 173] width 32 height 20
click at [741, 244] on span "5" at bounding box center [738, 252] width 32 height 20
click at [744, 315] on button "5" at bounding box center [738, 332] width 36 height 36
click at [557, 422] on input "Yes - accepted OD pricing" at bounding box center [561, 406] width 37 height 37
radio input "true"
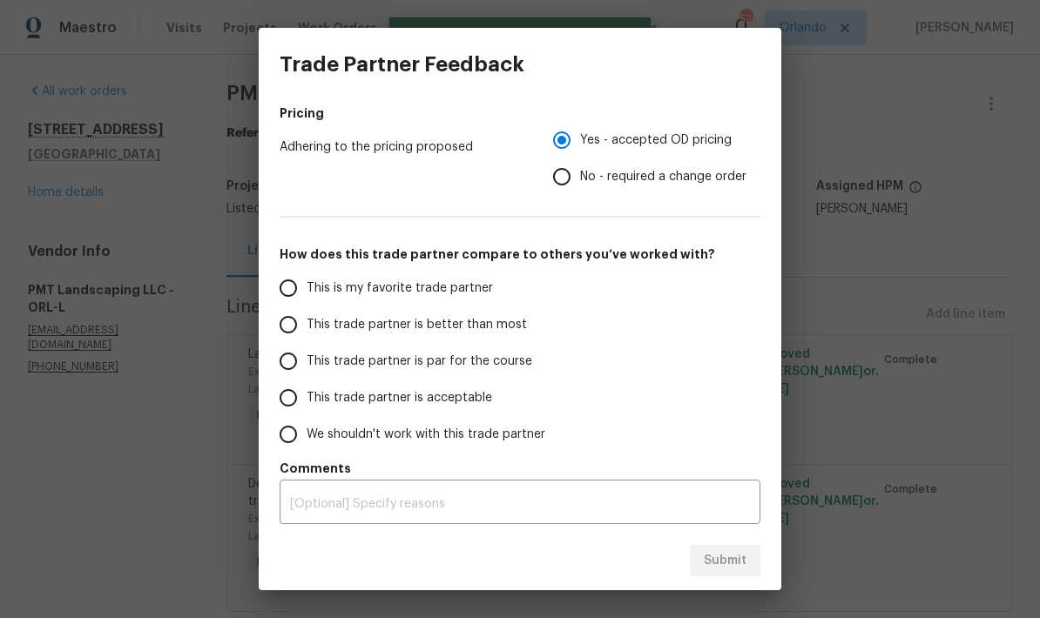
scroll to position [266, 0]
click at [451, 293] on span "This is my favorite trade partner" at bounding box center [400, 289] width 186 height 18
click at [307, 293] on input "This is my favorite trade partner" at bounding box center [288, 288] width 37 height 37
click at [744, 563] on span "Submit" at bounding box center [725, 561] width 43 height 22
radio input "true"
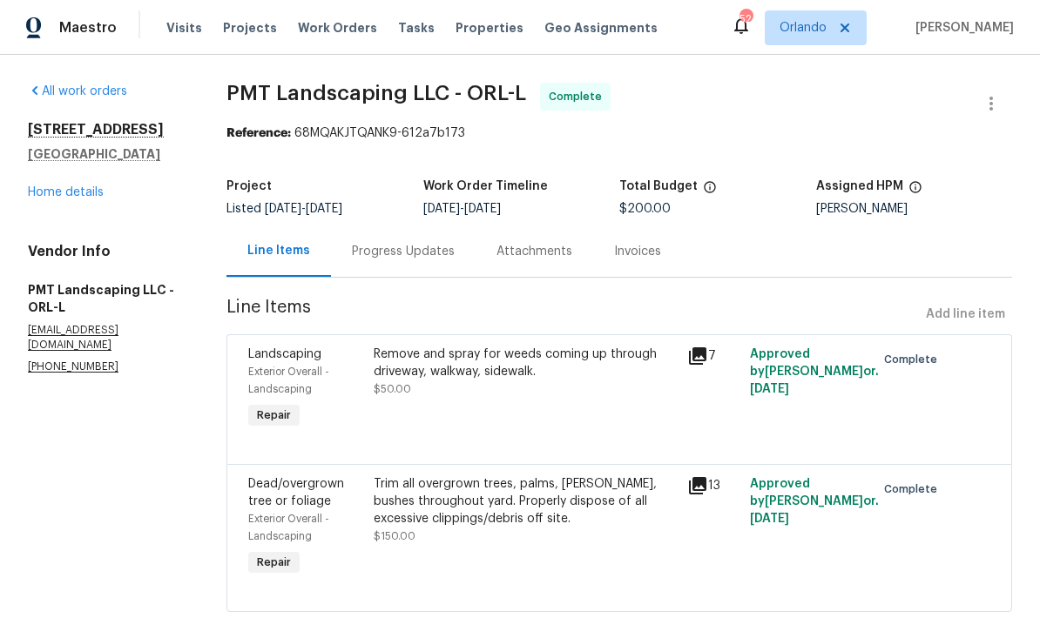
click at [87, 186] on link "Home details" at bounding box center [66, 192] width 76 height 12
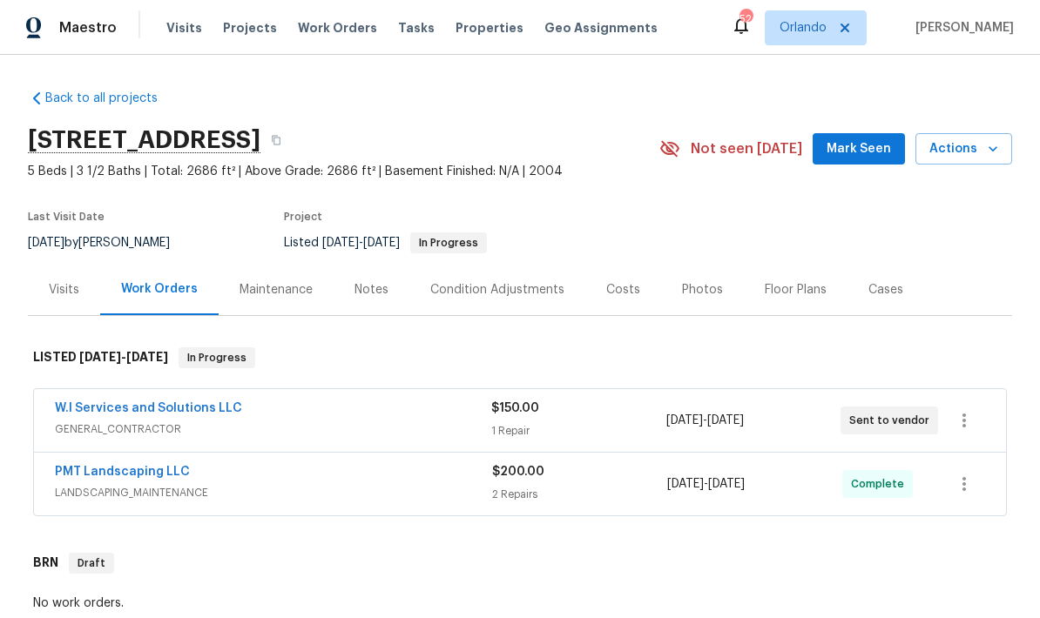
click at [877, 149] on span "Mark Seen" at bounding box center [859, 149] width 64 height 22
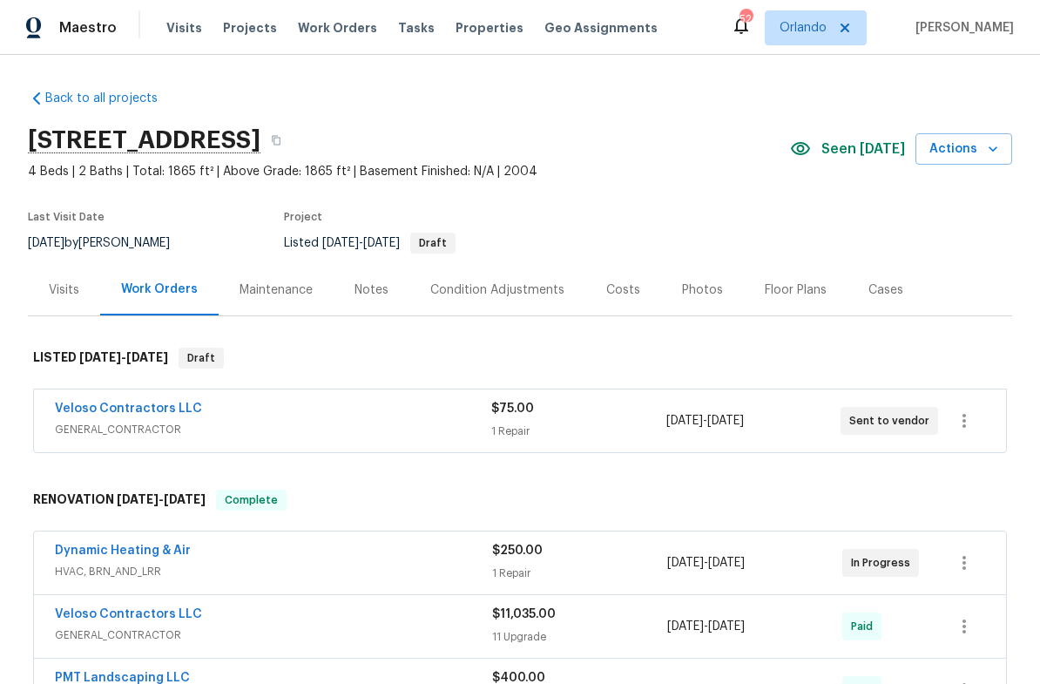
click at [991, 148] on icon "button" at bounding box center [992, 148] width 9 height 5
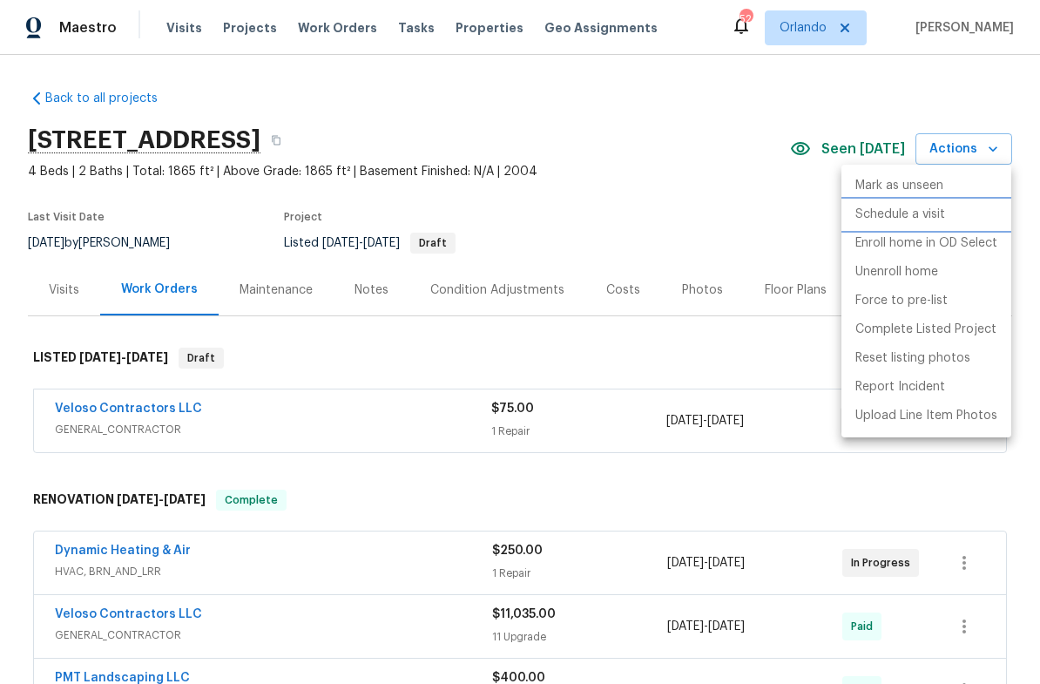
click at [930, 215] on p "Schedule a visit" at bounding box center [900, 215] width 90 height 18
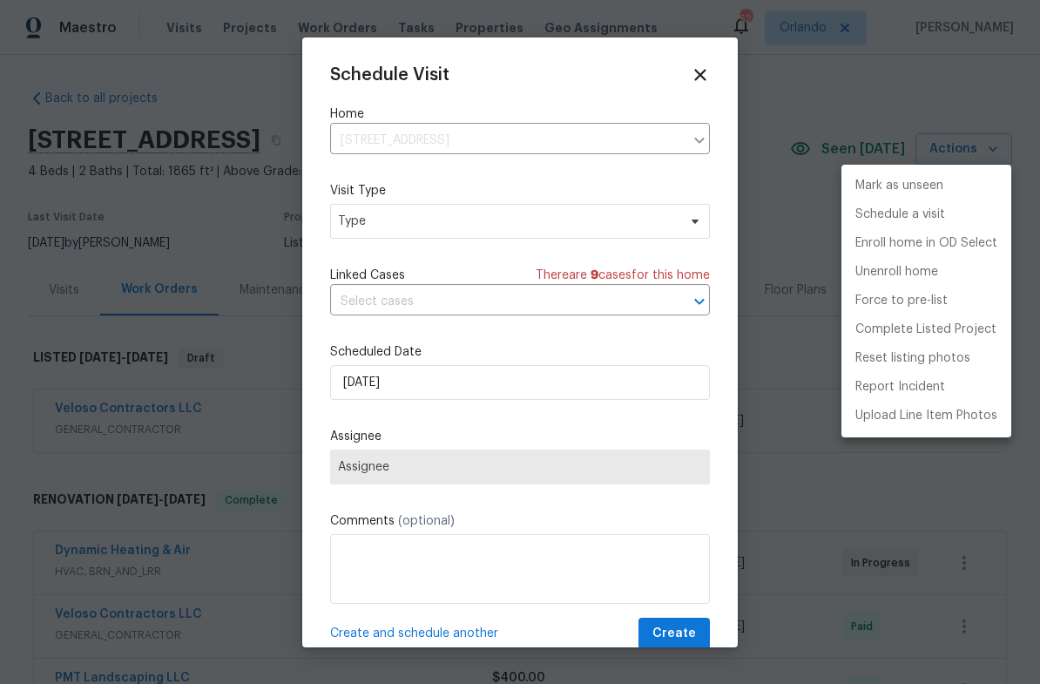
click at [584, 231] on div at bounding box center [520, 342] width 1040 height 684
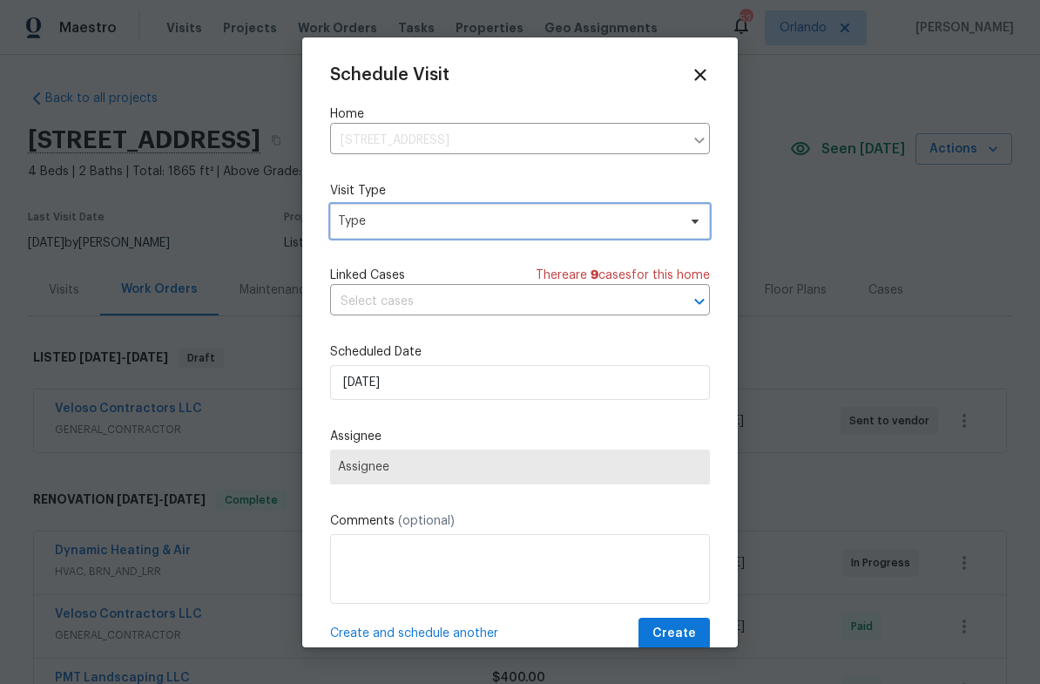
click at [601, 220] on span "Type" at bounding box center [507, 221] width 339 height 17
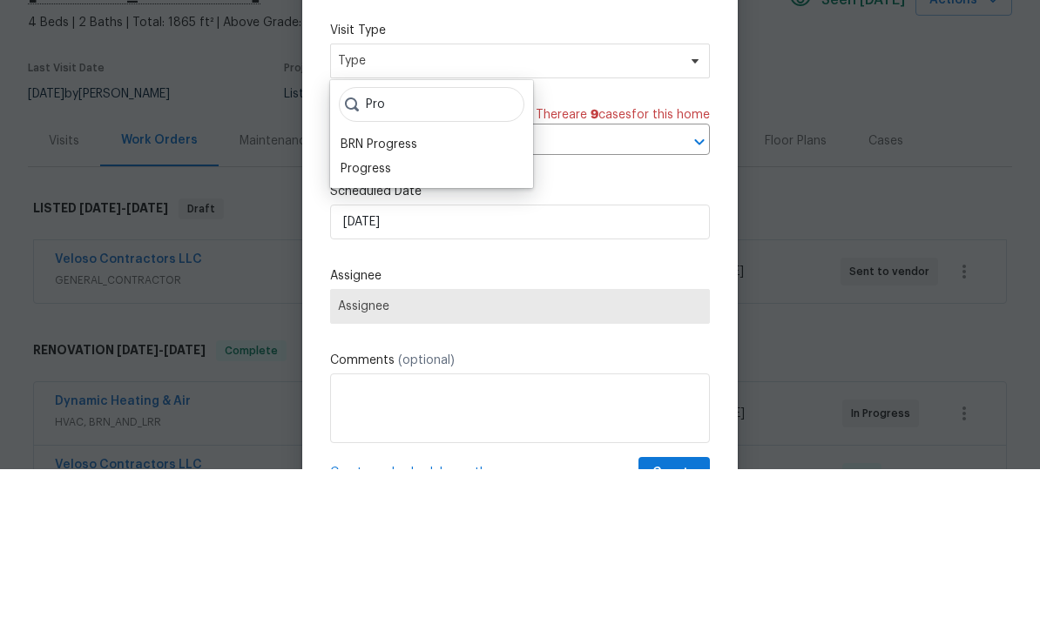
type input "Pro"
click at [388, 309] on div "Progress" at bounding box center [366, 317] width 51 height 17
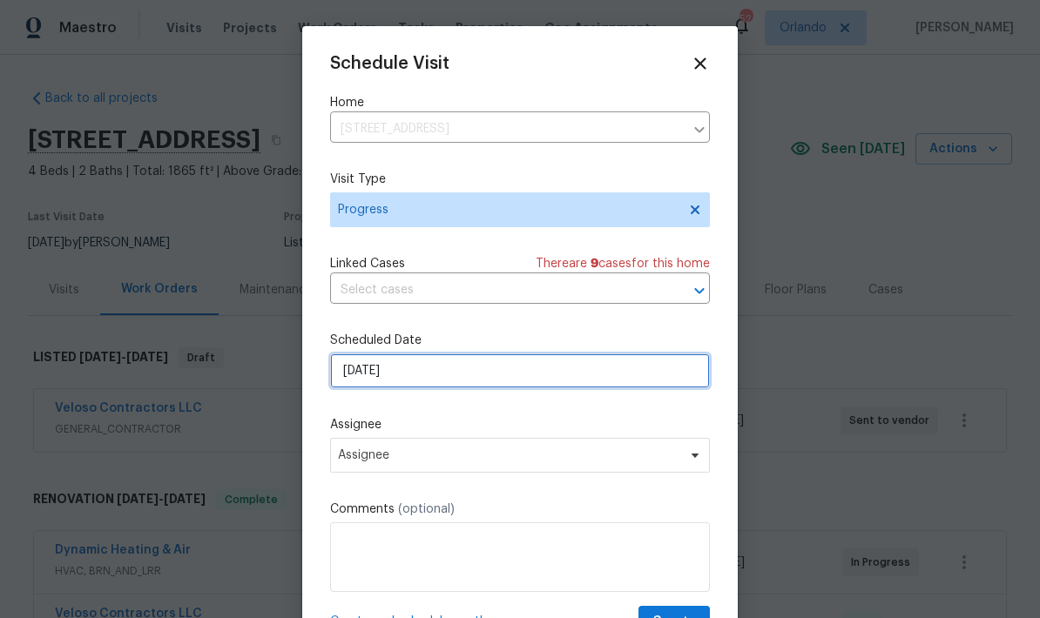
click at [539, 366] on input "[DATE]" at bounding box center [520, 371] width 380 height 35
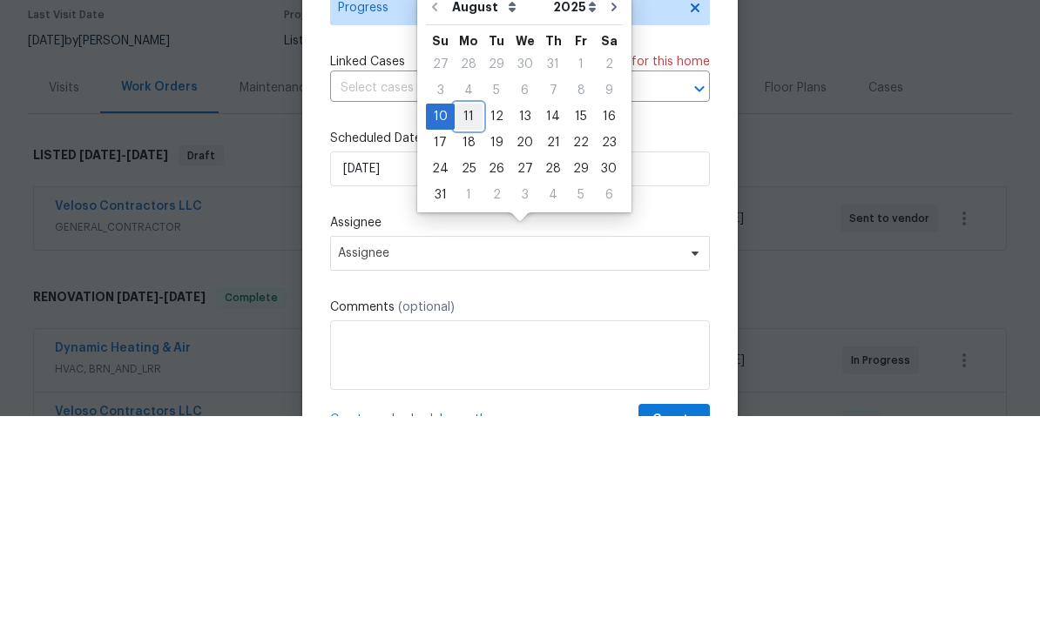
click at [464, 307] on div "11" at bounding box center [469, 319] width 28 height 24
type input "8/11/2025"
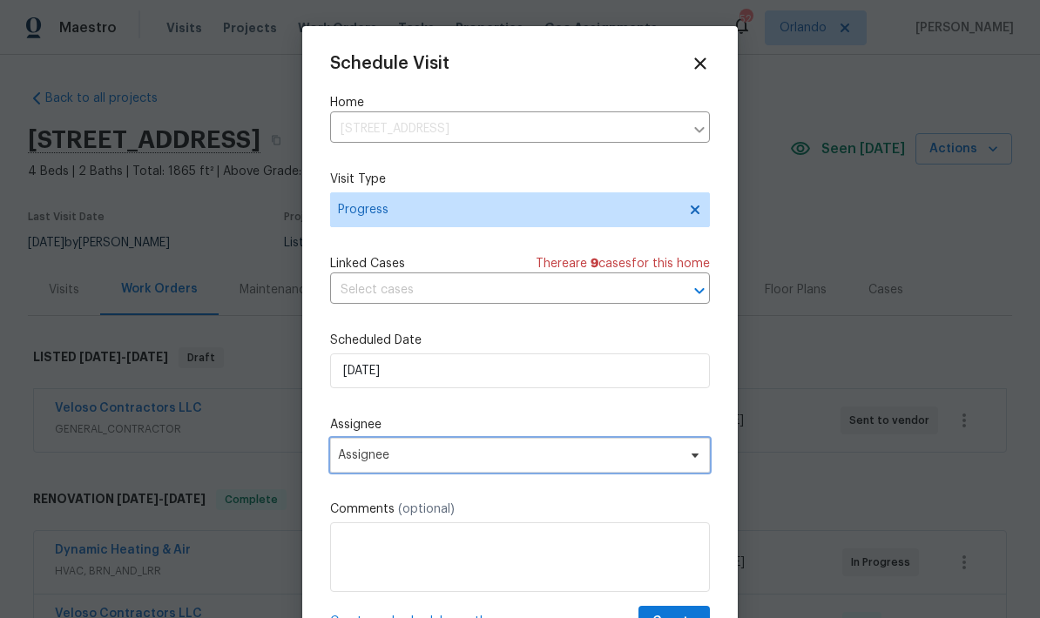
click at [542, 462] on span "Assignee" at bounding box center [508, 456] width 341 height 14
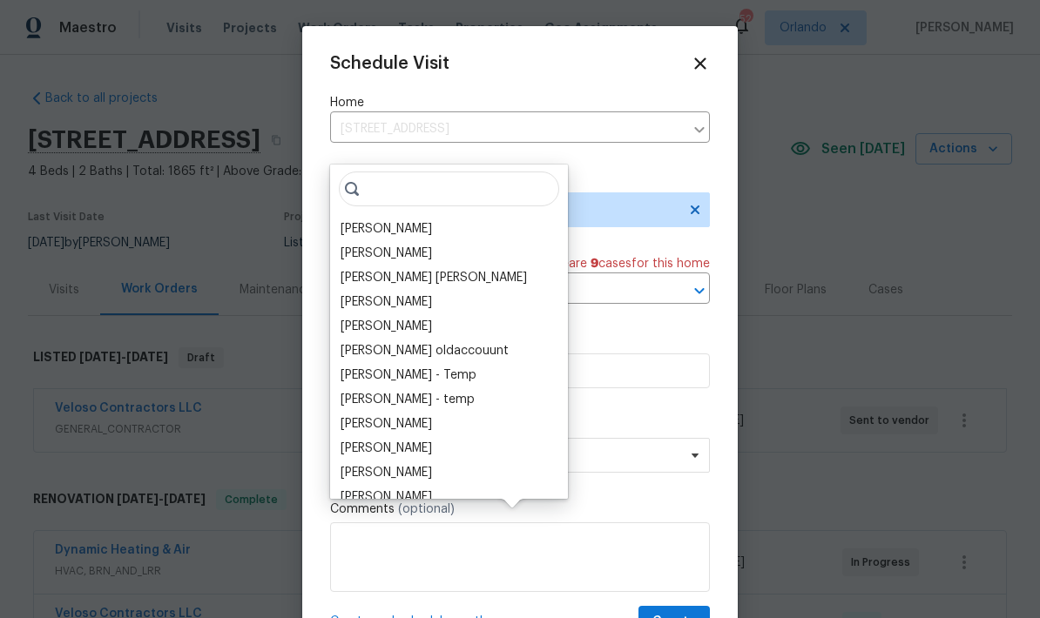
click at [401, 220] on div "[PERSON_NAME]" at bounding box center [386, 228] width 91 height 17
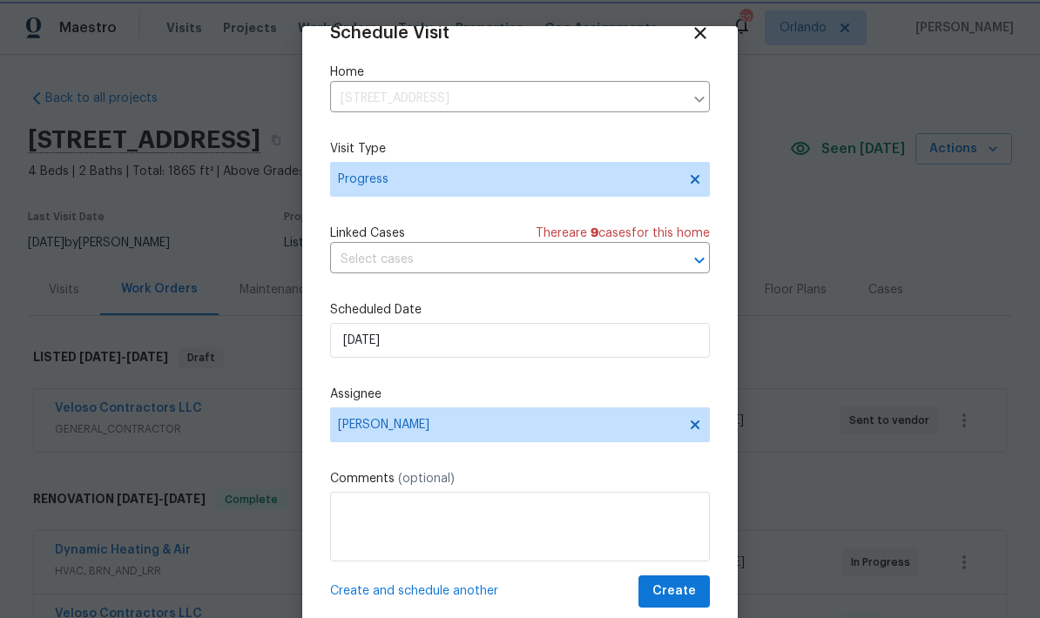
scroll to position [34, 0]
click at [597, 523] on textarea at bounding box center [520, 527] width 380 height 70
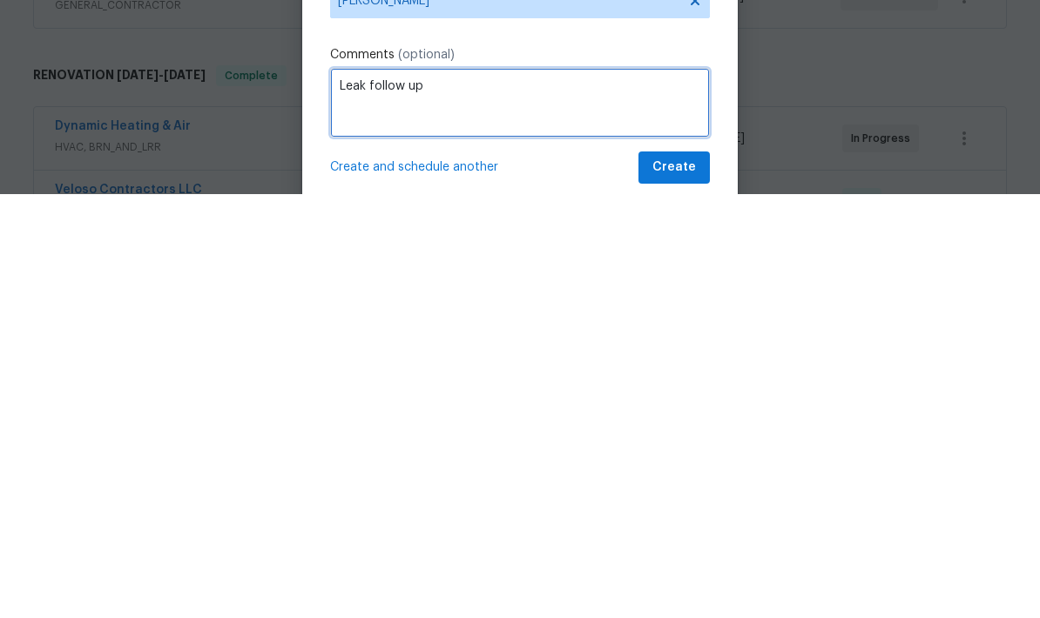
type textarea "Leak follow up"
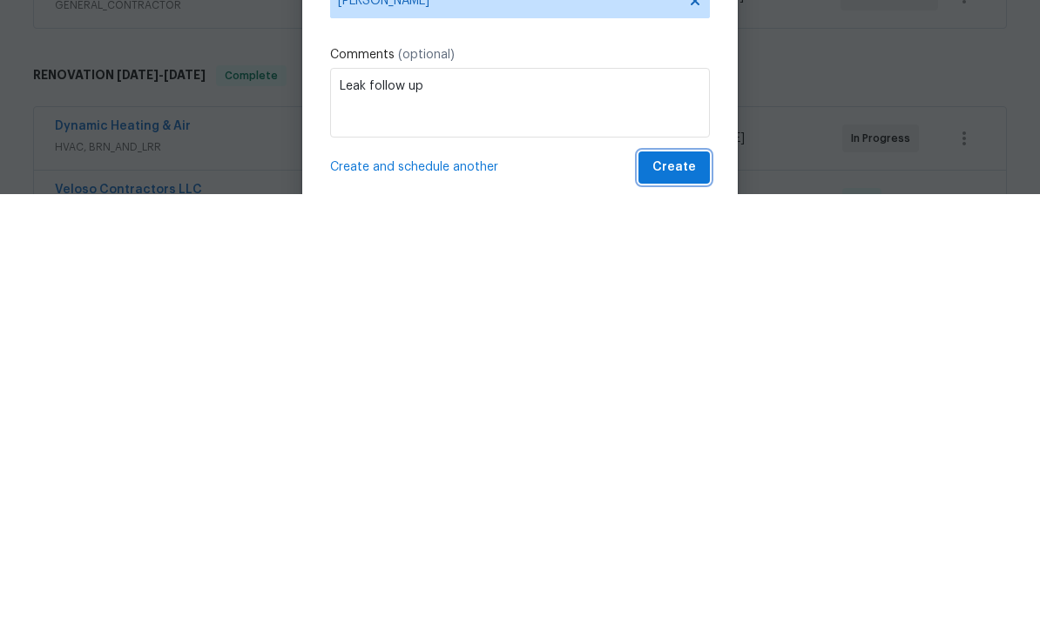
click at [691, 581] on span "Create" at bounding box center [674, 592] width 44 height 22
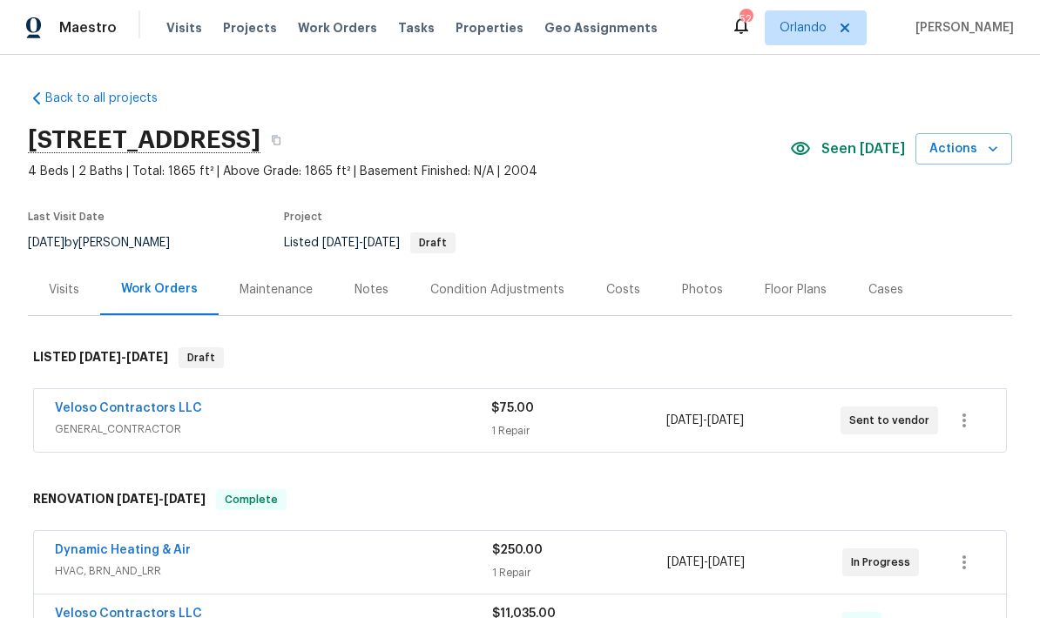
scroll to position [0, 0]
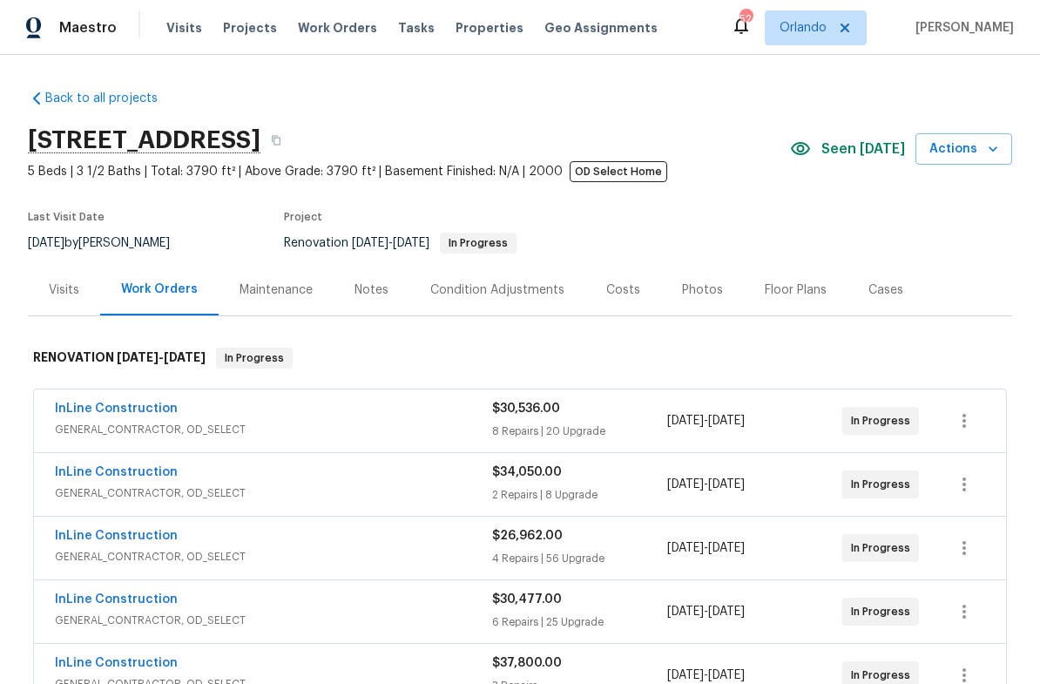
click at [995, 153] on icon "button" at bounding box center [992, 148] width 17 height 17
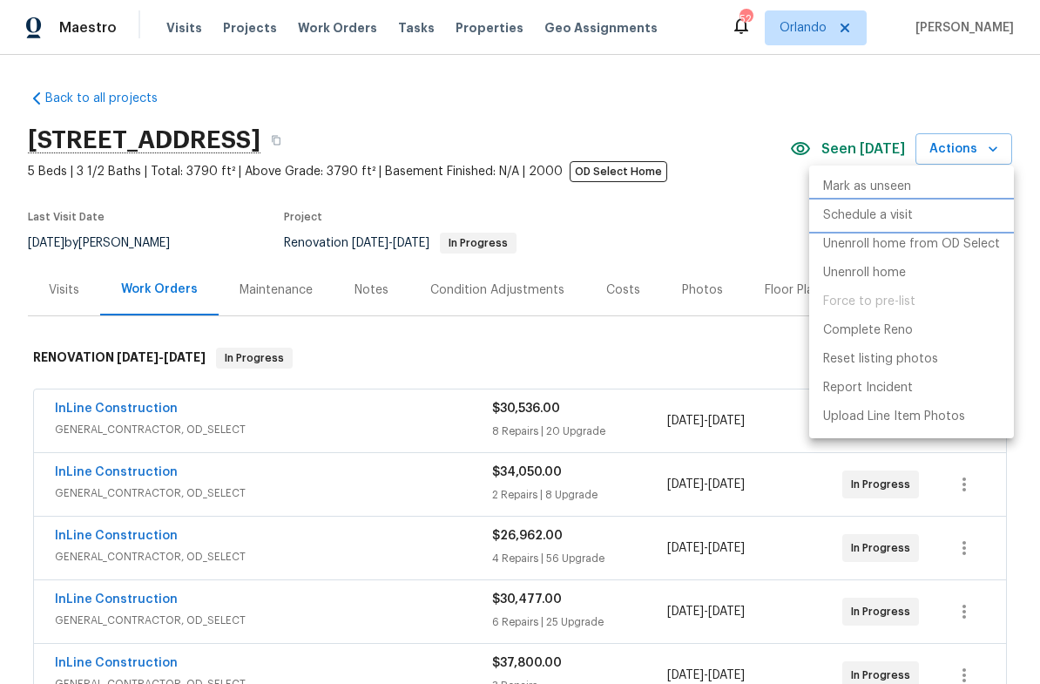
click at [909, 218] on p "Schedule a visit" at bounding box center [868, 215] width 90 height 18
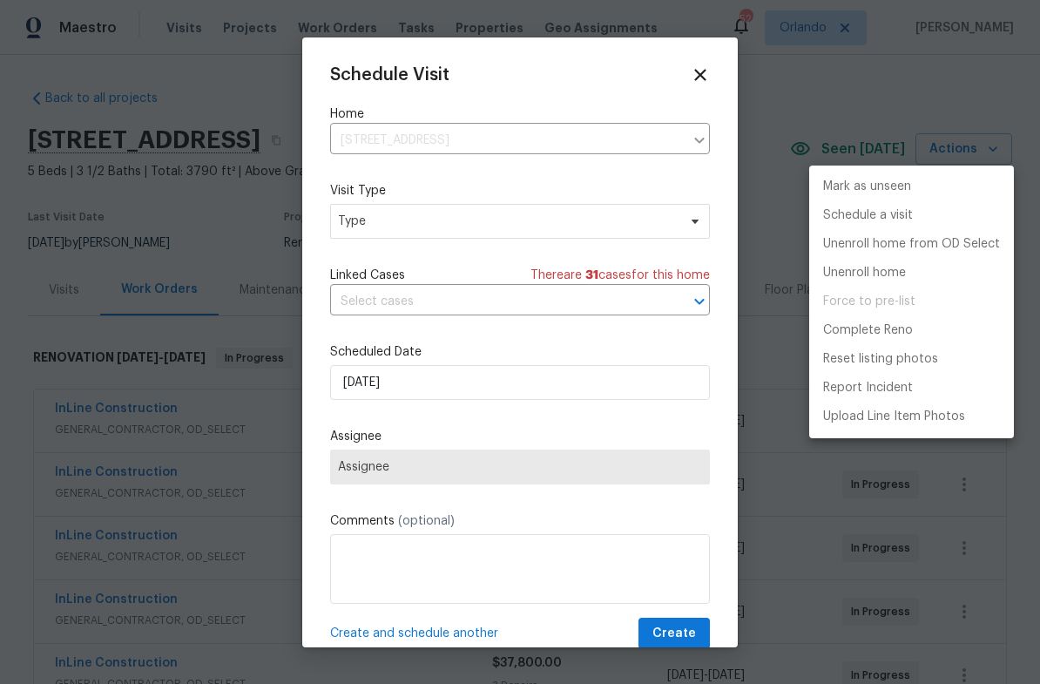
click at [631, 210] on div at bounding box center [520, 342] width 1040 height 684
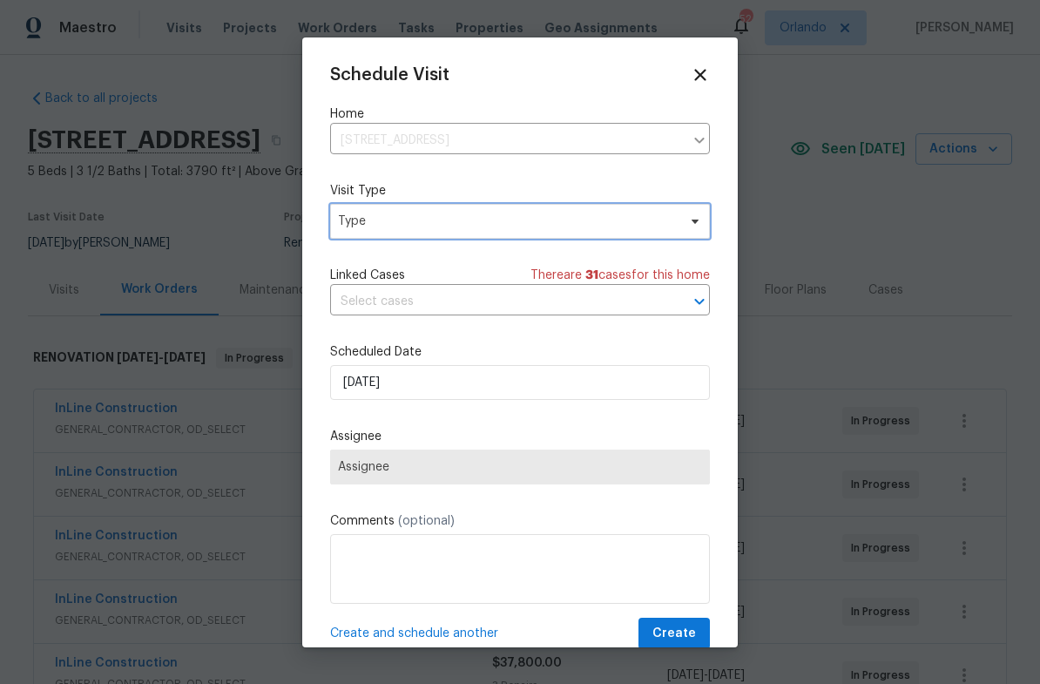
click at [631, 223] on span "Type" at bounding box center [507, 221] width 339 height 17
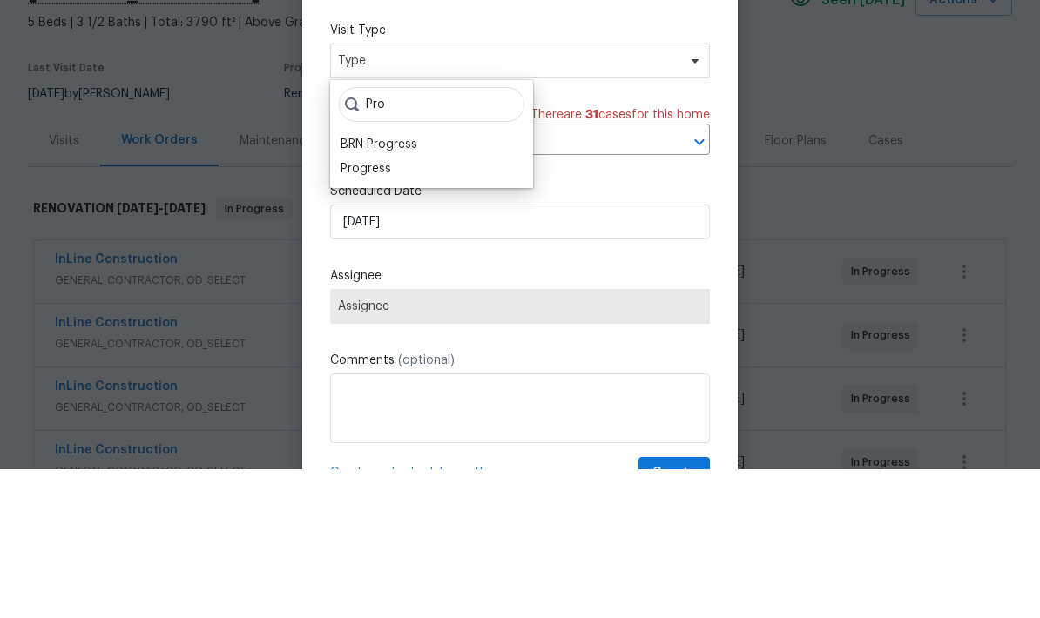
type input "Pro"
click at [406, 306] on div "Progress" at bounding box center [431, 318] width 192 height 24
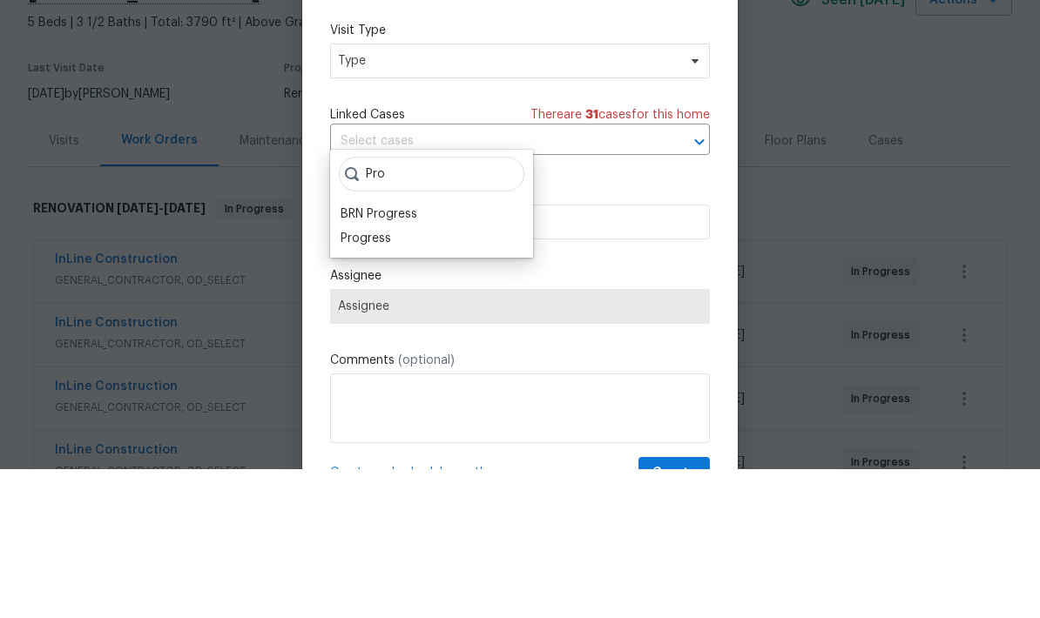
scroll to position [70, 0]
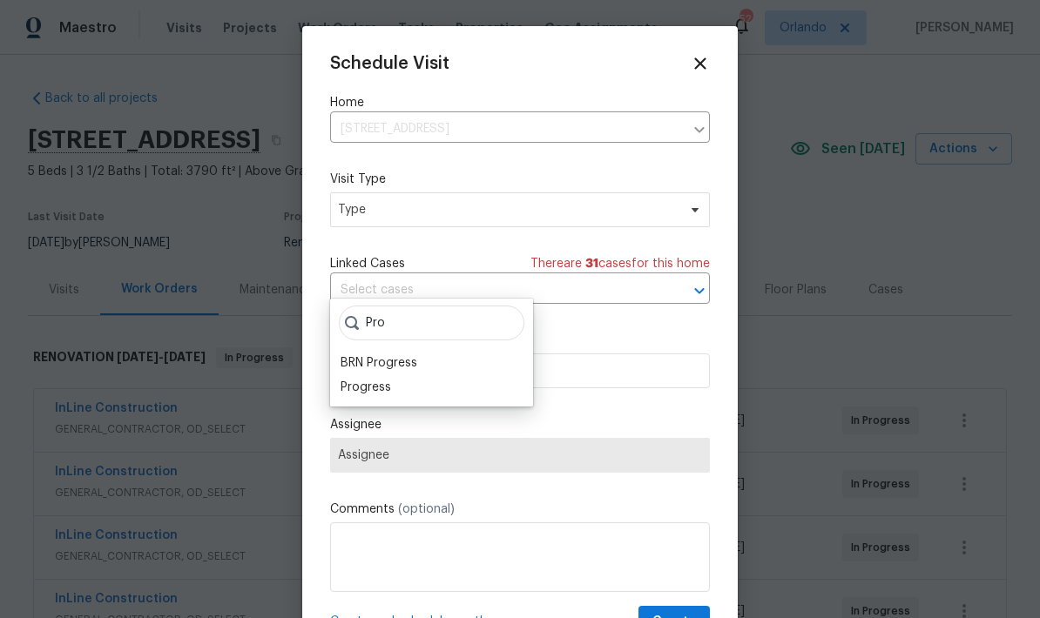
click at [374, 379] on div "Progress" at bounding box center [366, 387] width 51 height 17
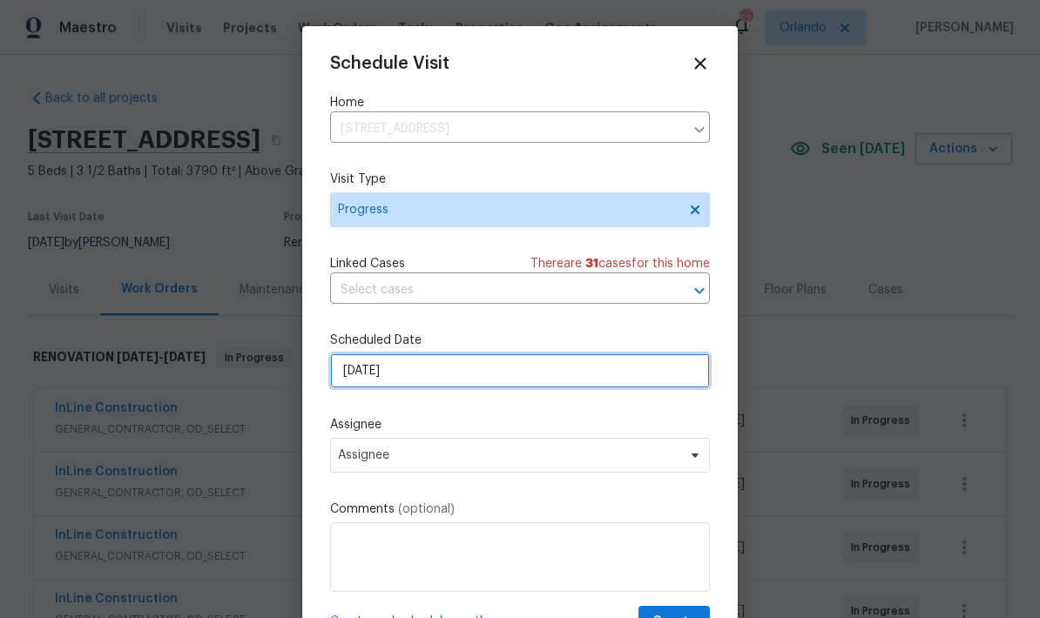
click at [471, 384] on input "8/10/2025" at bounding box center [520, 371] width 380 height 35
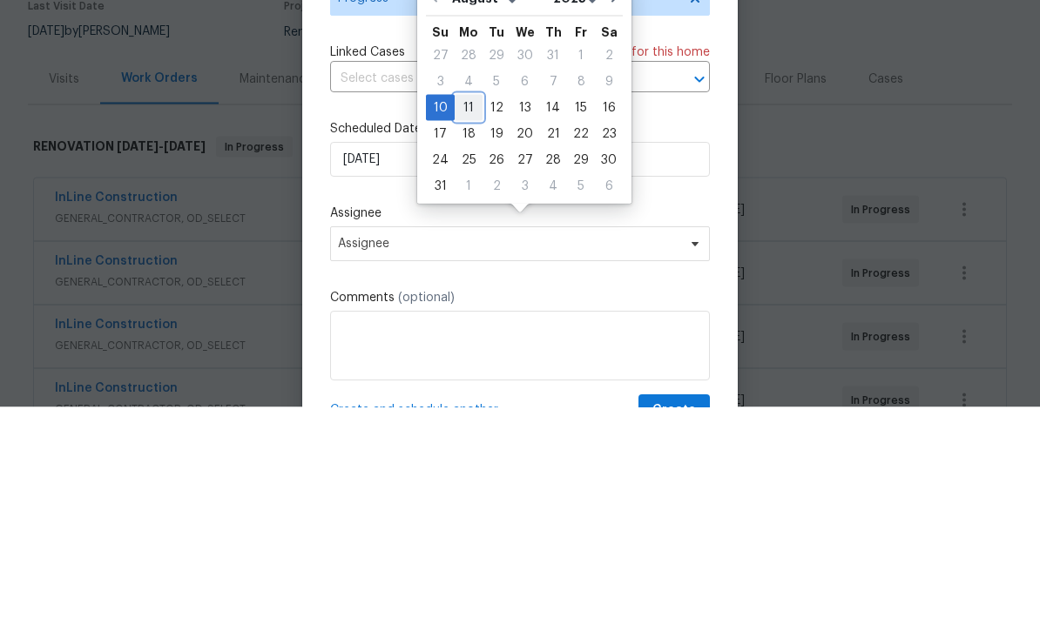
click at [465, 307] on div "11" at bounding box center [469, 319] width 28 height 24
type input "8/11/2025"
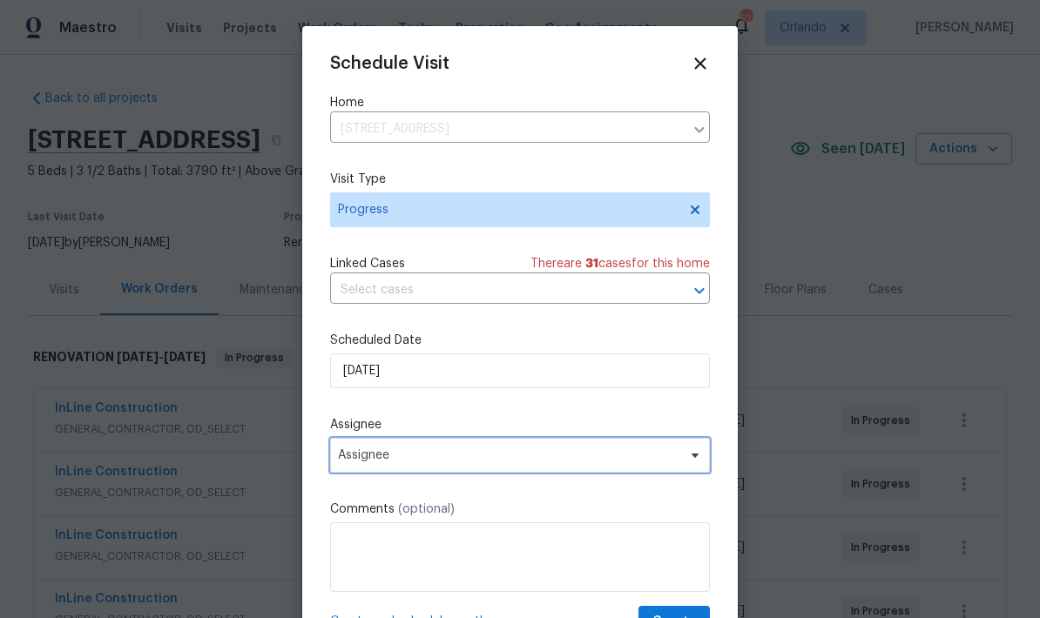
click at [514, 452] on span "Assignee" at bounding box center [520, 455] width 380 height 35
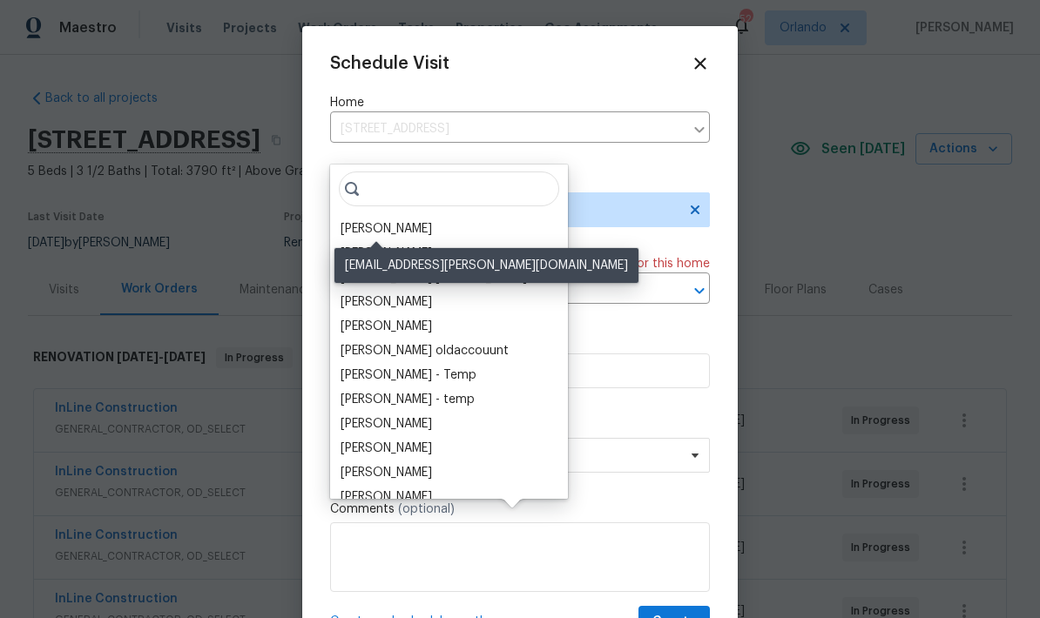
click at [401, 220] on div "[PERSON_NAME]" at bounding box center [386, 228] width 91 height 17
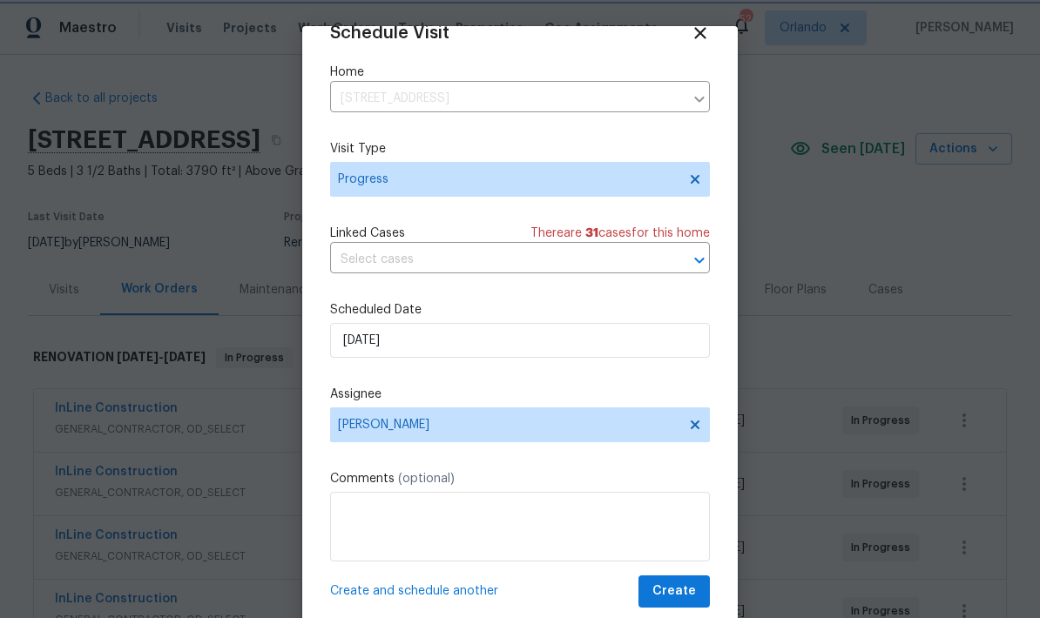
scroll to position [34, 0]
click at [696, 597] on button "Create" at bounding box center [673, 592] width 71 height 32
